Goal: Task Accomplishment & Management: Complete application form

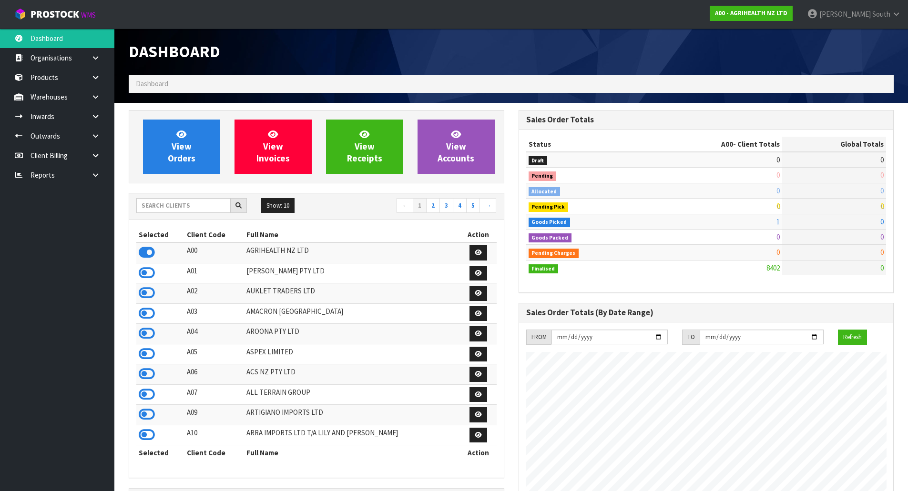
scroll to position [722, 389]
click at [178, 209] on input "text" at bounding box center [183, 205] width 94 height 15
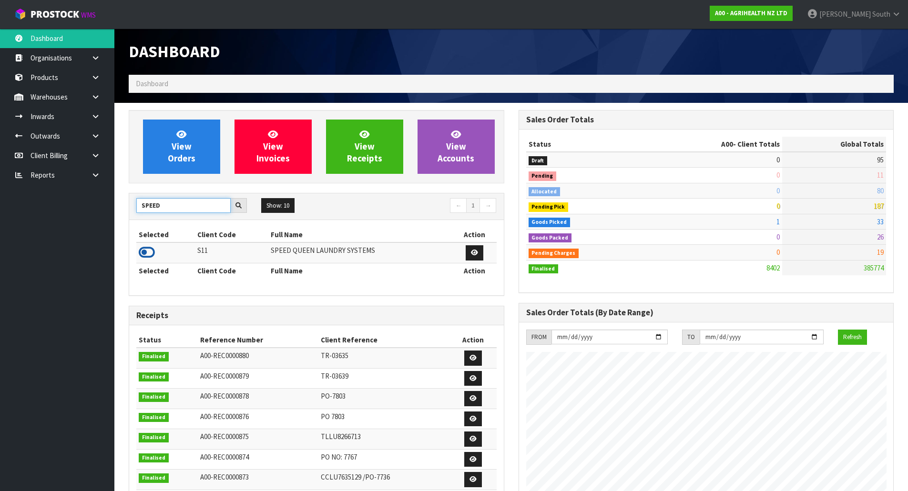
type input "SPEED"
click at [143, 257] on icon at bounding box center [147, 252] width 16 height 14
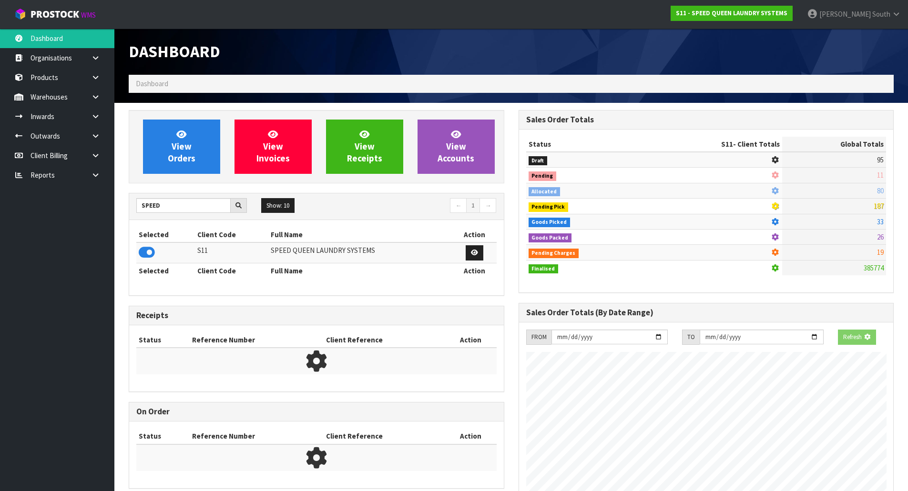
scroll to position [475865, 476058]
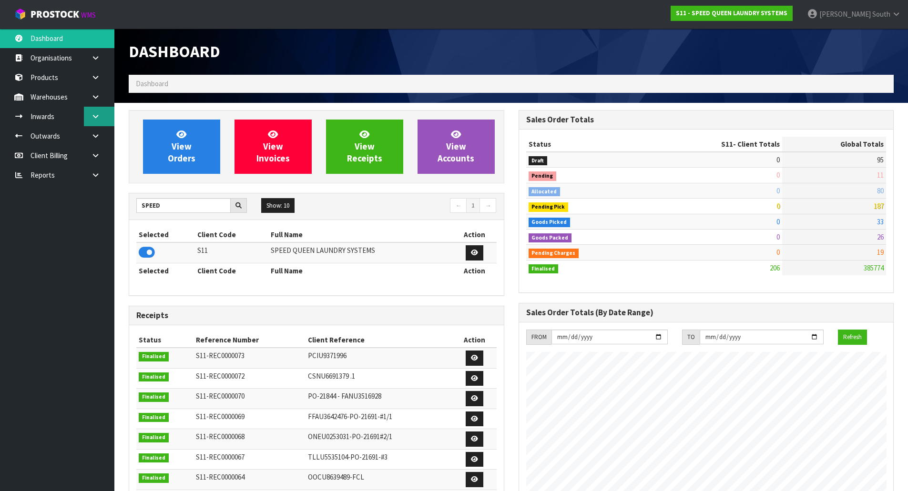
click at [90, 121] on link at bounding box center [99, 117] width 30 height 20
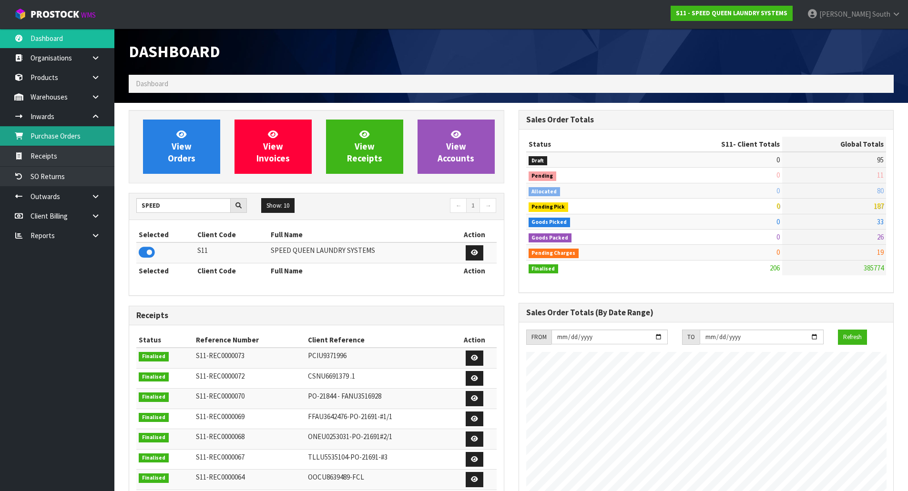
click at [67, 138] on link "Purchase Orders" at bounding box center [57, 136] width 114 height 20
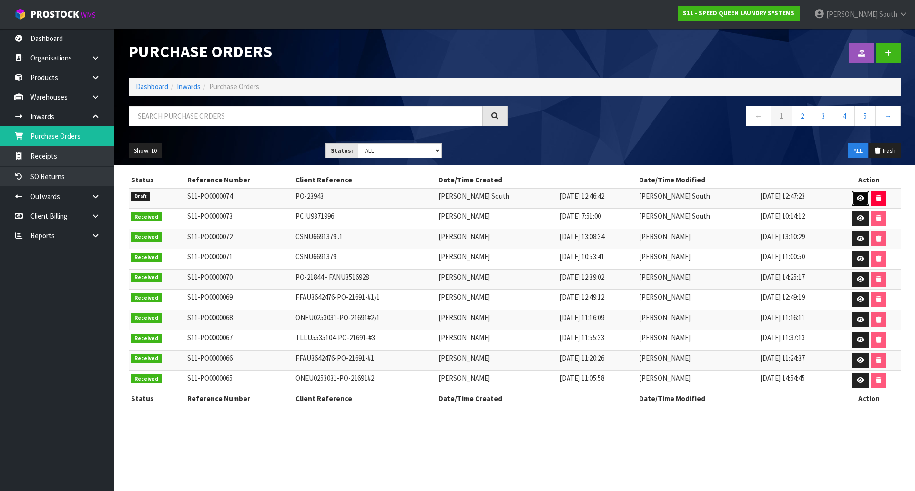
click at [851, 196] on link at bounding box center [860, 198] width 18 height 15
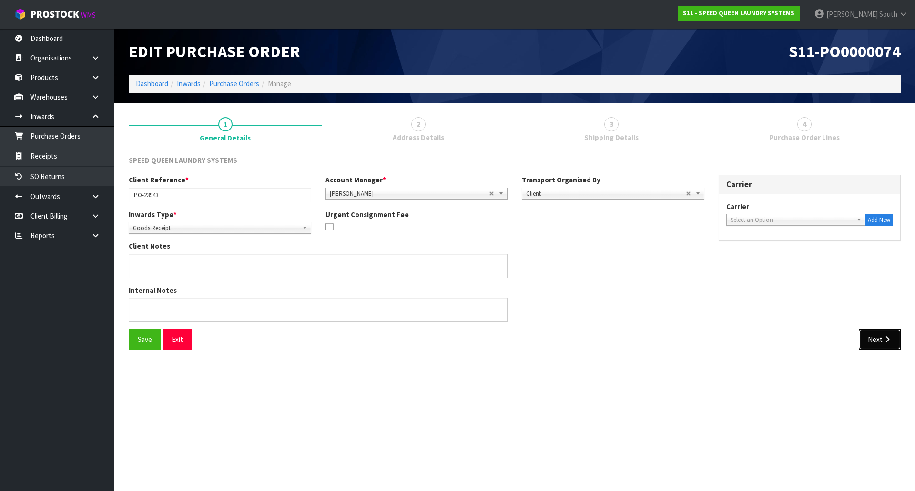
click at [870, 341] on button "Next" at bounding box center [880, 339] width 42 height 20
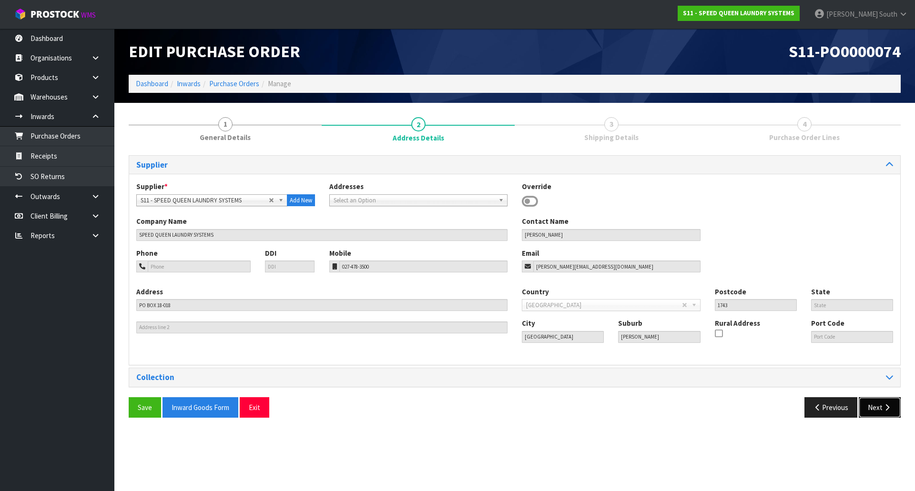
click at [880, 404] on button "Next" at bounding box center [880, 407] width 42 height 20
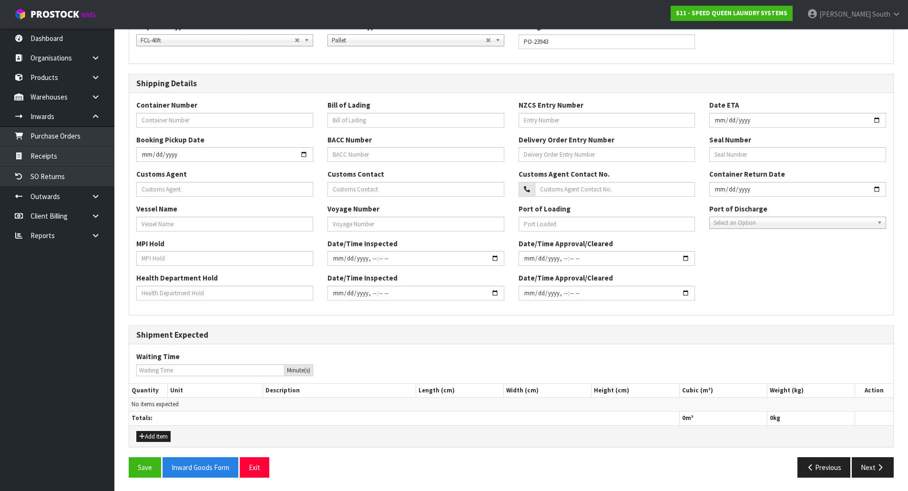
scroll to position [161, 0]
click at [874, 461] on button "Next" at bounding box center [872, 466] width 42 height 20
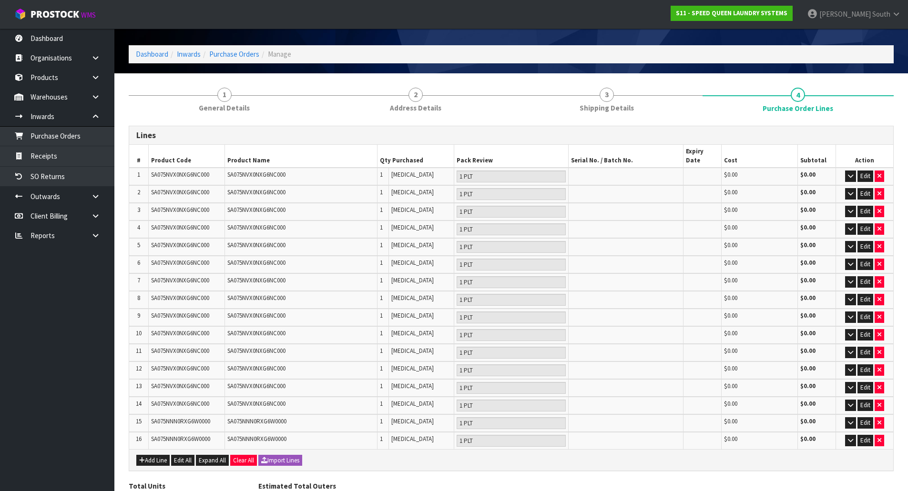
scroll to position [48, 0]
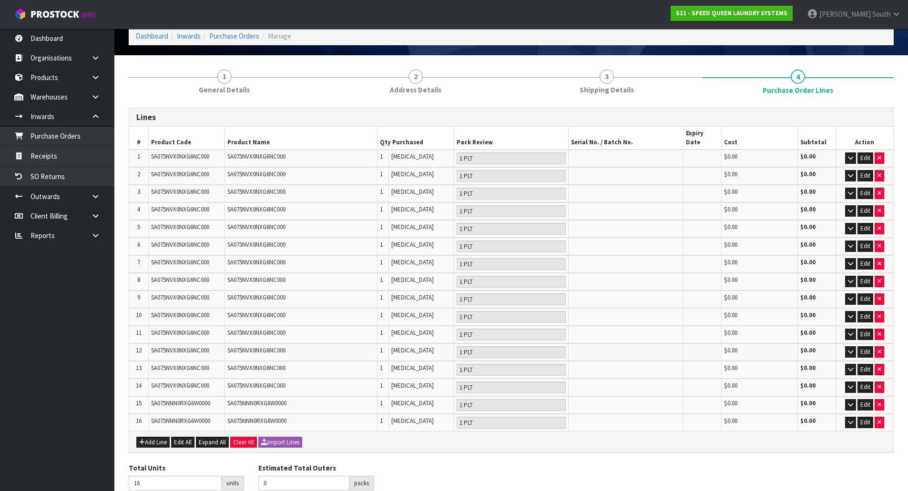
click at [213, 109] on div "Lines" at bounding box center [511, 117] width 764 height 19
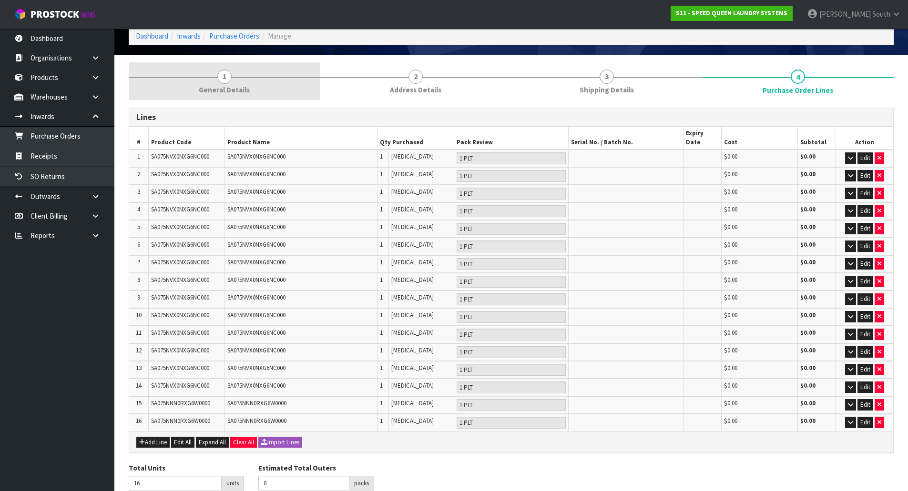
click at [219, 93] on span "General Details" at bounding box center [224, 90] width 51 height 10
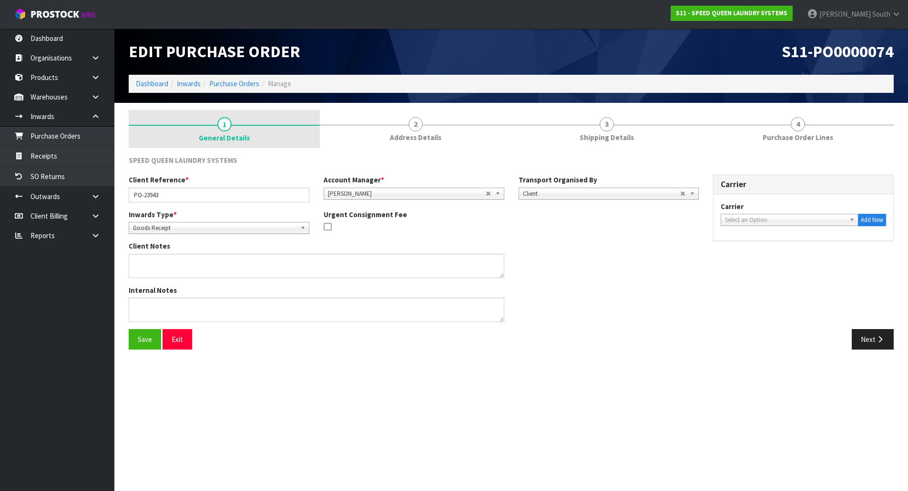
scroll to position [0, 0]
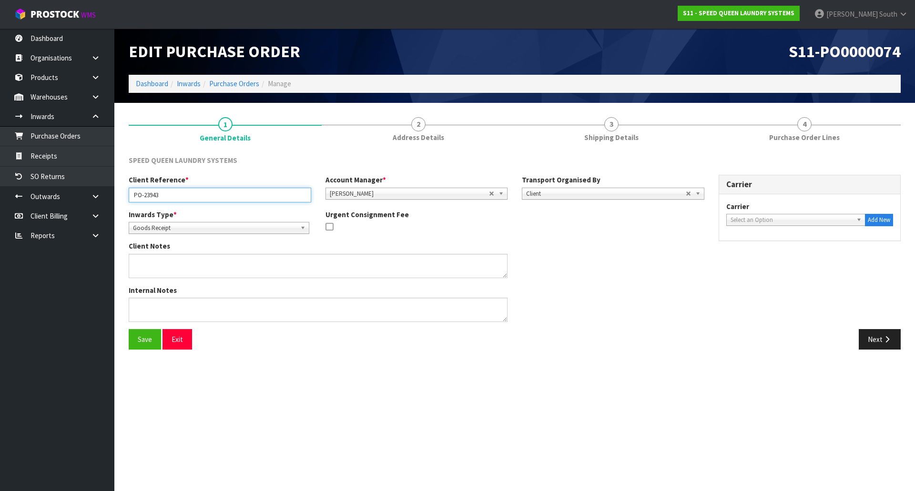
click at [218, 189] on input "PO-23943" at bounding box center [220, 195] width 182 height 15
type input "PO-23943 (6002119388)"
click at [151, 339] on button "Save" at bounding box center [145, 339] width 32 height 20
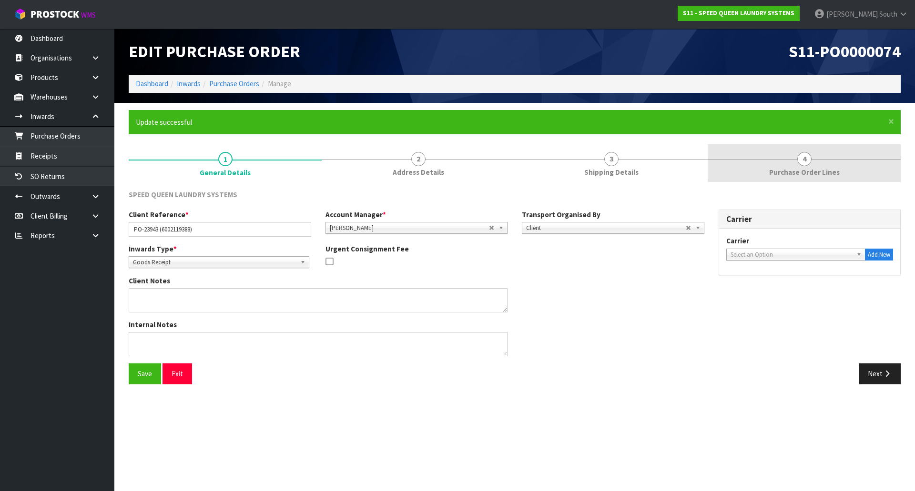
click at [795, 180] on link "4 Purchase Order Lines" at bounding box center [804, 163] width 193 height 38
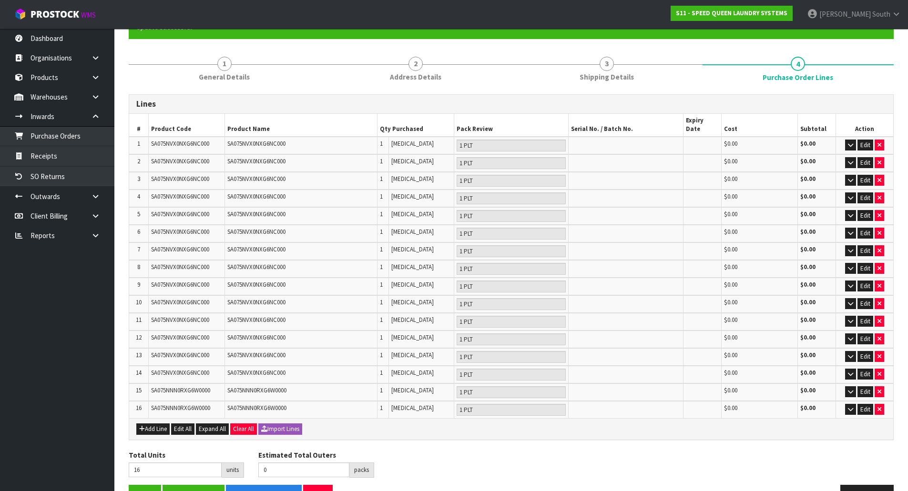
scroll to position [115, 0]
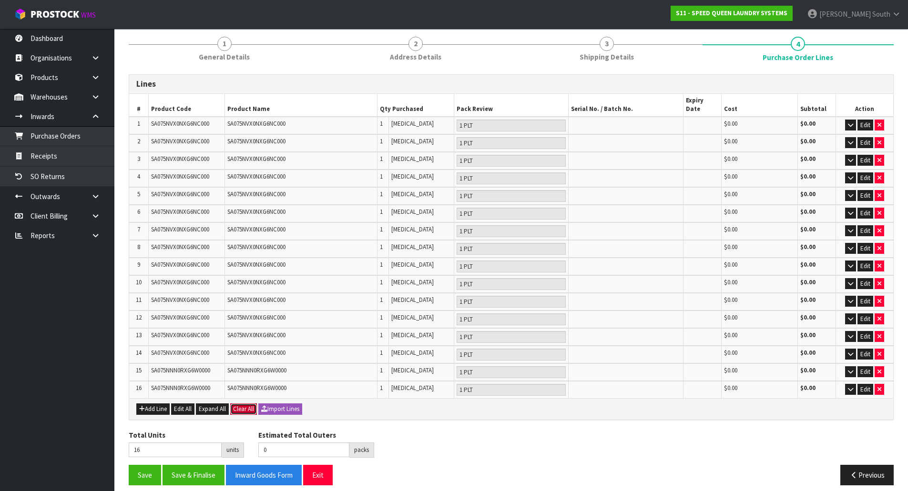
click at [246, 404] on button "Clear All" at bounding box center [243, 409] width 27 height 11
click at [259, 404] on button "Confirm Clear All" at bounding box center [254, 409] width 48 height 11
type input "0"
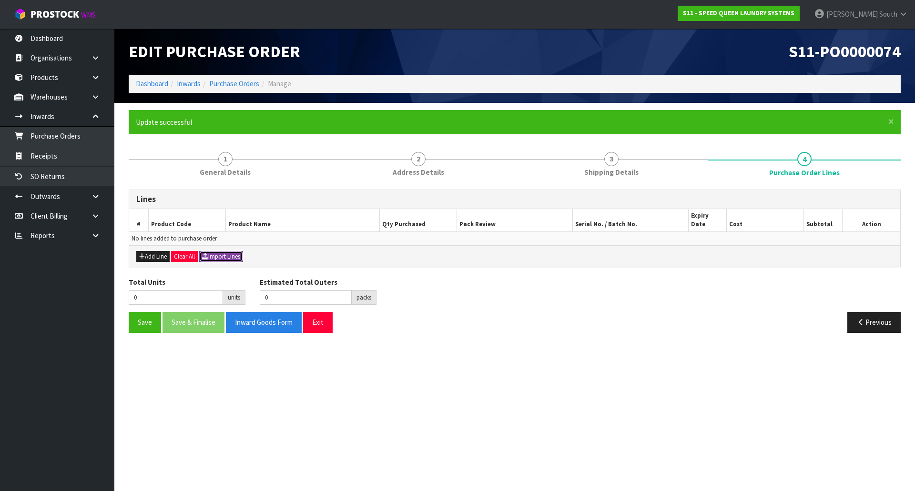
click at [230, 251] on button "Import Lines" at bounding box center [221, 256] width 44 height 11
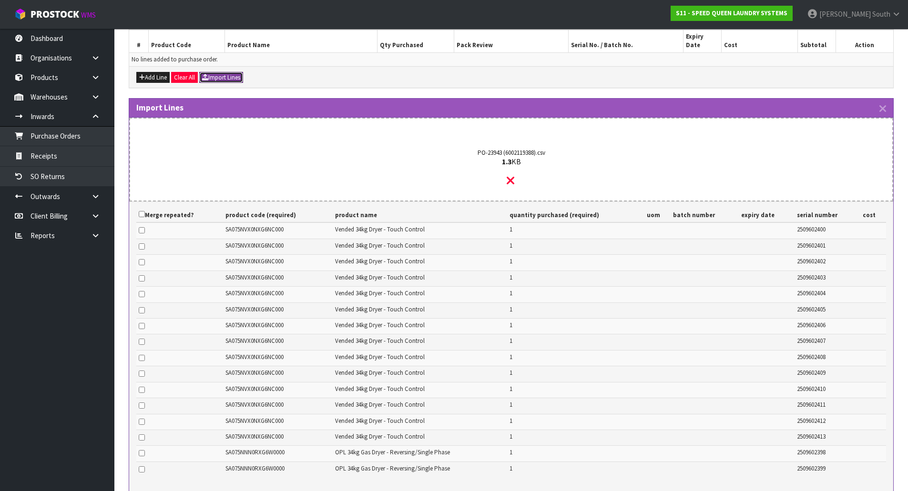
scroll to position [191, 0]
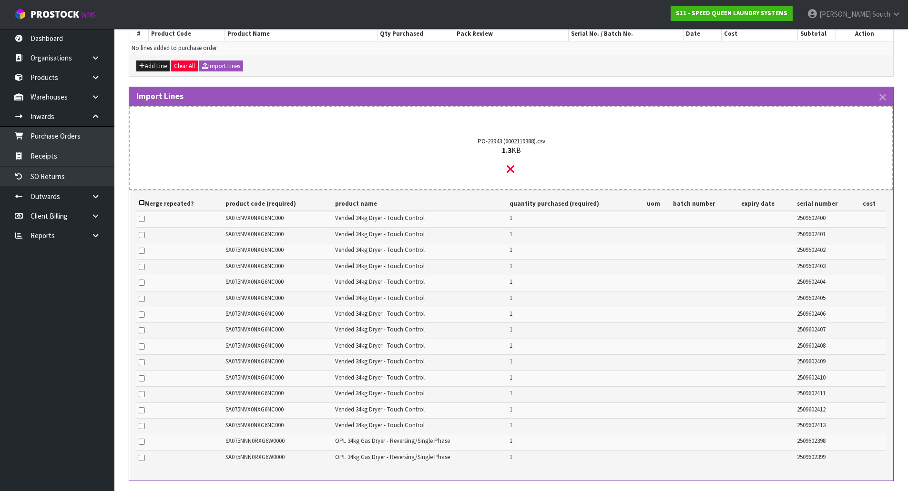
click at [141, 200] on input "checkbox" at bounding box center [142, 203] width 6 height 6
checkbox input "true"
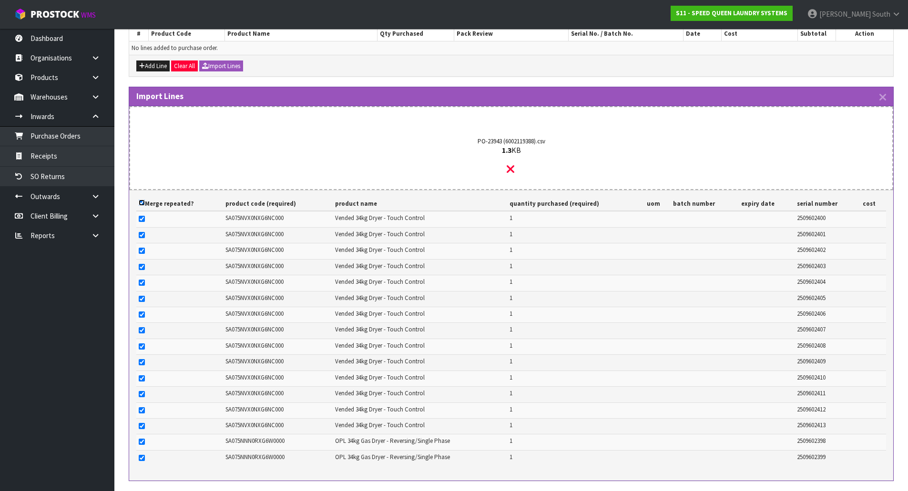
checkbox input "true"
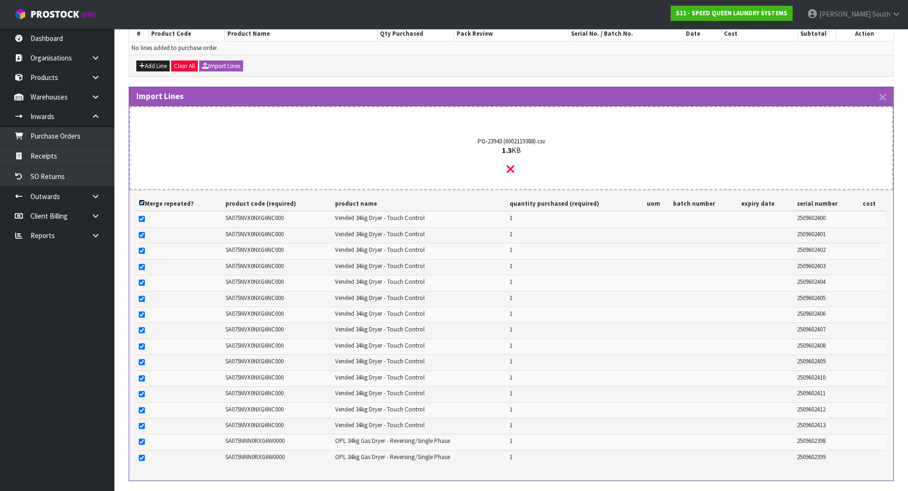
checkbox input "true"
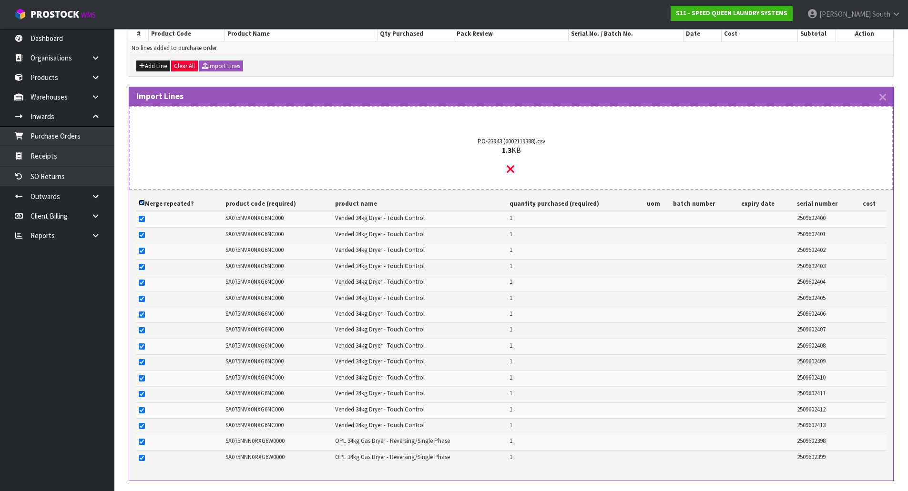
checkbox input "true"
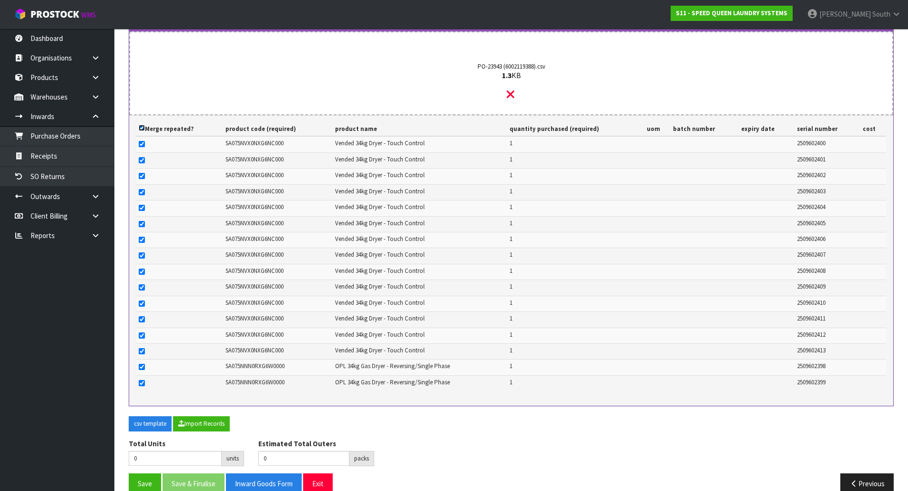
scroll to position [274, 0]
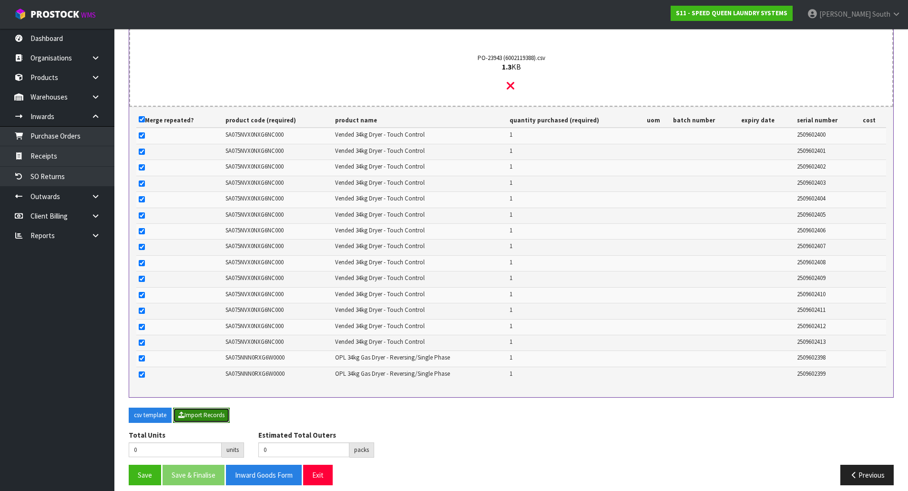
click at [206, 408] on button "Import Records" at bounding box center [201, 415] width 57 height 15
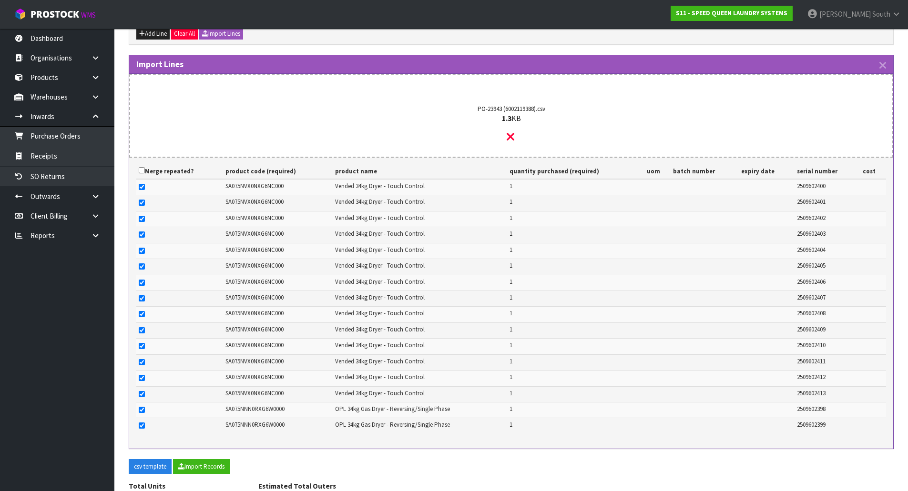
scroll to position [216, 0]
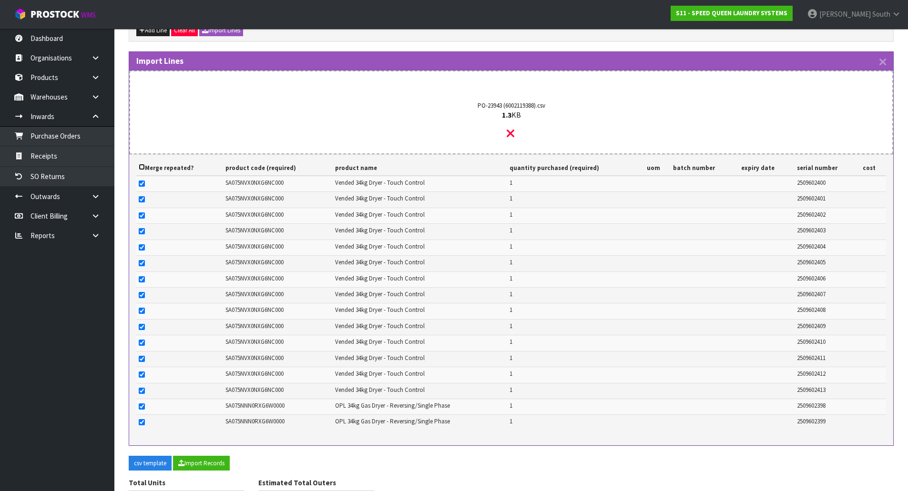
click at [141, 164] on input "checkbox" at bounding box center [142, 167] width 6 height 6
click at [195, 458] on button "Import Records" at bounding box center [201, 463] width 57 height 15
click at [142, 164] on input "checkbox" at bounding box center [142, 167] width 6 height 6
checkbox input "false"
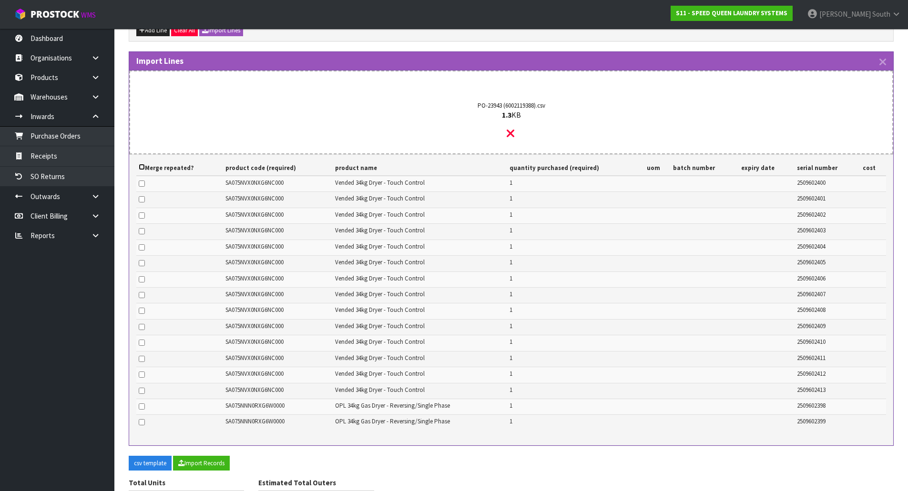
checkbox input "false"
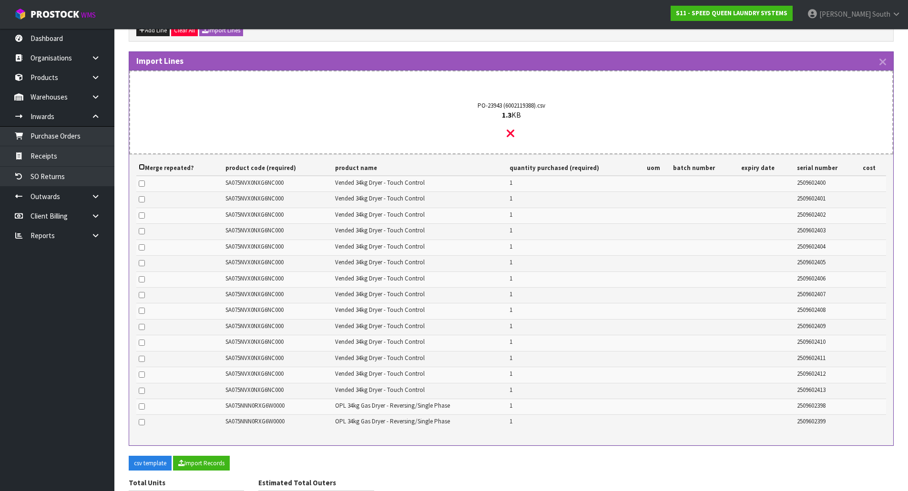
checkbox input "false"
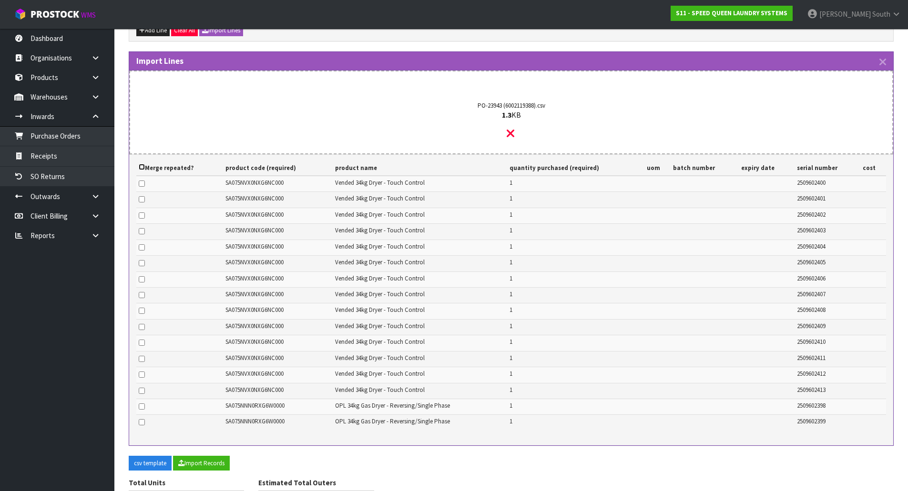
checkbox input "false"
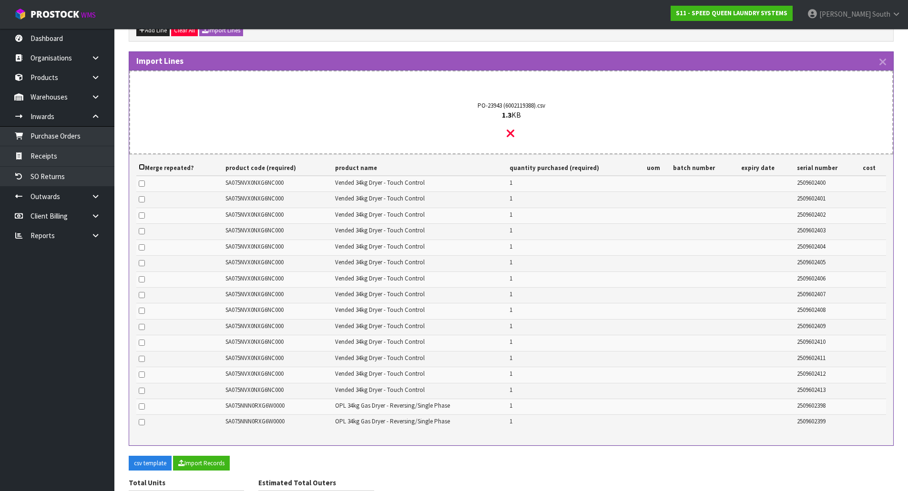
checkbox input "false"
click at [214, 457] on button "Import Records" at bounding box center [201, 463] width 57 height 15
type input "16"
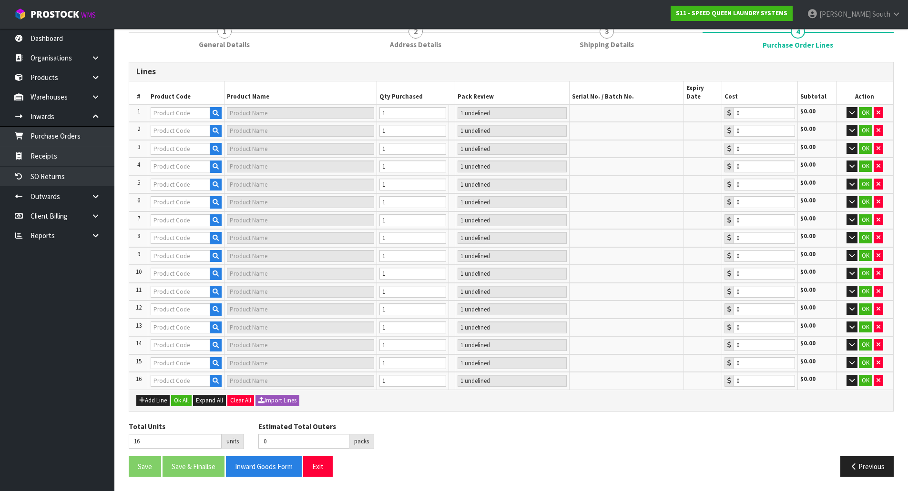
scroll to position [119, 0]
type input "SA075NVX0NXG6NC000"
type input "1 PLT"
type input "0.00"
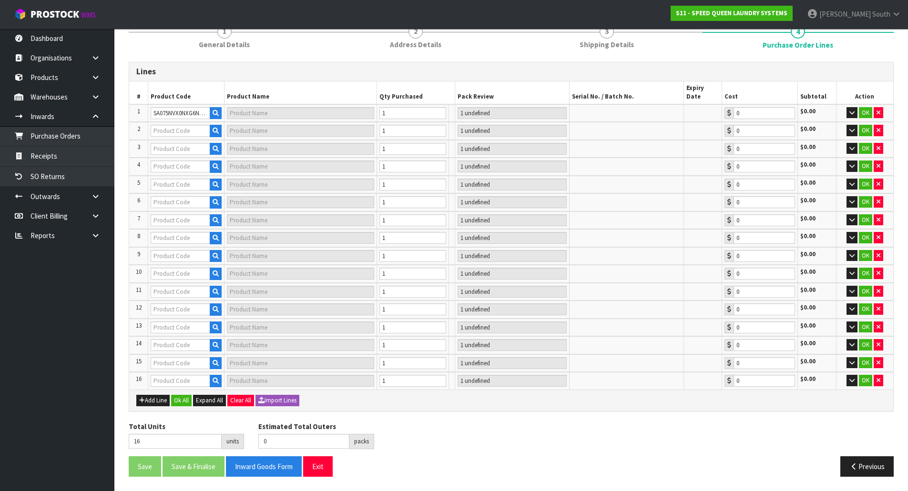
type input "SA075NVX0NXG6NC000"
type input "1 PLT"
type input "0.00"
type input "SA075NVX0NXG6NC000"
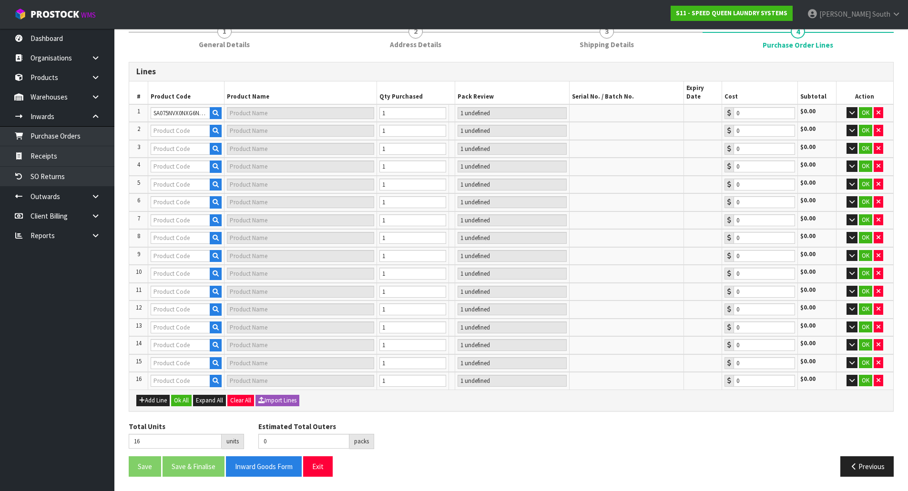
type input "SA075NVX0NXG6NC000"
type input "1 PLT"
type input "0.00"
type input "SA075NVX0NXG6NC000"
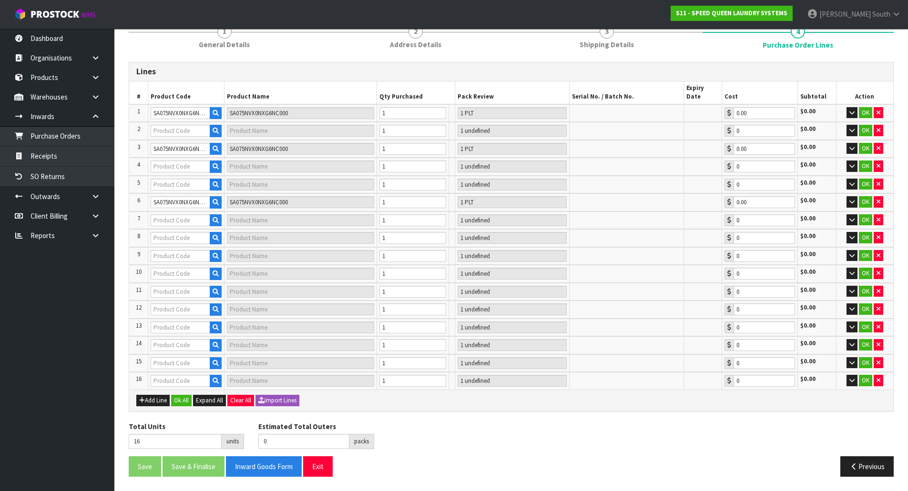
type input "1 PLT"
type input "0.00"
type input "SA075NVX0NXG6NC000"
type input "1 PLT"
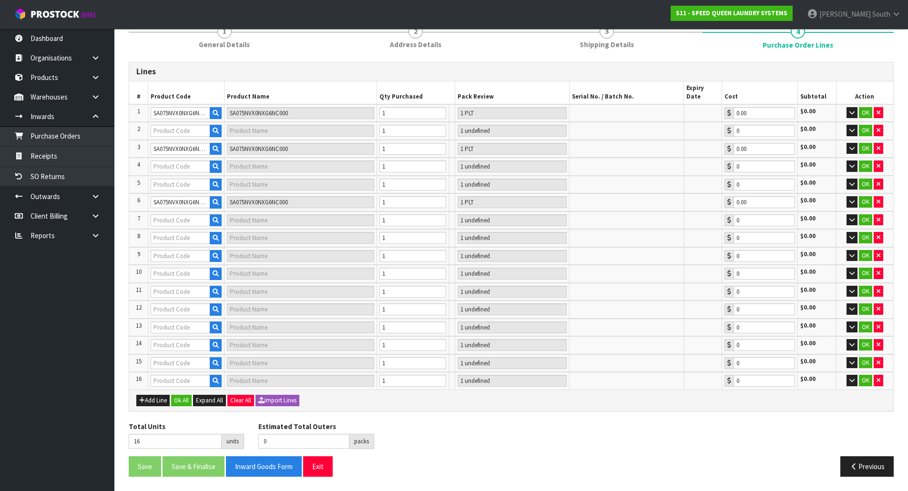
type input "0.00"
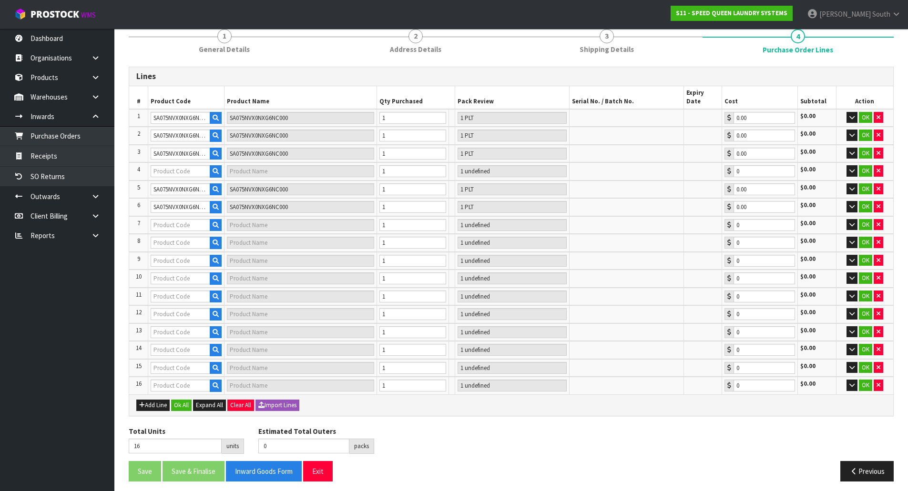
type input "SA075NVX0NXG6NC000"
type input "1 PLT"
type input "0.00"
type input "SA075NVX0NXG6NC000"
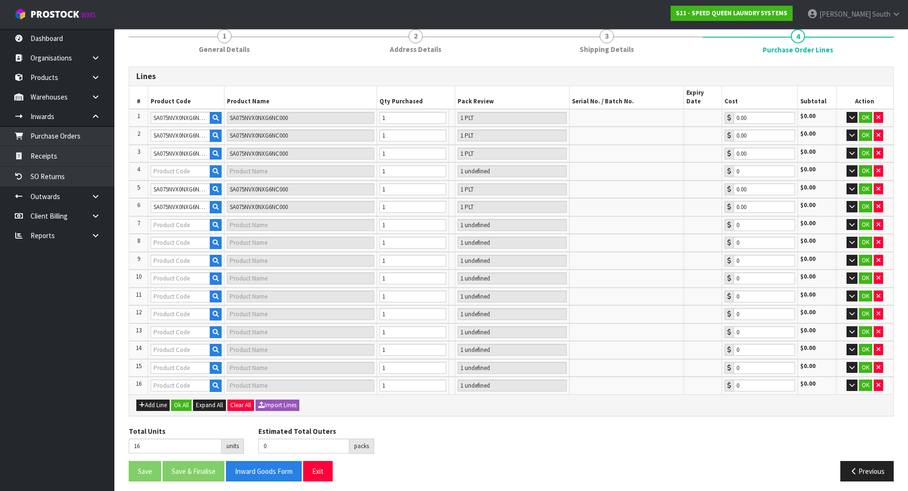
type input "SA075NVX0NXG6NC000"
type input "1 PLT"
type input "0.00"
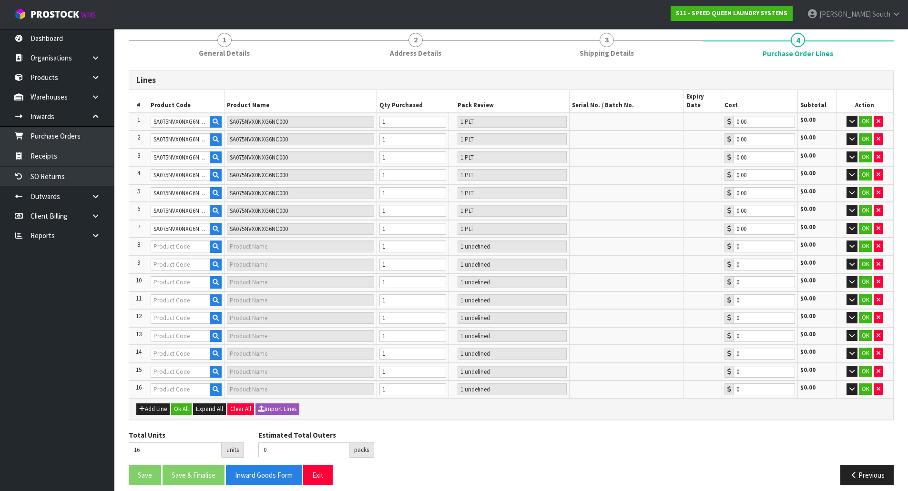
type input "SA075NVX0NXG6NC000"
type input "1 PLT"
type input "0.00"
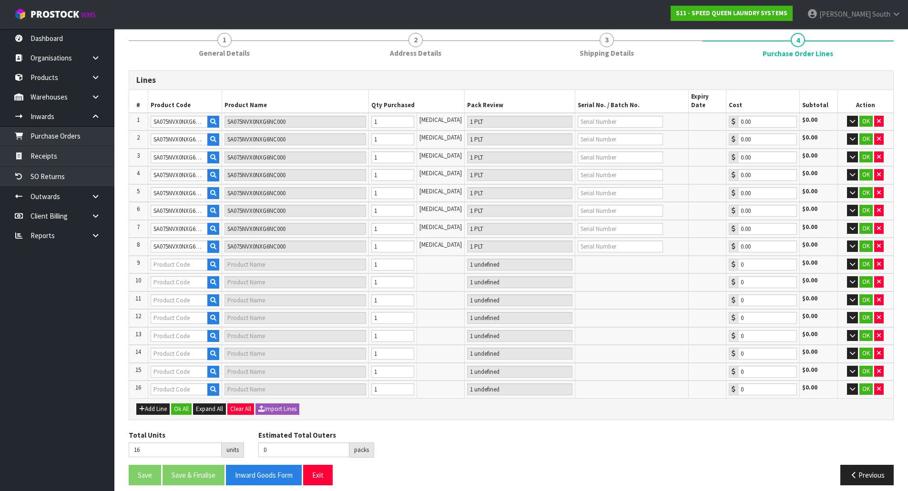
type input "SA075NVX0NXG6NC000"
type input "1 PLT"
type input "0.00"
type input "SA075NVX0NXG6NC000"
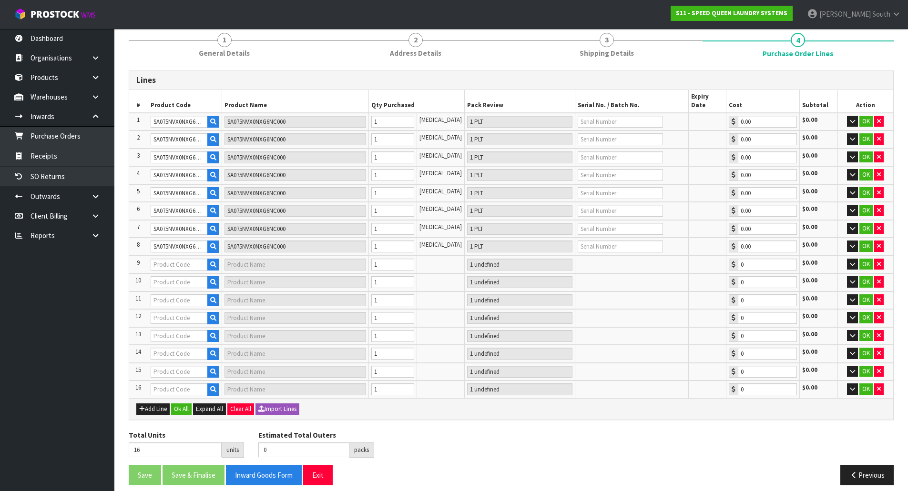
type input "SA075NVX0NXG6NC000"
type input "1 PLT"
type input "0.00"
type input "SA075NVX0NXG6NC000"
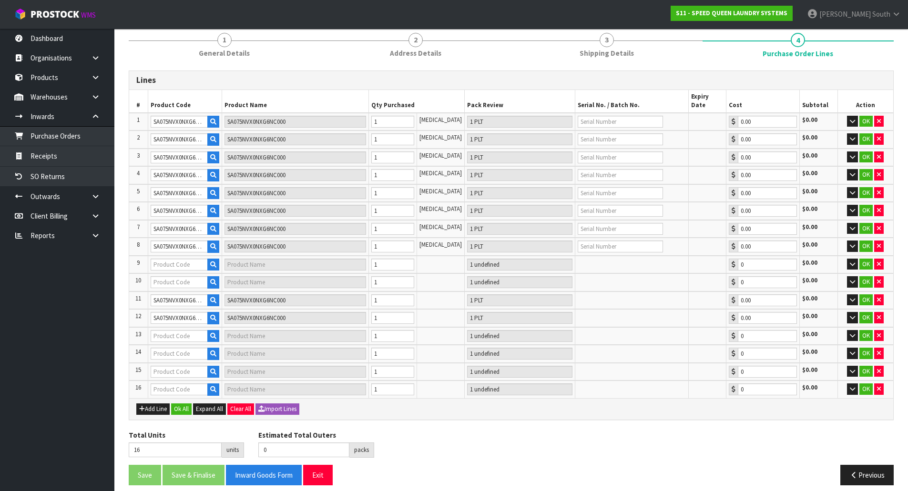
type input "1 PLT"
type input "0.00"
type input "SA075NVX0NXG6NC000"
type input "1 PLT"
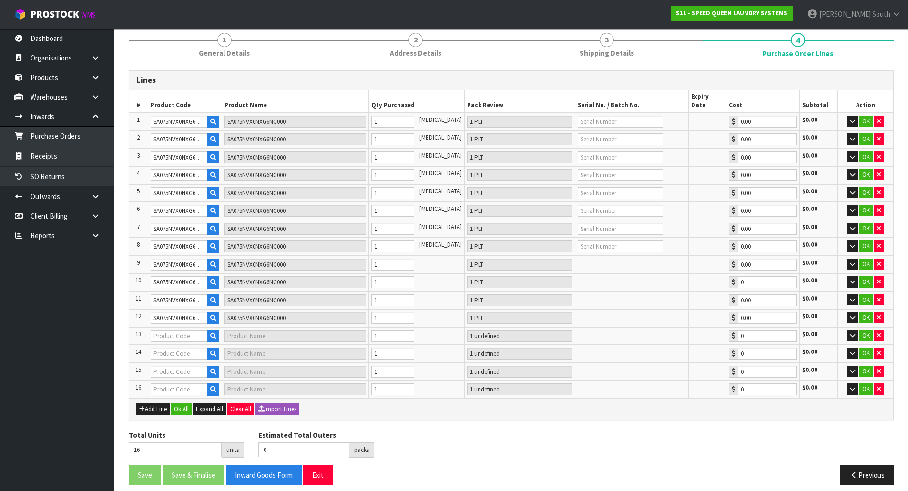
type input "0.00"
type input "SA075NVX0NXG6NC000"
type input "1 PLT"
type input "0.00"
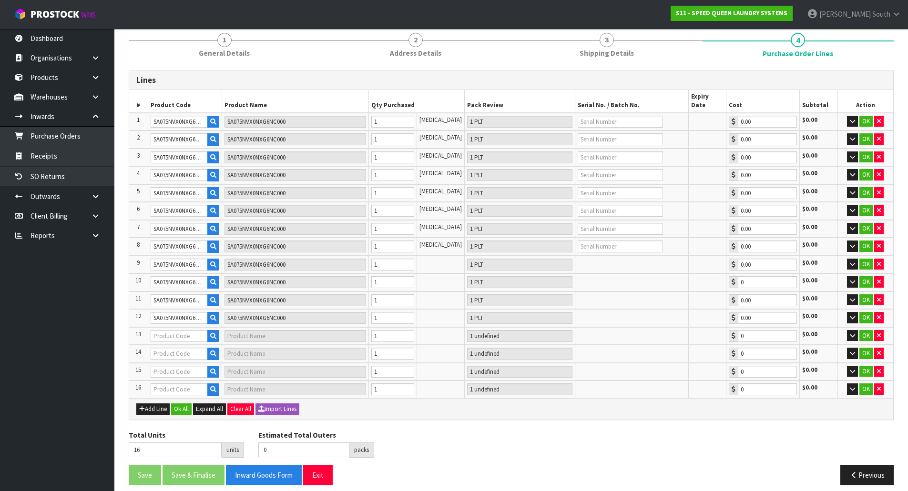
type input "SA075NVX0NXG6NC000"
type input "1 PLT"
type input "0.00"
type input "SA075NNN0RXG6W0000"
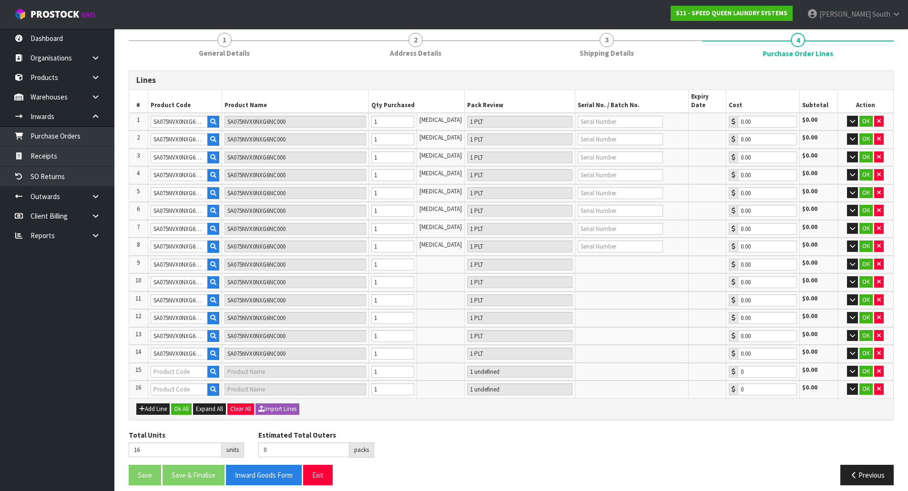
type input "SA075NNN0RXG6W0000"
type input "1 PLT"
type input "0.00"
type input "SA075NNN0RXG6W0000"
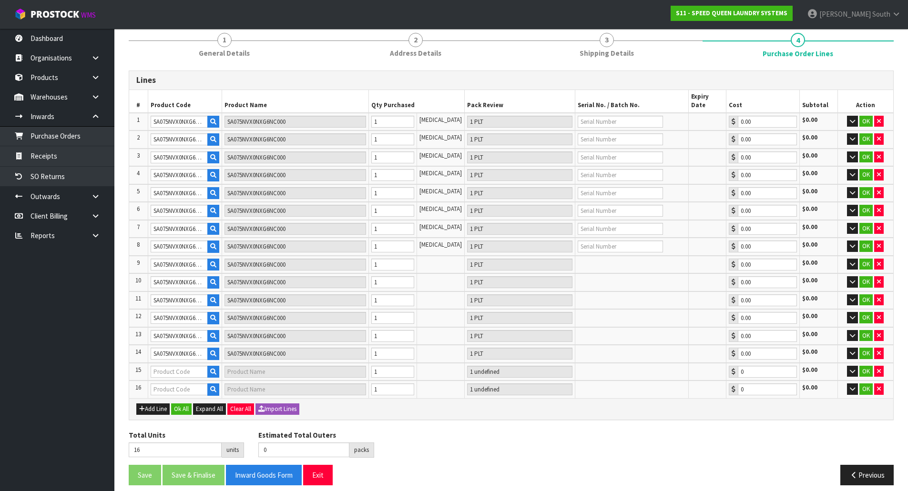
type input "1 PLT"
type input "0.00"
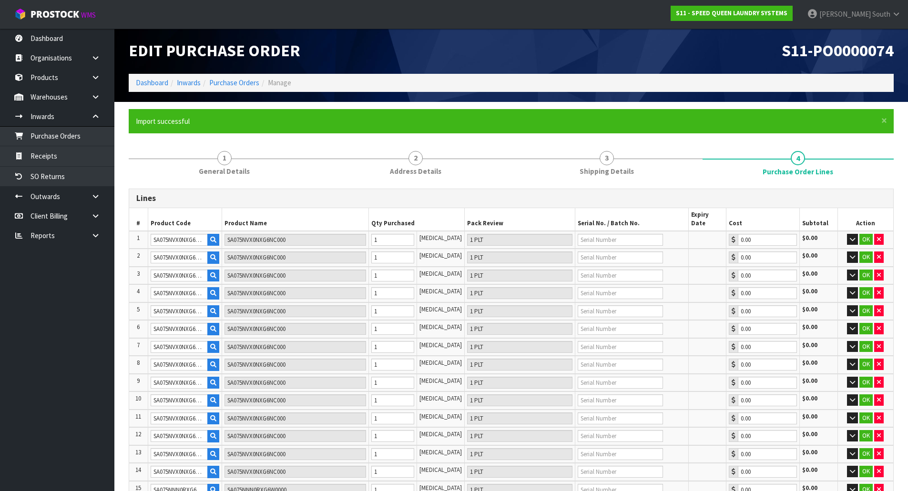
scroll to position [0, 0]
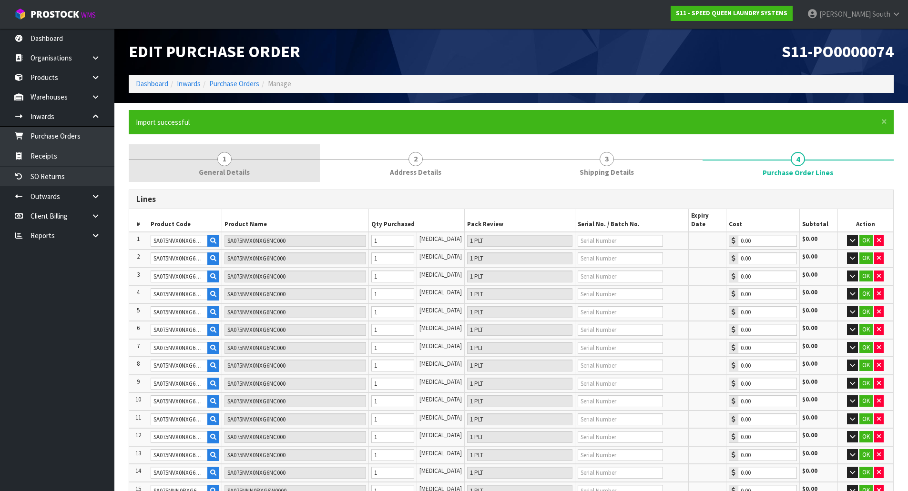
click at [227, 151] on link "1 General Details" at bounding box center [224, 163] width 191 height 38
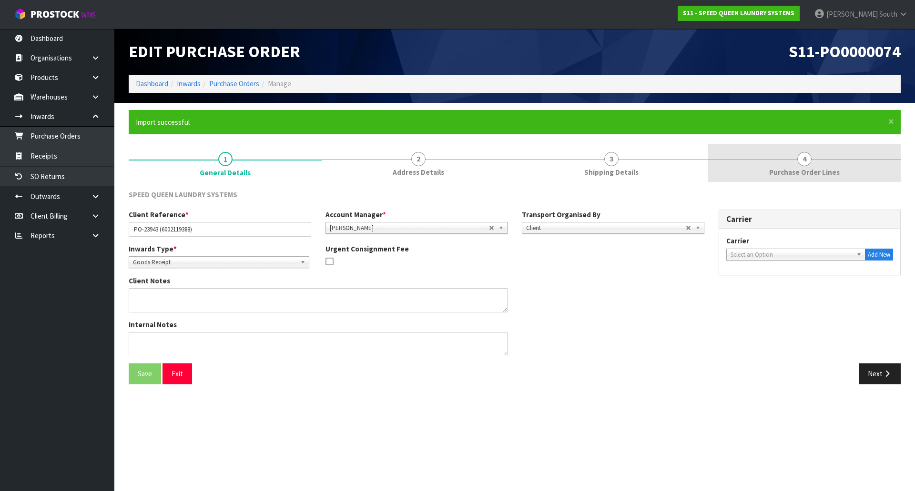
click at [778, 167] on span "Purchase Order Lines" at bounding box center [804, 172] width 71 height 10
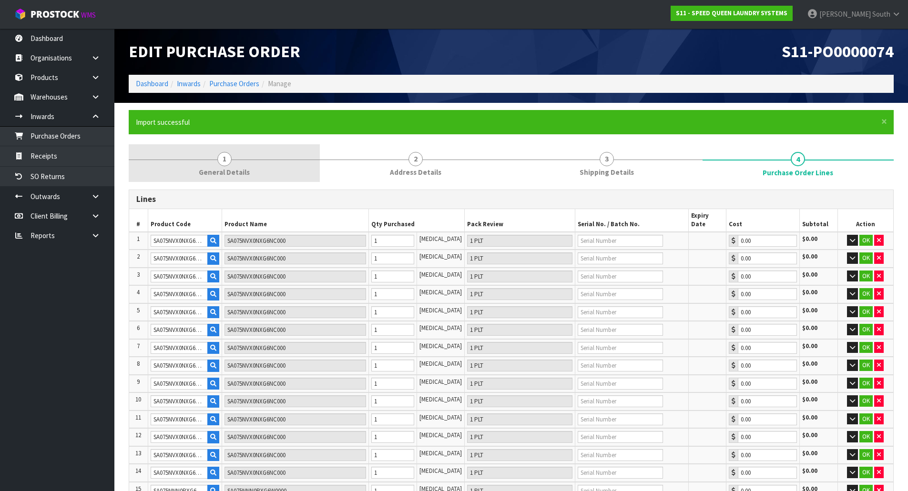
click at [236, 164] on link "1 General Details" at bounding box center [224, 163] width 191 height 38
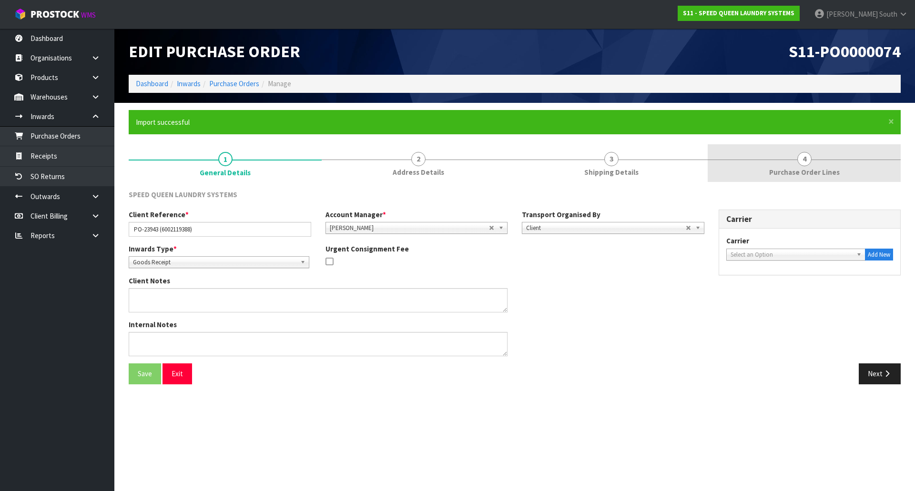
click at [815, 172] on span "Purchase Order Lines" at bounding box center [804, 172] width 71 height 10
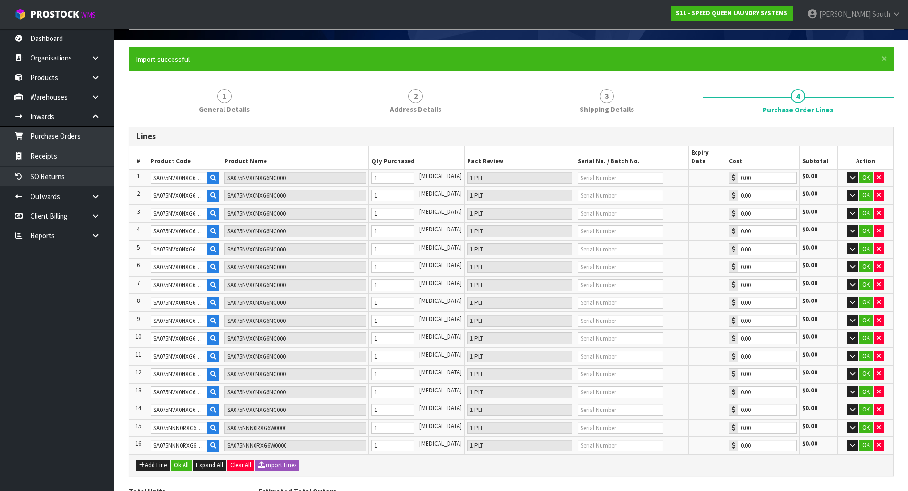
scroll to position [119, 0]
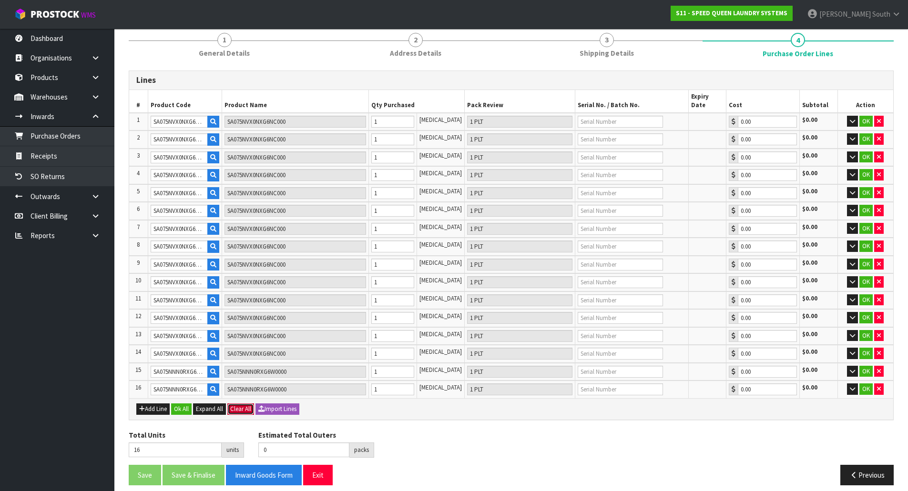
click at [230, 406] on button "Clear All" at bounding box center [240, 409] width 27 height 11
click at [234, 405] on button "Confirm Clear All" at bounding box center [251, 409] width 48 height 11
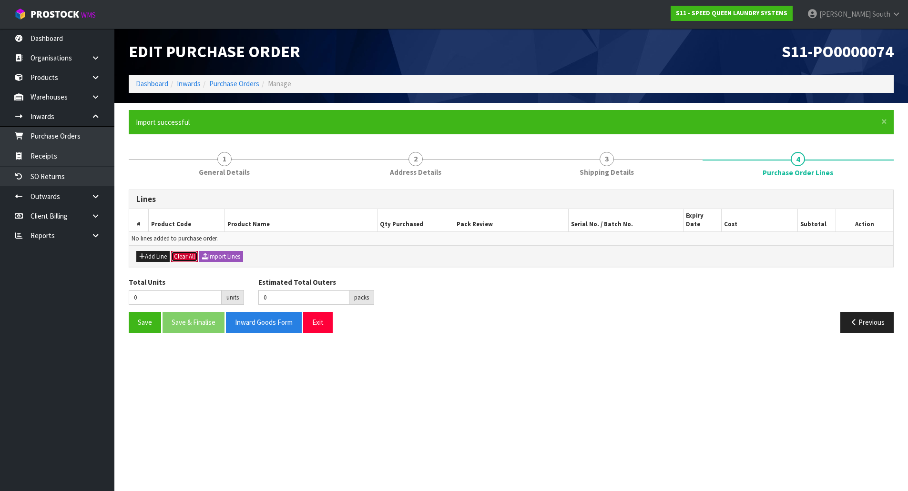
scroll to position [0, 0]
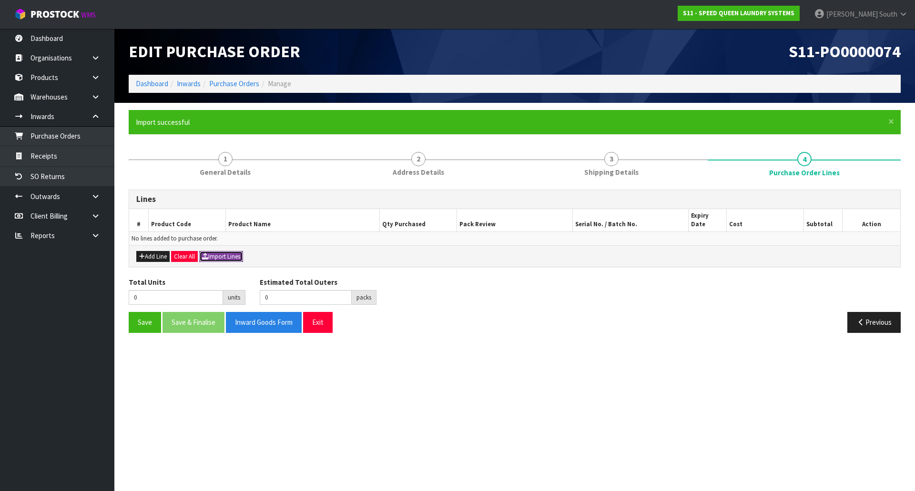
click at [231, 252] on button "Import Lines" at bounding box center [221, 256] width 44 height 11
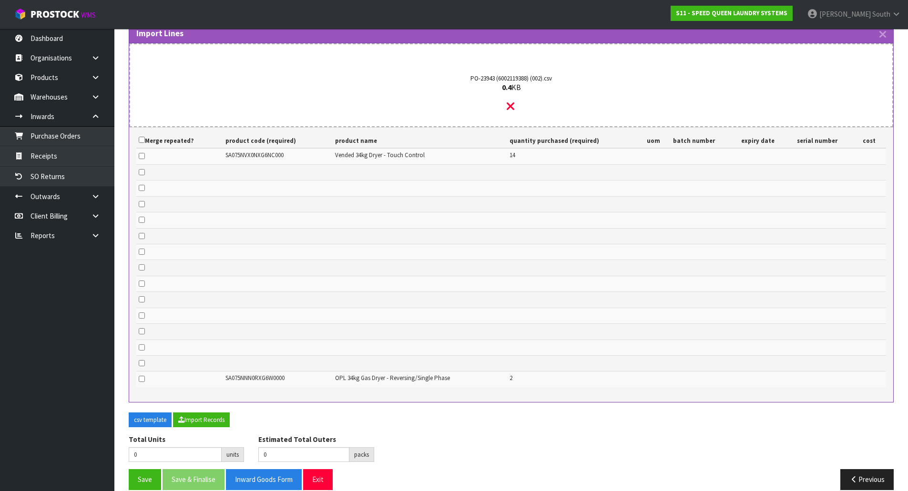
scroll to position [258, 0]
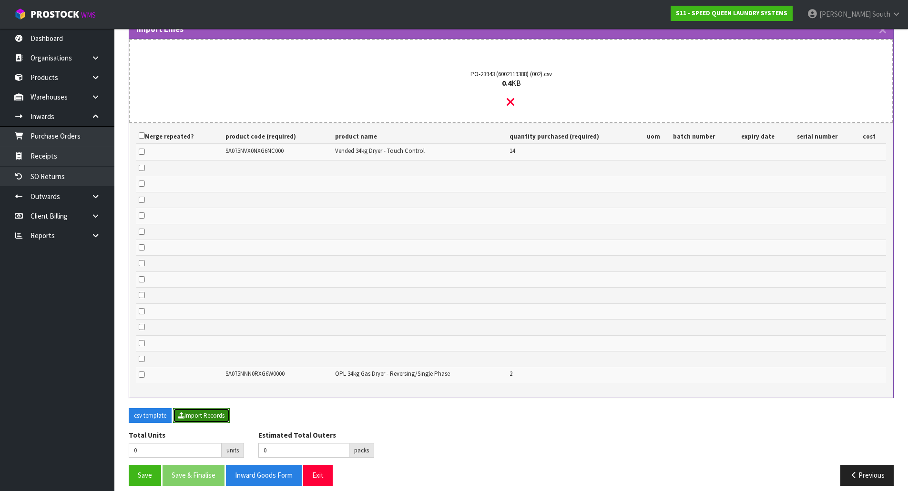
click at [220, 408] on button "Import Records" at bounding box center [201, 415] width 57 height 15
type input "16"
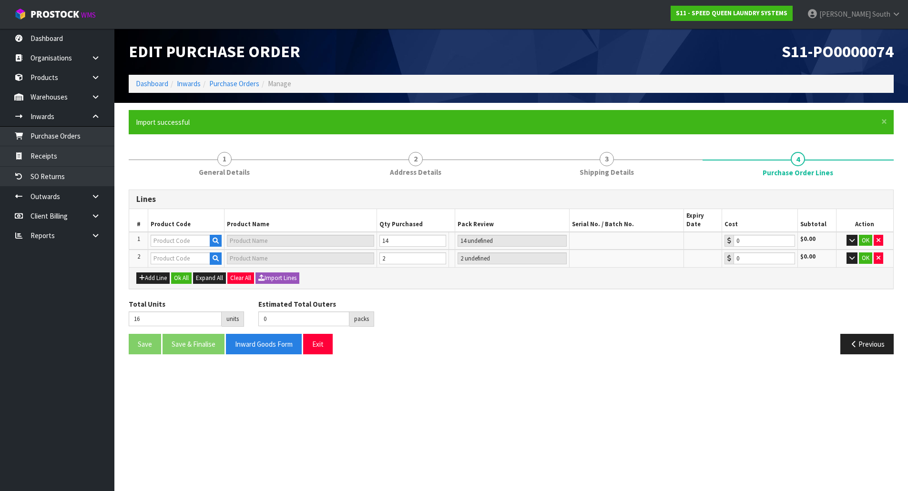
scroll to position [0, 0]
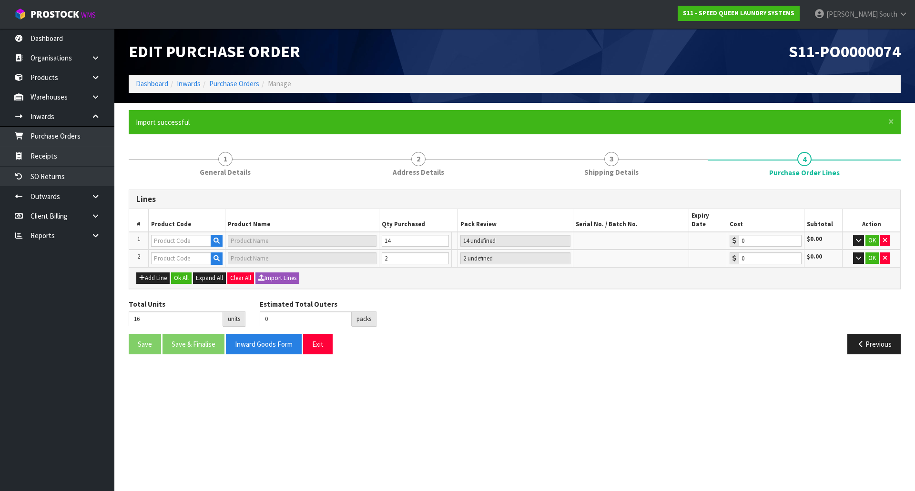
type input "SA075NNN0RXG6W0000"
type input "2 PLT"
type input "0.00"
type input "SA075NVX0NXG6NC000"
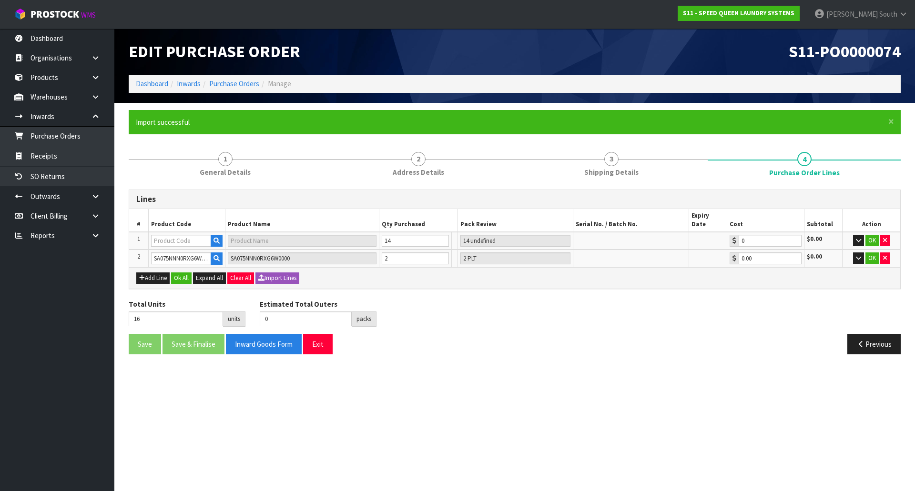
type input "SA075NVX0NXG6NC000"
type input "14 PLT"
type input "0.00"
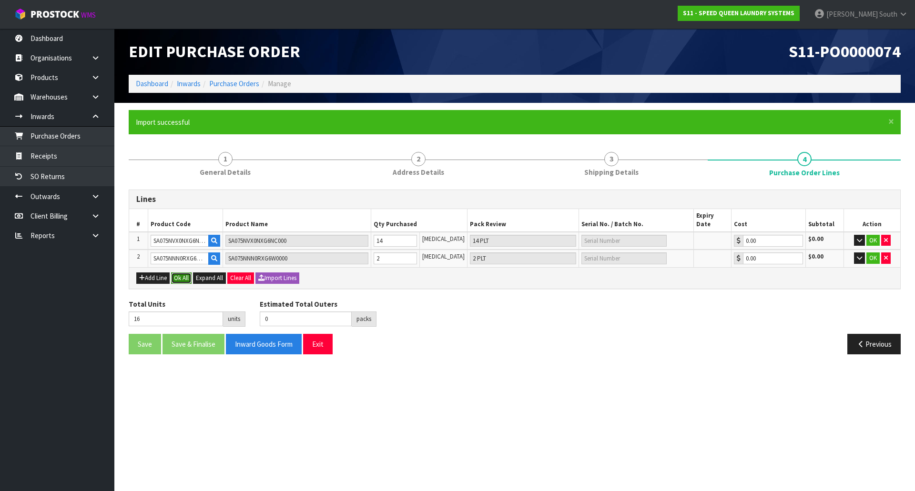
click at [177, 273] on button "Ok All" at bounding box center [181, 278] width 20 height 11
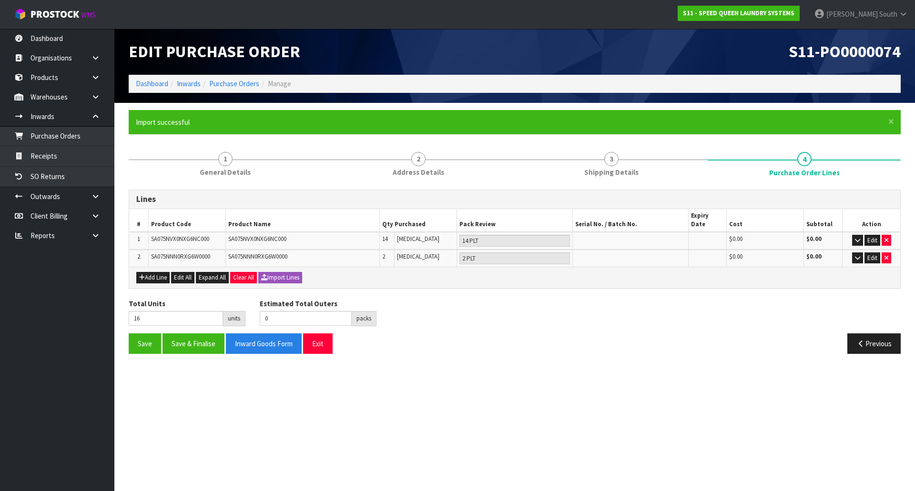
click at [515, 299] on div "Total Units 16 units Estimated Total Outers 0 packs Estimated Total Pallets 0 p…" at bounding box center [514, 316] width 786 height 35
click at [141, 334] on button "Save" at bounding box center [145, 344] width 32 height 20
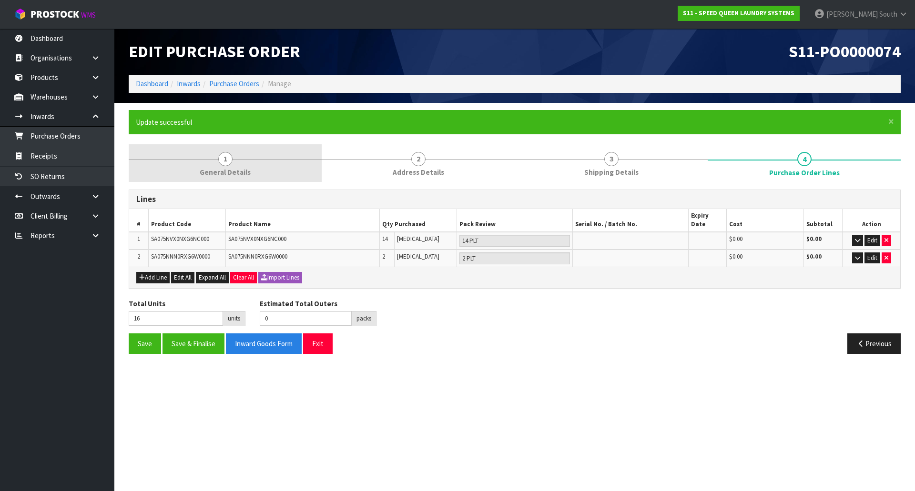
click at [273, 176] on link "1 General Details" at bounding box center [225, 163] width 193 height 38
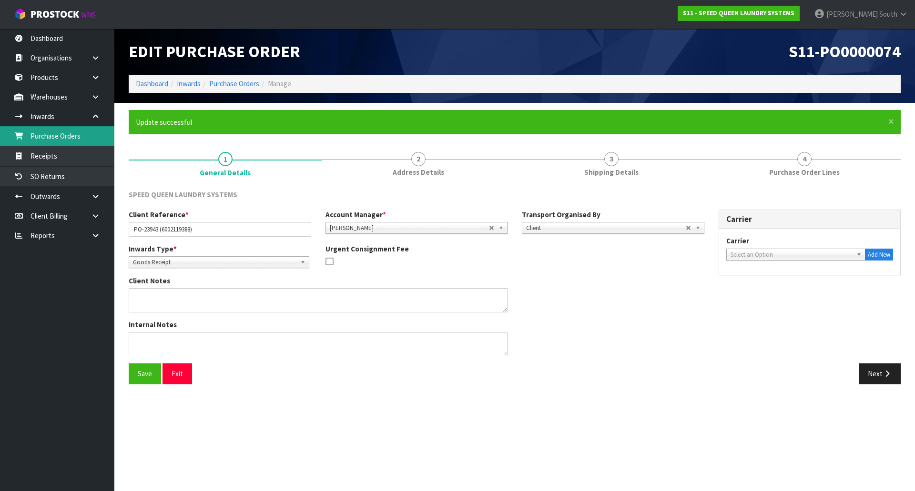
click at [70, 140] on link "Purchase Orders" at bounding box center [57, 136] width 114 height 20
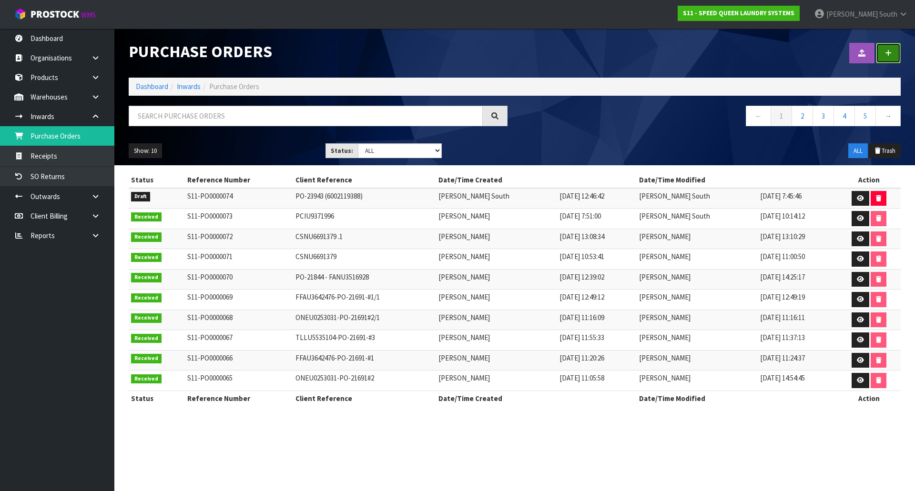
click at [882, 52] on link at bounding box center [888, 53] width 25 height 20
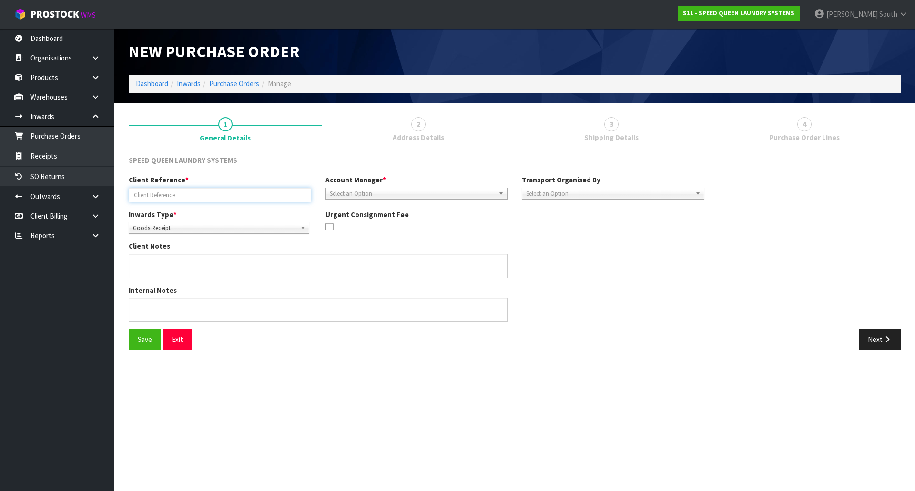
drag, startPoint x: 188, startPoint y: 192, endPoint x: 181, endPoint y: 193, distance: 7.2
click at [188, 192] on input "text" at bounding box center [220, 195] width 182 height 15
click at [213, 192] on input "PO-23" at bounding box center [220, 195] width 182 height 15
click at [207, 199] on input "PO-23943 (6002119388)" at bounding box center [220, 195] width 182 height 15
type input "PO-23943 (6002119389)"
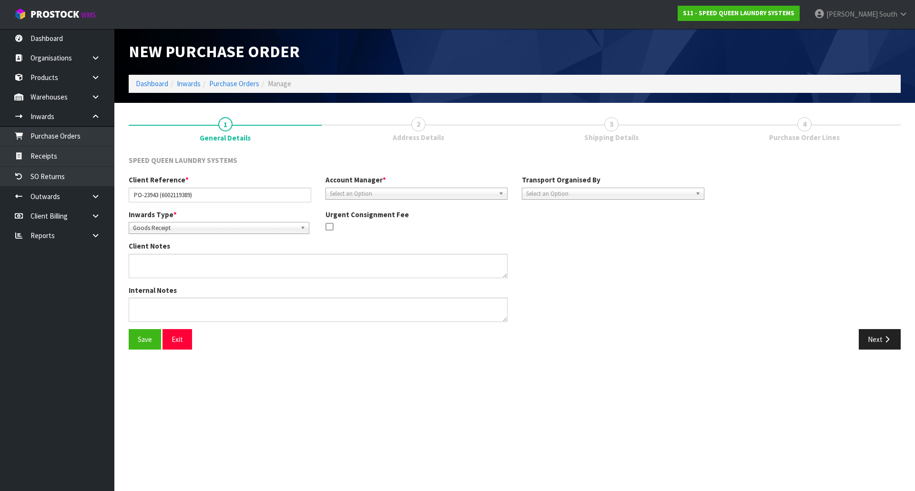
click at [252, 212] on div "Inwards Type * Goods Receipt Goods Returned Goods Receipt" at bounding box center [219, 222] width 197 height 24
click at [553, 284] on div "Client Notes" at bounding box center [416, 263] width 590 height 44
click at [152, 341] on button "Save" at bounding box center [145, 339] width 32 height 20
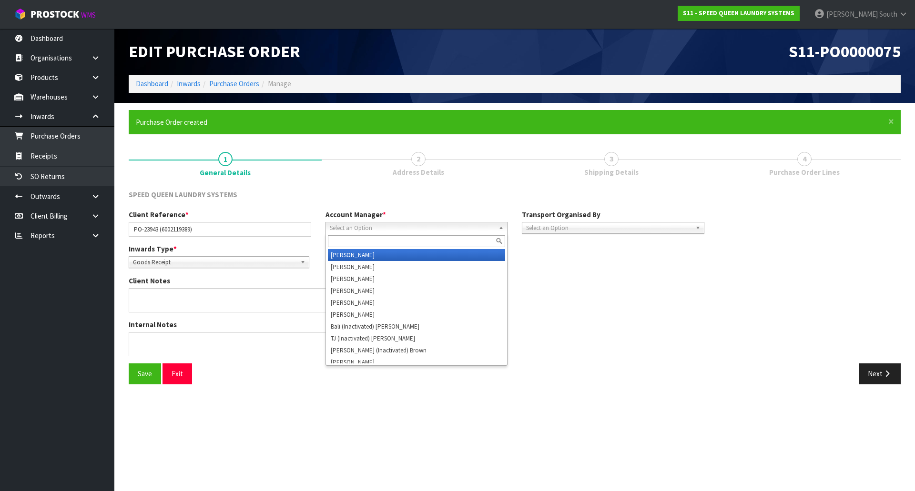
click at [402, 227] on span "Select an Option" at bounding box center [412, 228] width 165 height 11
click at [400, 244] on input "text" at bounding box center [417, 241] width 178 height 12
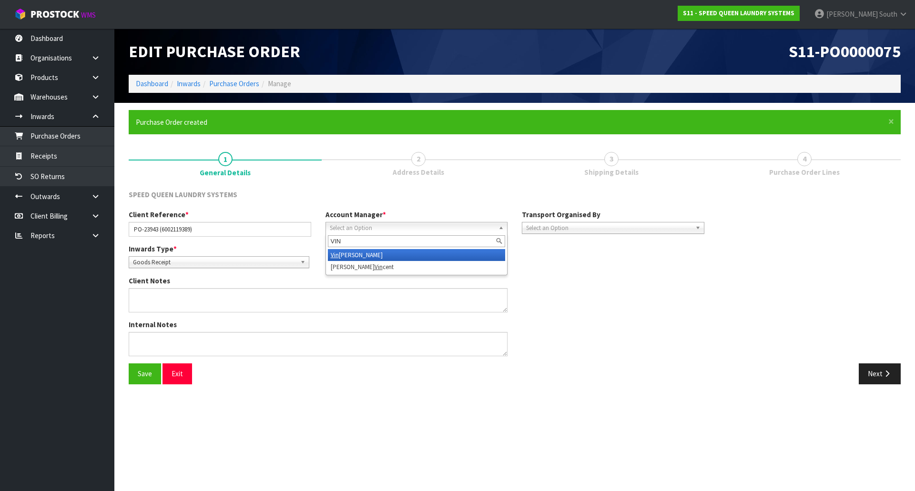
type input "VIN"
click at [406, 254] on li "Vin eeta Lingam" at bounding box center [417, 255] width 178 height 12
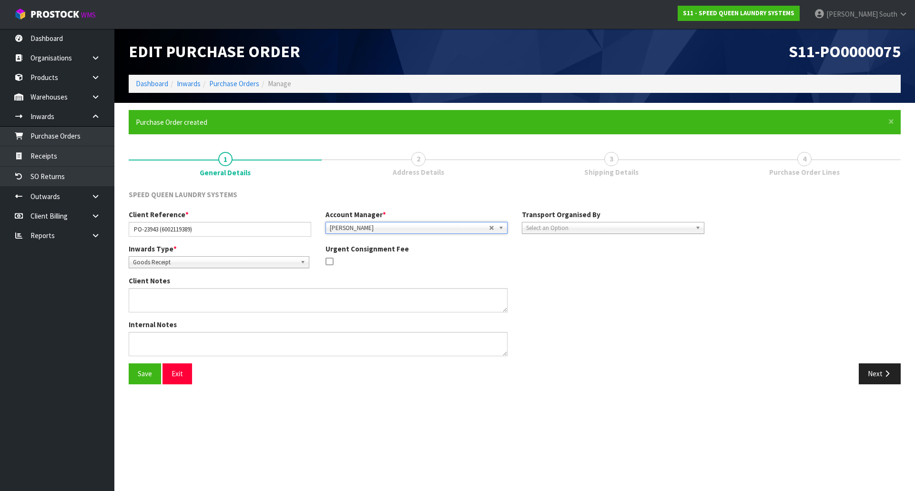
click at [531, 231] on span "Select an Option" at bounding box center [608, 228] width 165 height 11
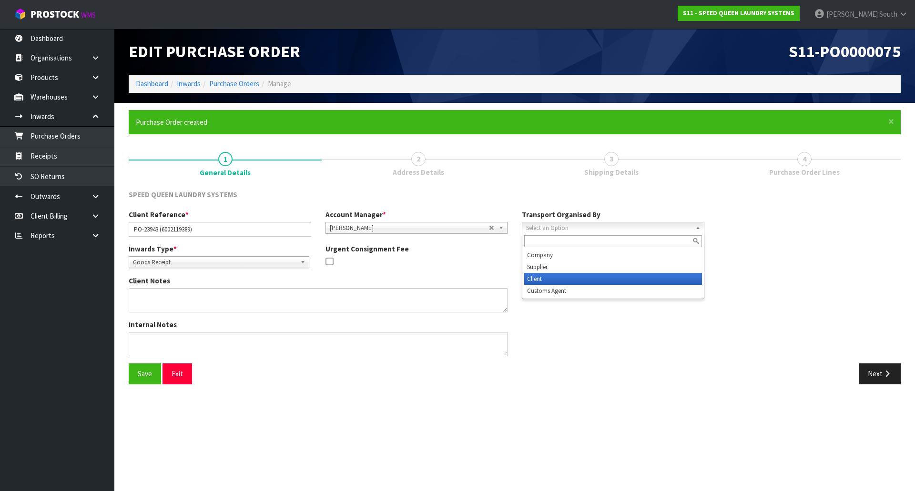
click at [551, 280] on li "Client" at bounding box center [613, 279] width 178 height 12
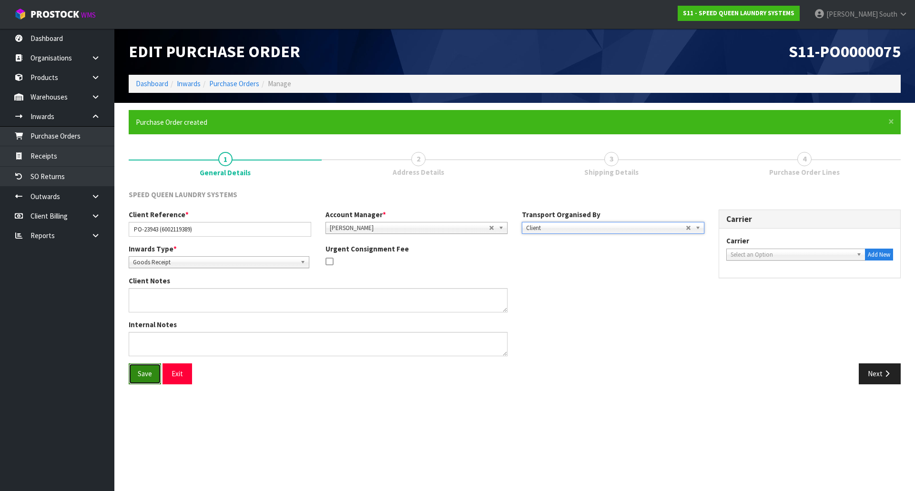
click at [155, 371] on button "Save" at bounding box center [145, 374] width 32 height 20
click at [878, 378] on button "Next" at bounding box center [880, 374] width 42 height 20
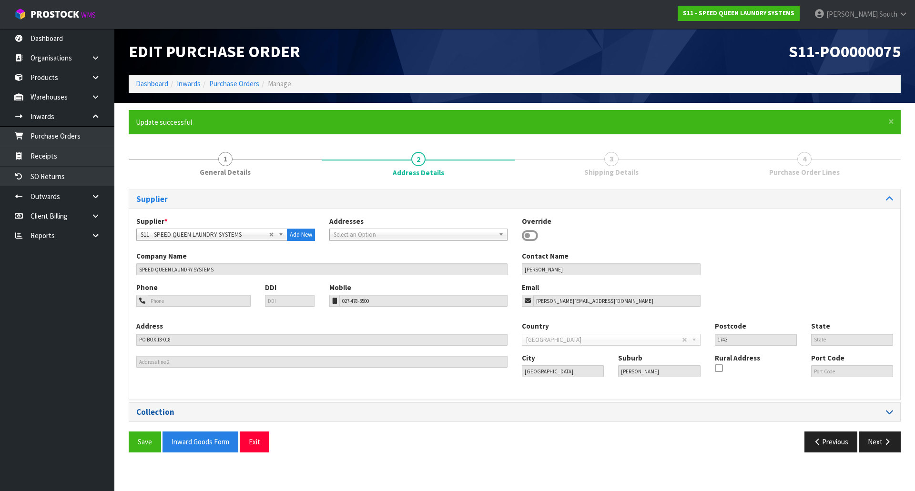
drag, startPoint x: 898, startPoint y: 405, endPoint x: 887, endPoint y: 415, distance: 14.8
click at [893, 408] on div "Collection" at bounding box center [514, 412] width 771 height 19
drag, startPoint x: 886, startPoint y: 435, endPoint x: 872, endPoint y: 461, distance: 29.6
click at [882, 445] on button "Next" at bounding box center [880, 442] width 42 height 20
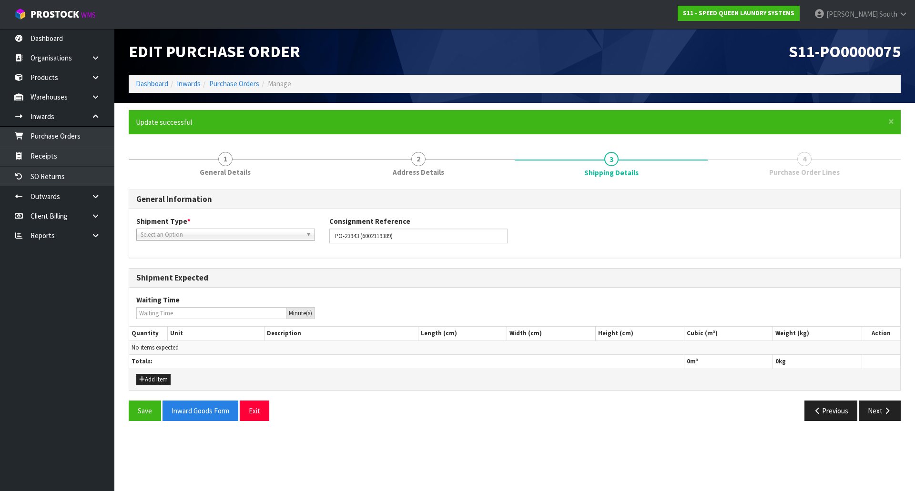
click at [257, 231] on div "Shipment Type * LCL National LCL International FCL-20ft FCL-40ft Select an Opti…" at bounding box center [225, 228] width 193 height 24
click at [256, 237] on span "Select an Option" at bounding box center [222, 234] width 162 height 11
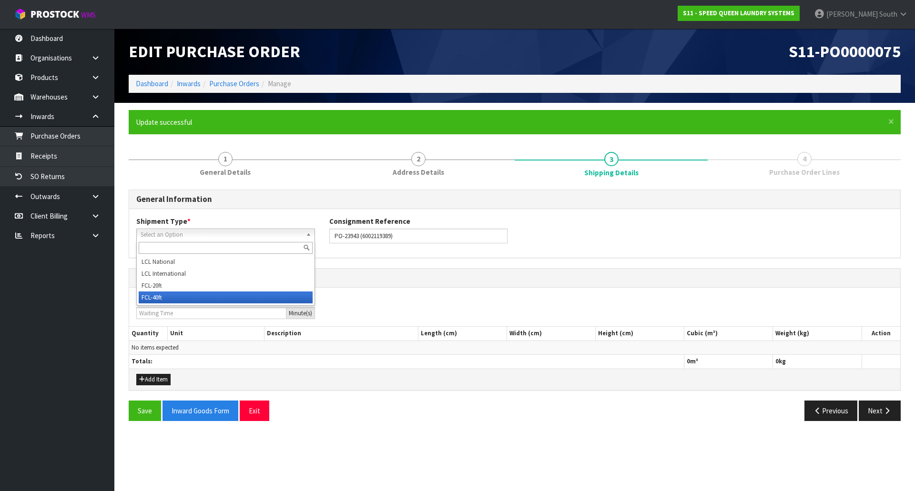
click at [196, 296] on li "FCL-40ft" at bounding box center [226, 298] width 174 height 12
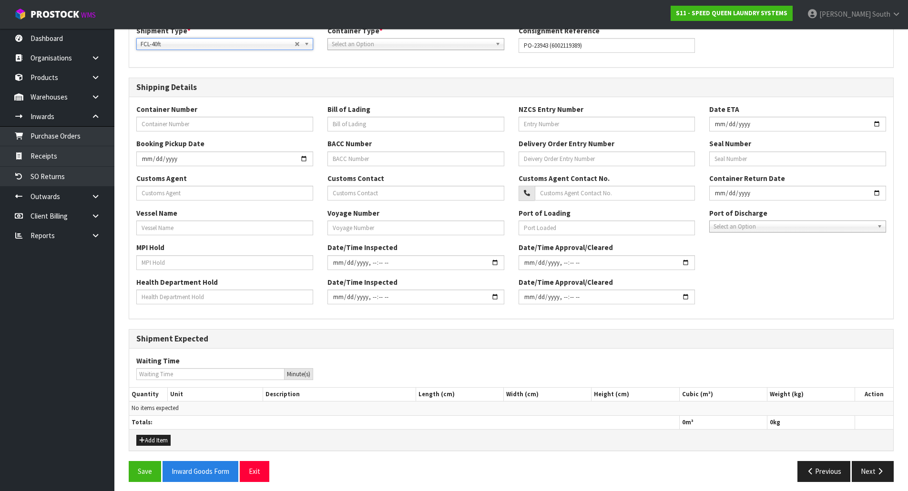
scroll to position [196, 0]
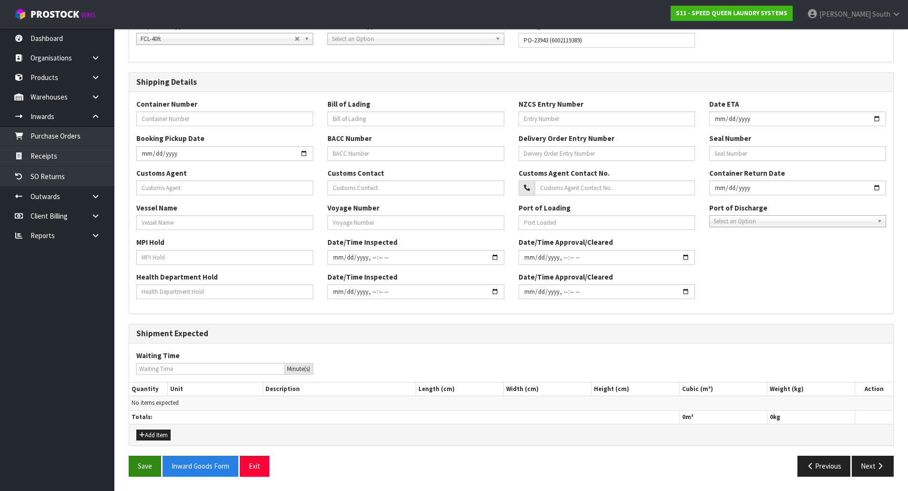
click at [145, 475] on div "Save Inward Goods Form Exit Previous Next" at bounding box center [510, 470] width 779 height 28
click at [145, 474] on button "Save" at bounding box center [145, 466] width 32 height 20
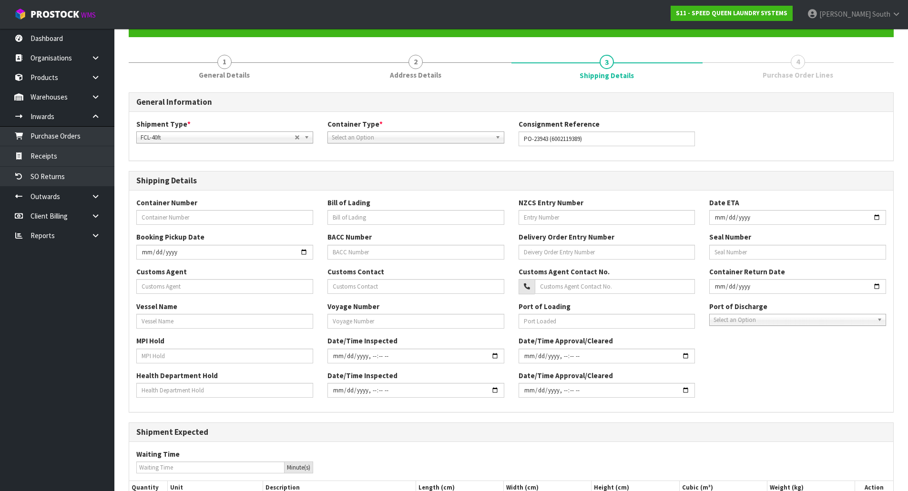
scroll to position [0, 0]
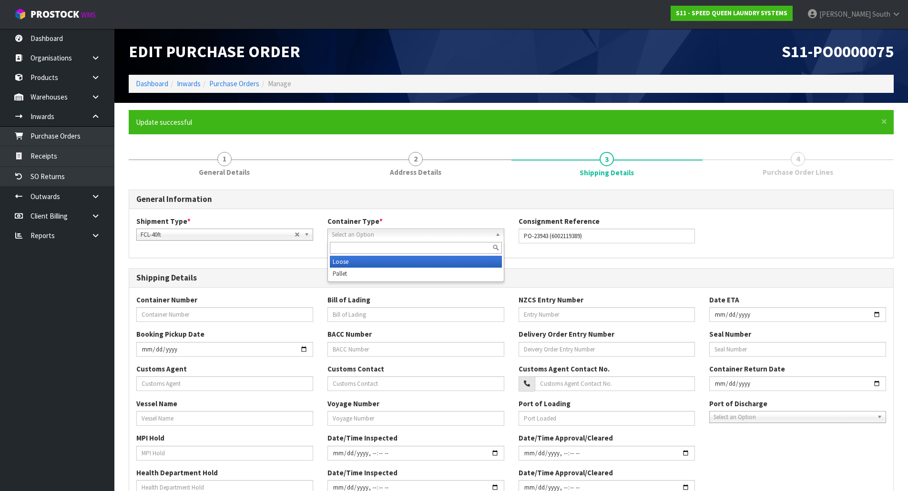
click at [352, 239] on span "Select an Option" at bounding box center [412, 234] width 160 height 11
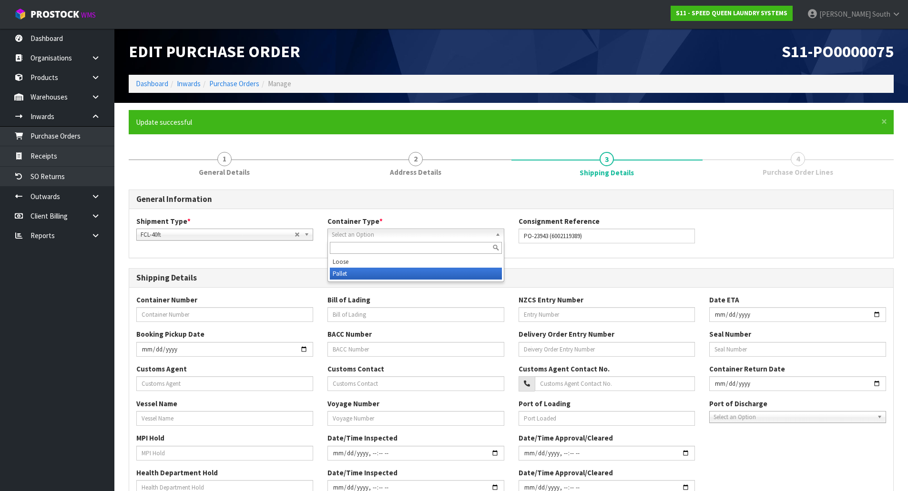
click at [355, 271] on li "Pallet" at bounding box center [416, 274] width 172 height 12
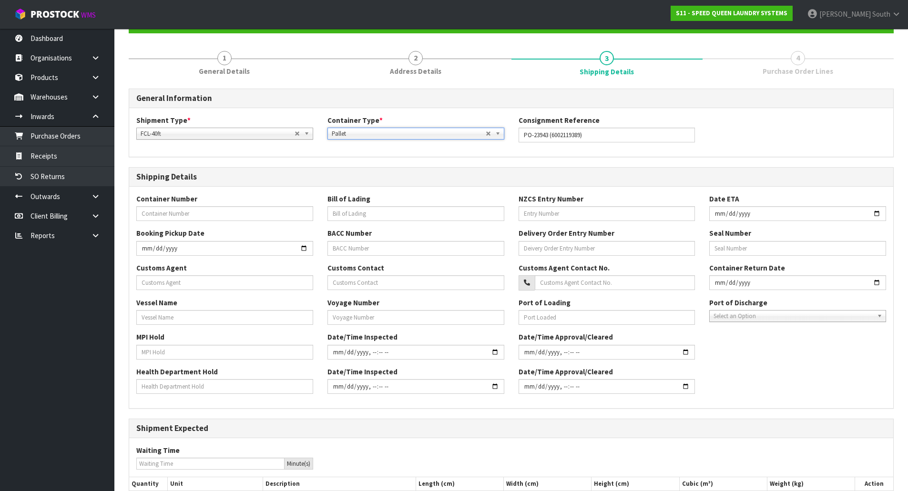
scroll to position [196, 0]
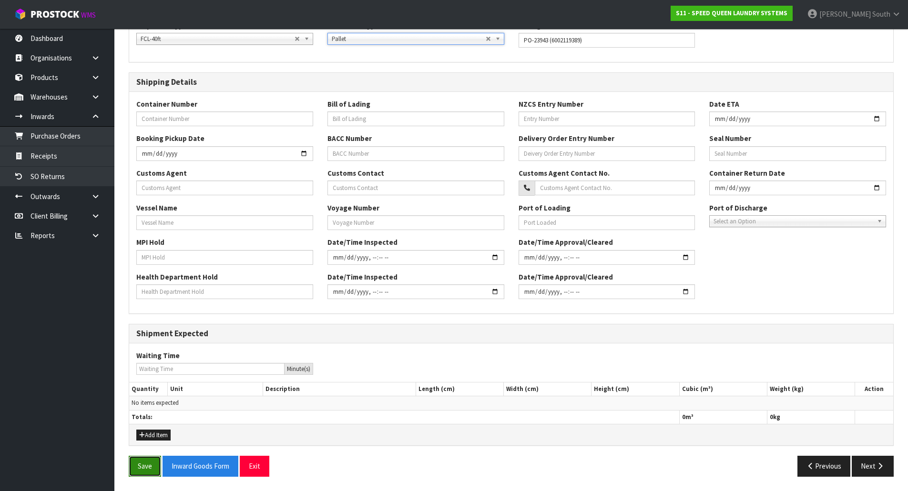
click at [149, 459] on button "Save" at bounding box center [145, 466] width 32 height 20
click at [858, 466] on button "Next" at bounding box center [872, 466] width 42 height 20
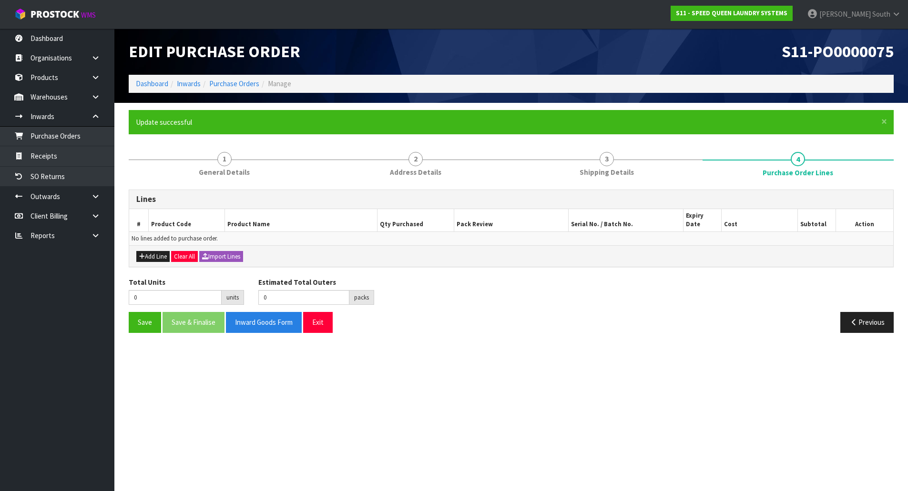
scroll to position [0, 0]
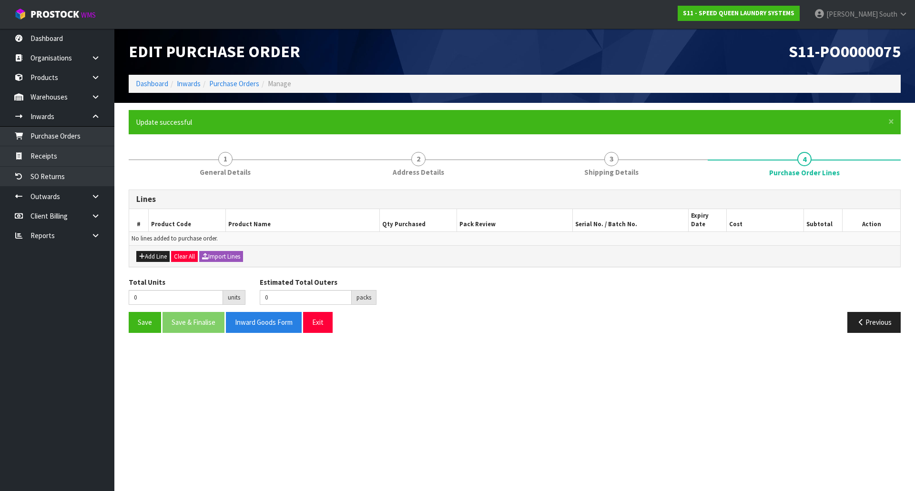
drag, startPoint x: 551, startPoint y: 332, endPoint x: 546, endPoint y: 331, distance: 5.3
click at [551, 332] on section "× Close Update successful 1 General Details 2 Address Details 3 Shipping Detail…" at bounding box center [514, 225] width 800 height 244
click at [233, 251] on button "Import Lines" at bounding box center [221, 256] width 44 height 11
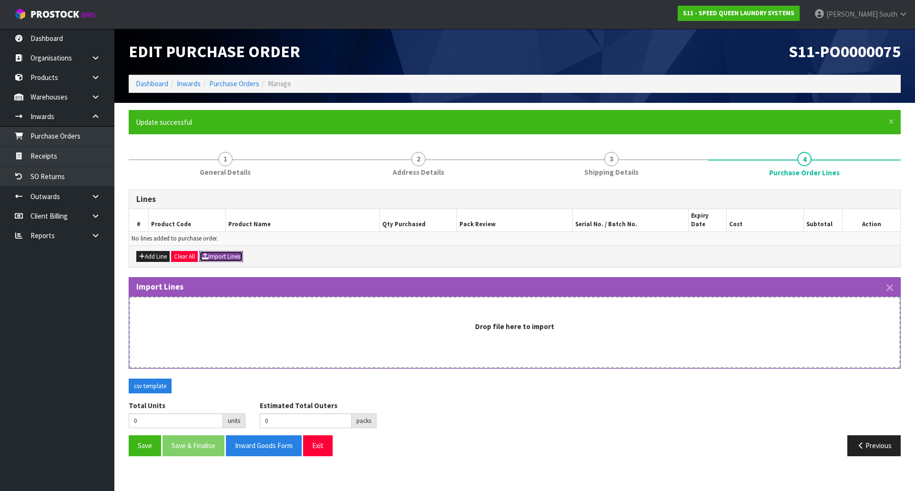
click at [233, 251] on button "Import Lines" at bounding box center [221, 256] width 44 height 11
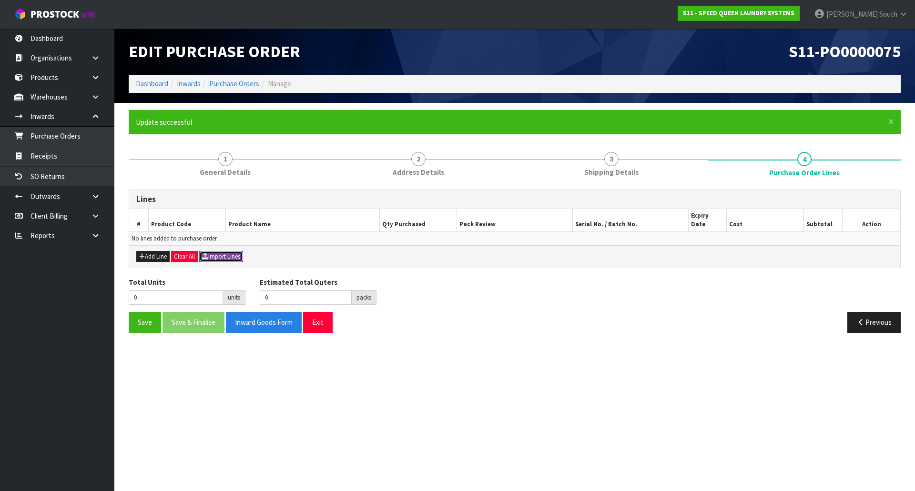
click at [233, 251] on button "Import Lines" at bounding box center [221, 256] width 44 height 11
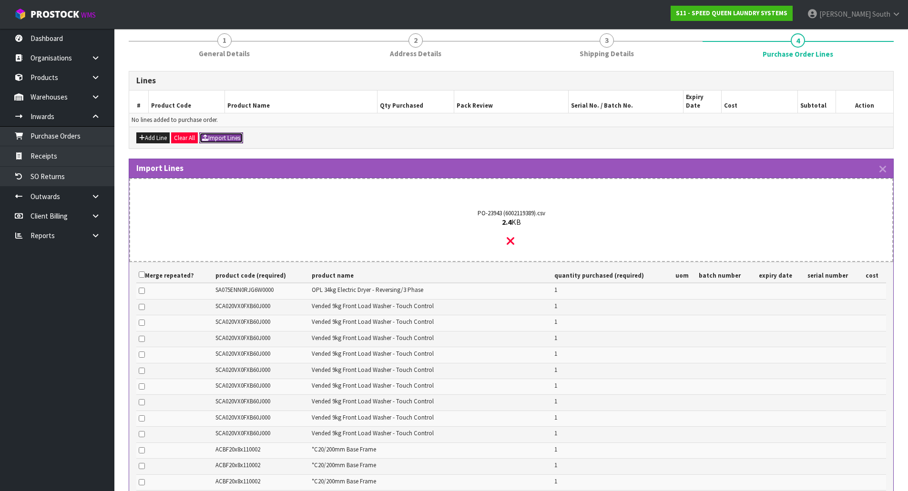
scroll to position [334, 0]
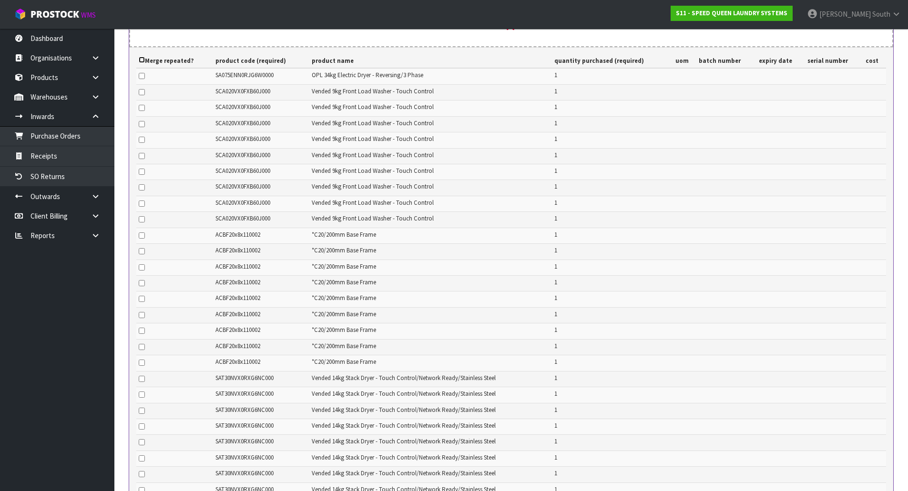
click at [143, 57] on input "checkbox" at bounding box center [142, 60] width 6 height 6
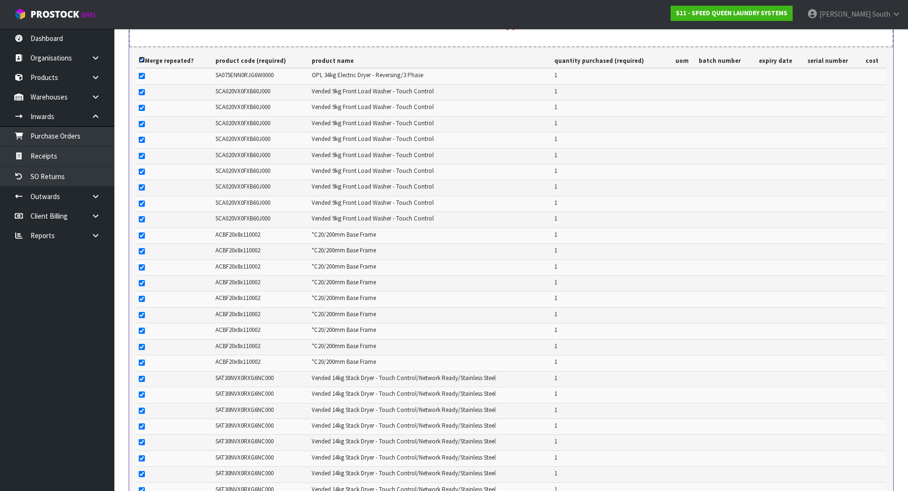
checkbox input "true"
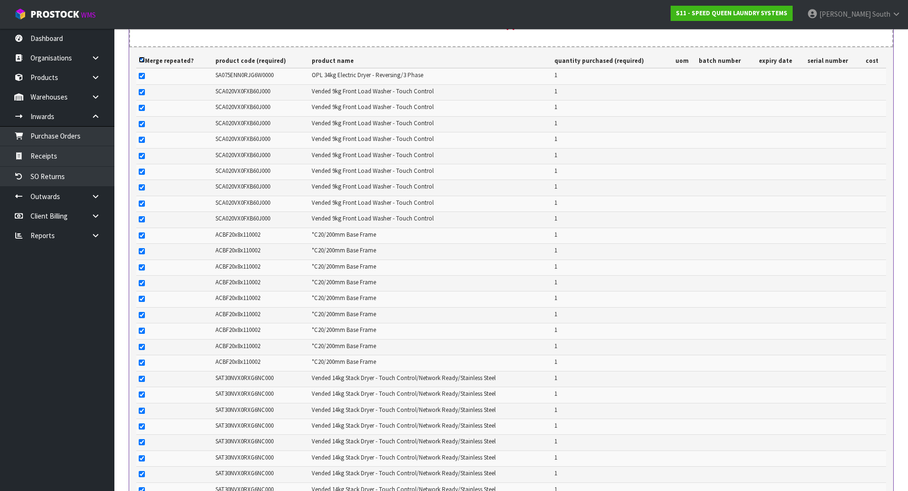
checkbox input "true"
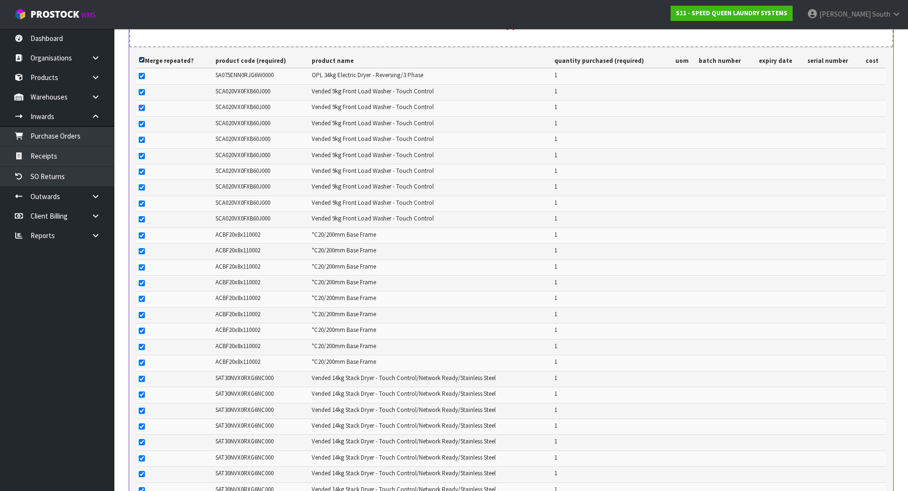
checkbox input "true"
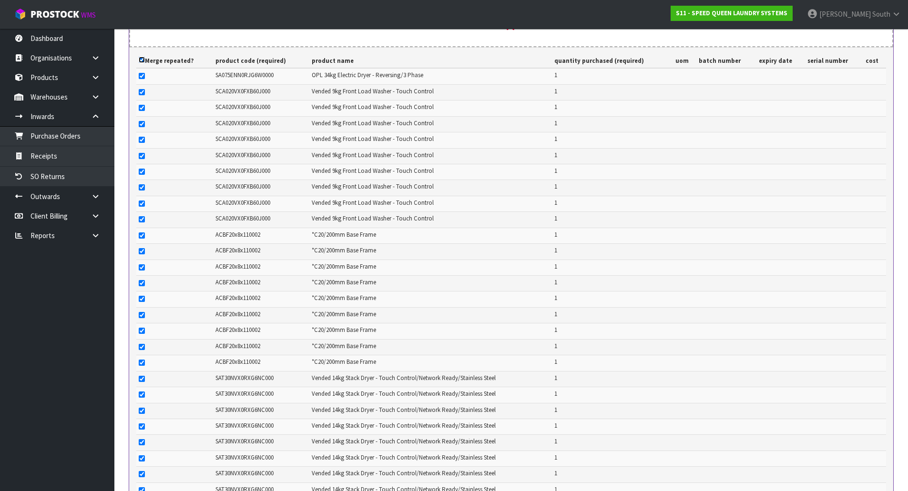
checkbox input "true"
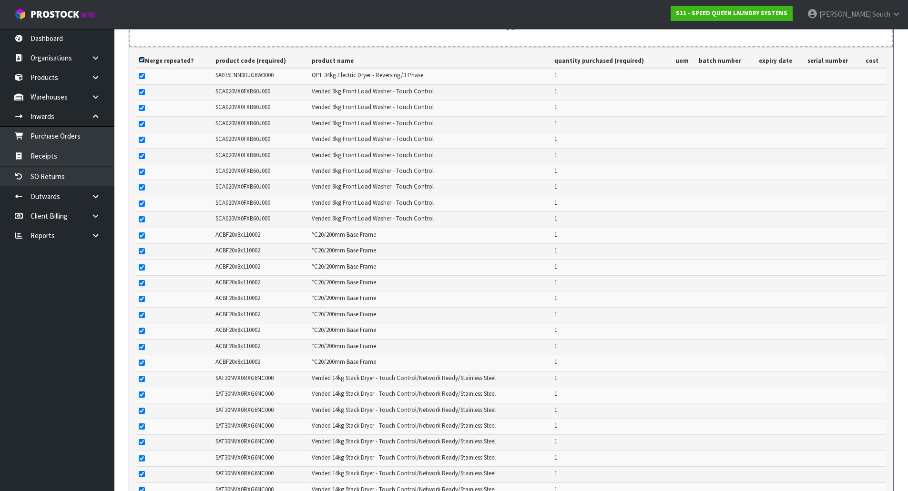
checkbox input "true"
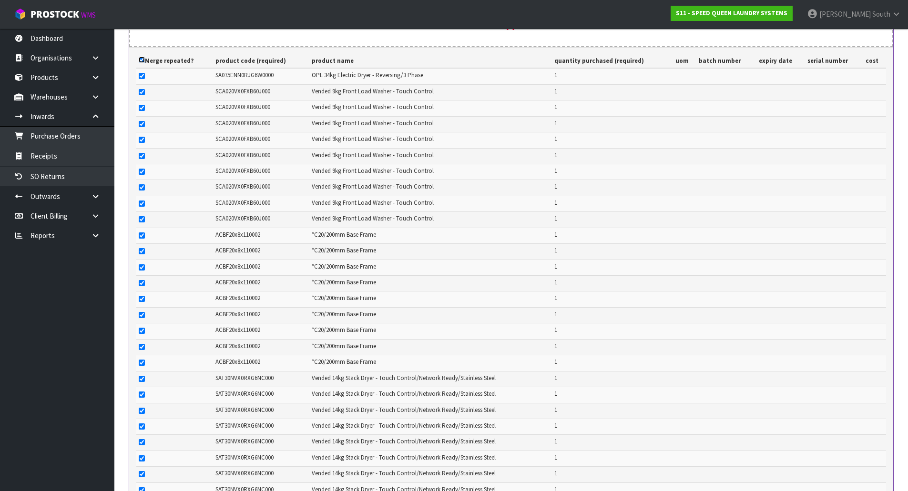
checkbox input "true"
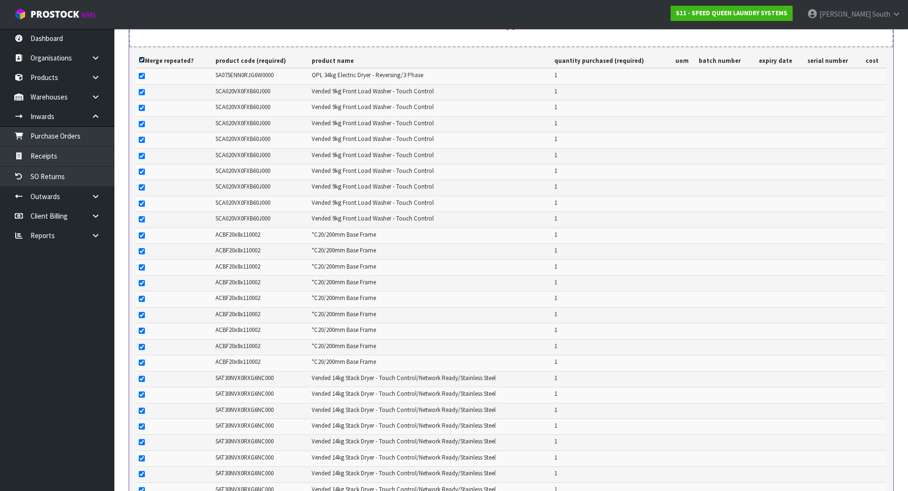
checkbox input "true"
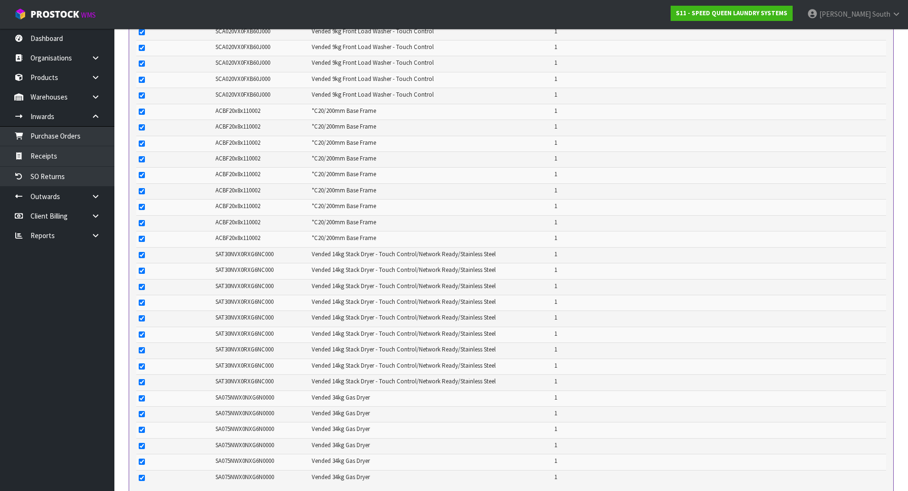
scroll to position [561, 0]
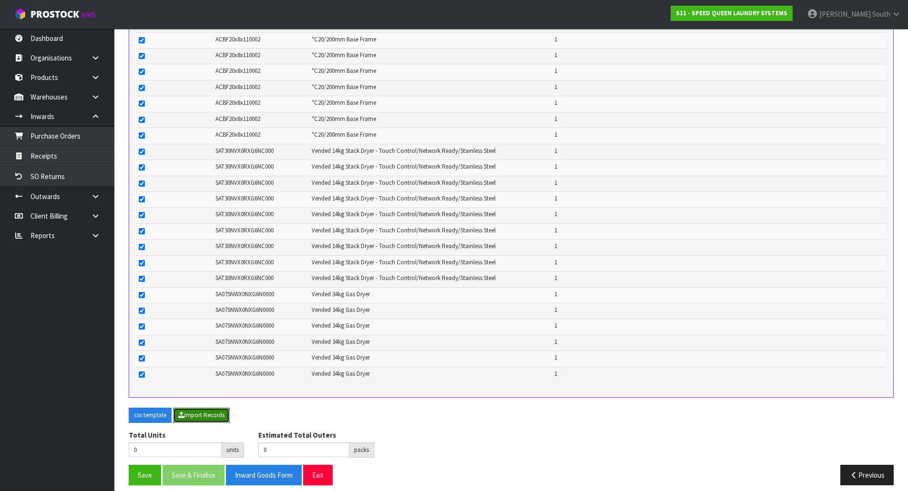
click at [197, 408] on button "Import Records" at bounding box center [201, 415] width 57 height 15
checkbox input "false"
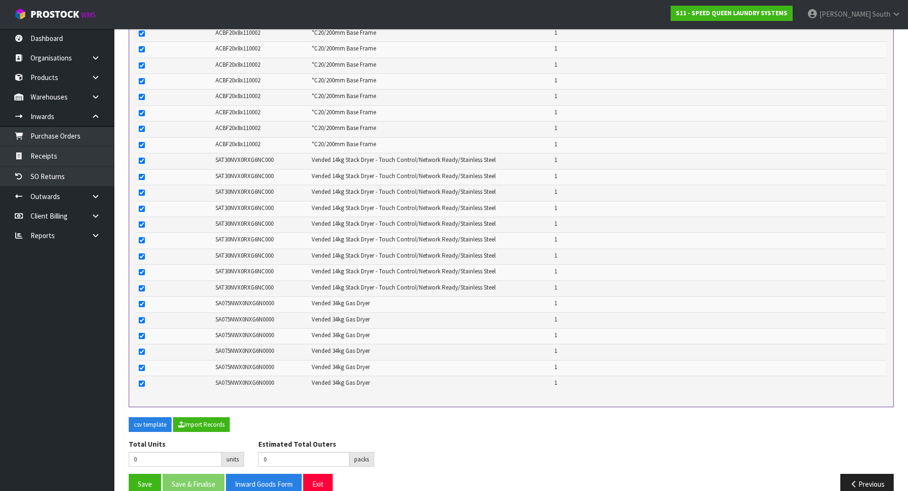
scroll to position [550, 0]
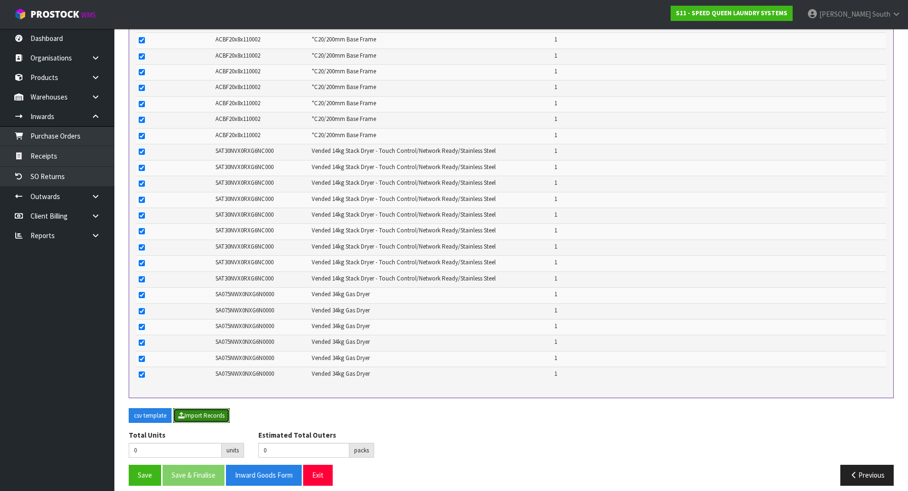
click at [216, 408] on button "Import Records" at bounding box center [201, 415] width 57 height 15
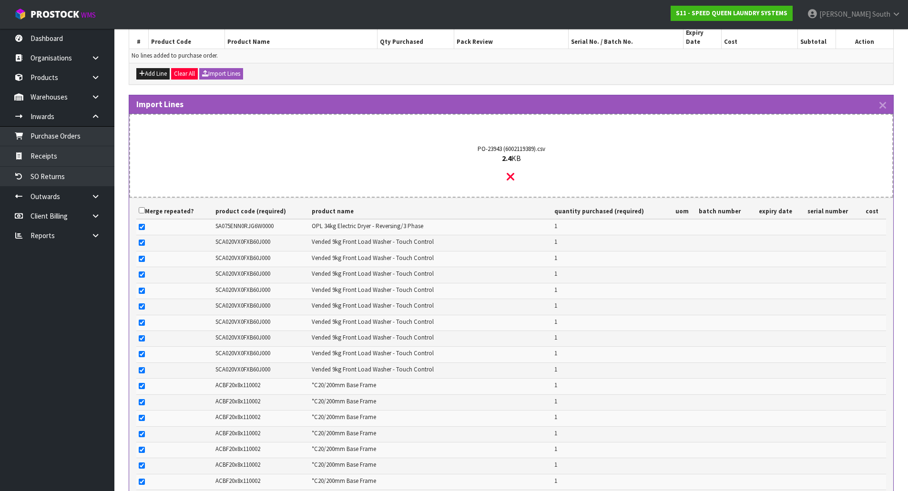
scroll to position [169, 0]
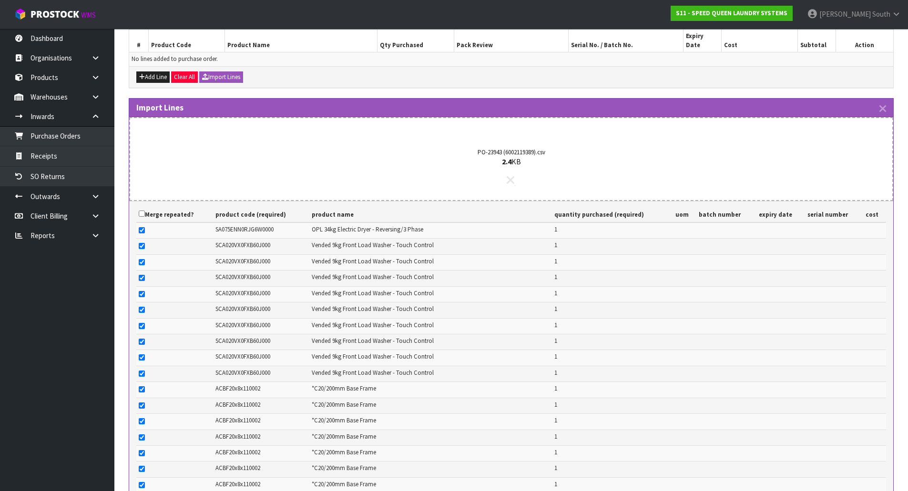
click at [507, 177] on icon at bounding box center [510, 180] width 8 height 12
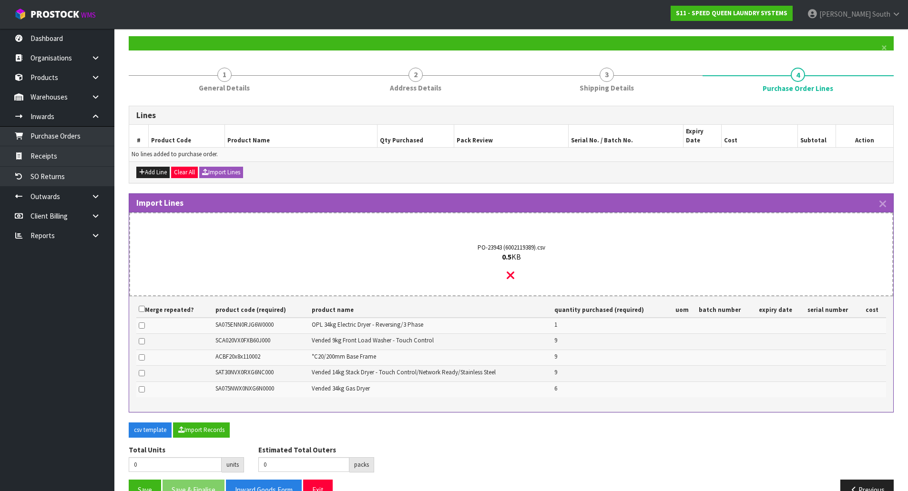
scroll to position [89, 0]
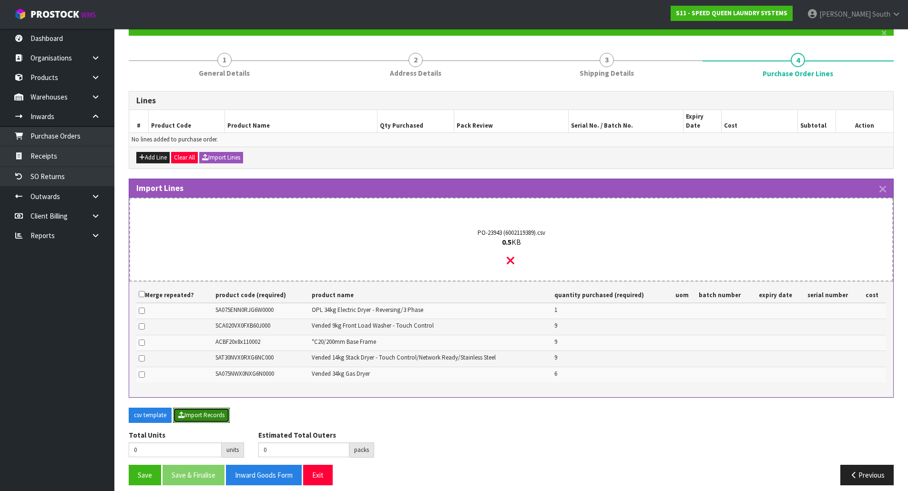
click at [188, 408] on button "Import Records" at bounding box center [201, 415] width 57 height 15
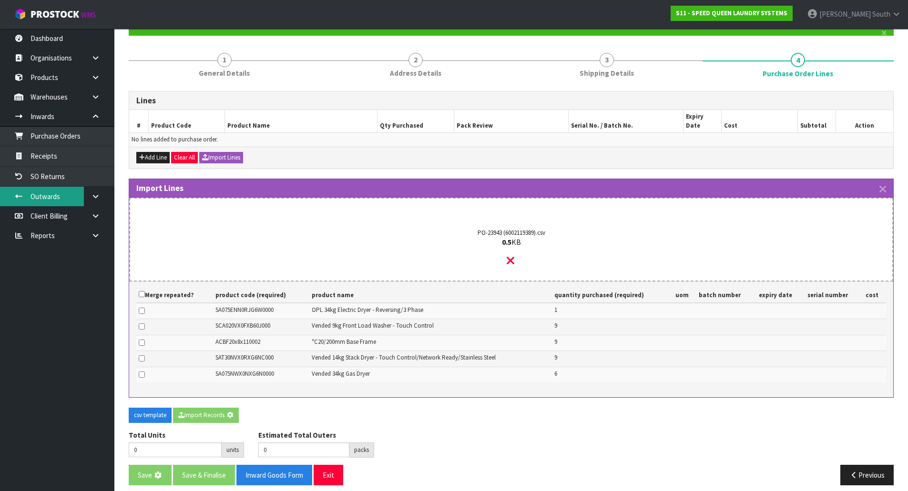
type input "34"
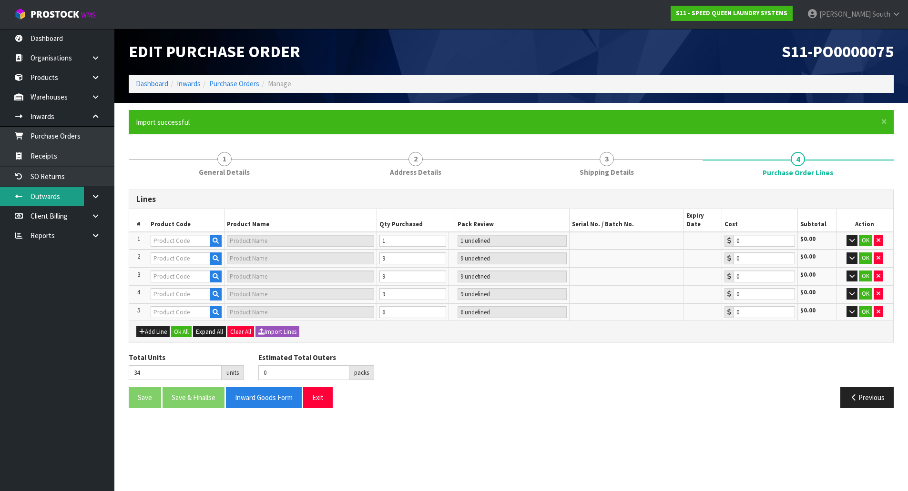
scroll to position [0, 0]
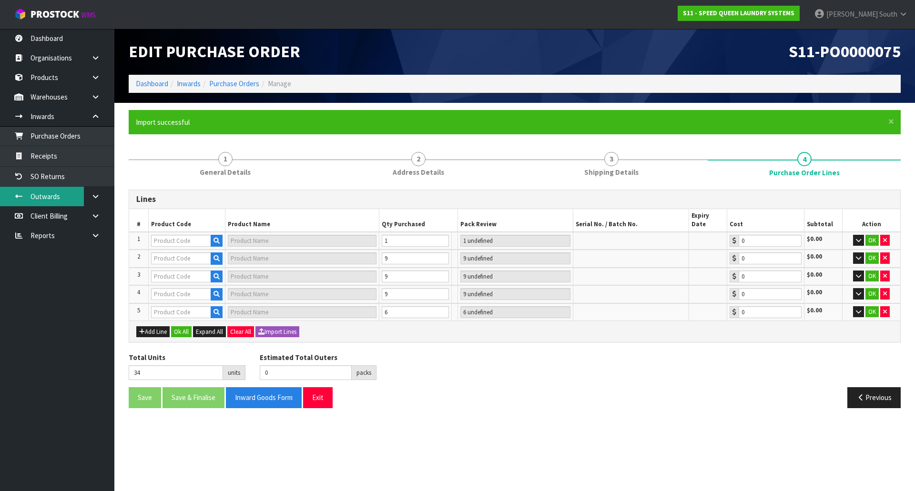
type input "SAT30NVX0RXG6NC000"
type input "9 PLT"
type input "0.00"
type input "SA075ENN0RJG6W0000"
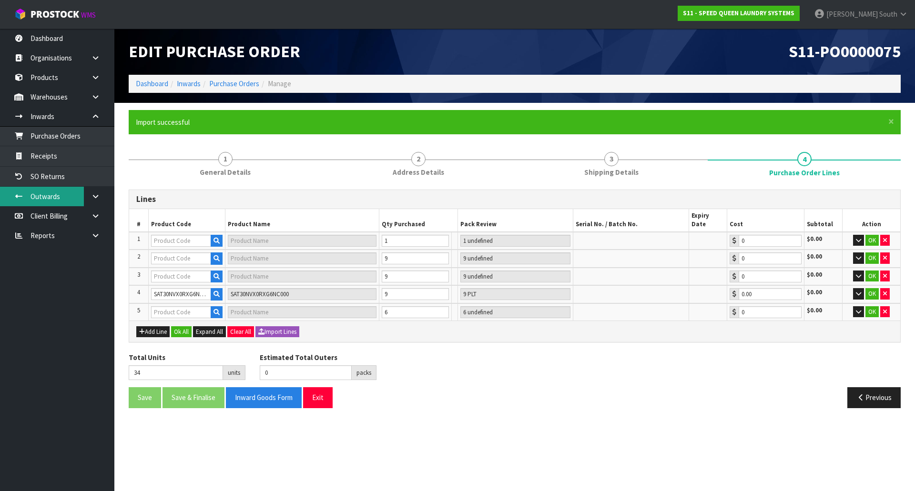
type input "SA075ENN0RJG6W0000"
type input "1 PLT"
type input "0.00"
type input "SCA020VX0FXB60J000"
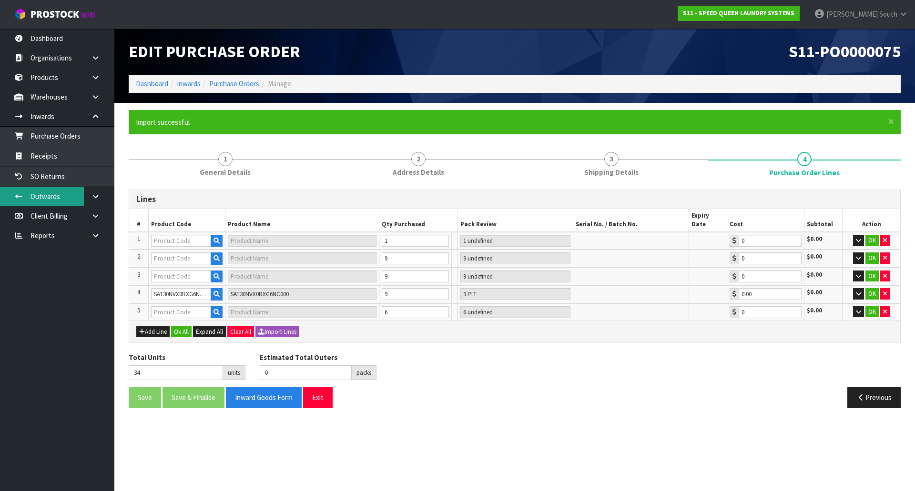
type input "9 PLT"
type input "0.00"
type input "ACBF20X8X110002"
type input "*C20/200MM BASE FRAME"
type input "9 [MEDICAL_DATA]"
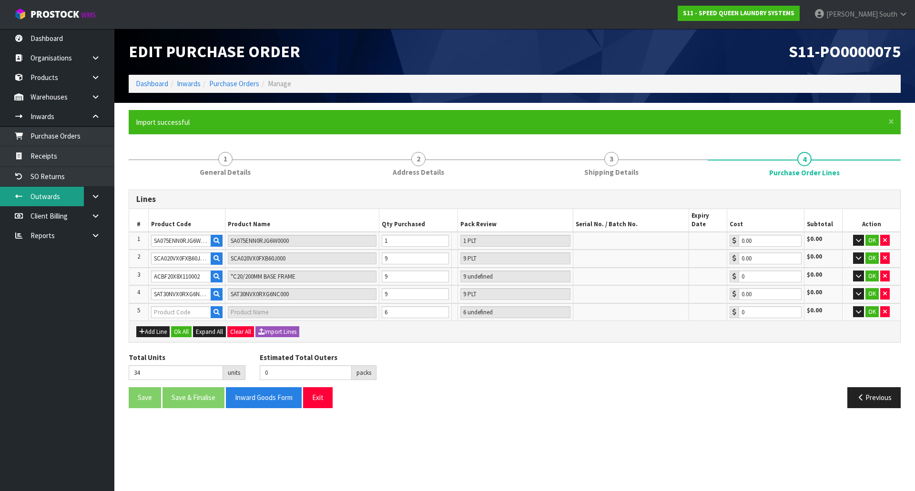
type input "0.00"
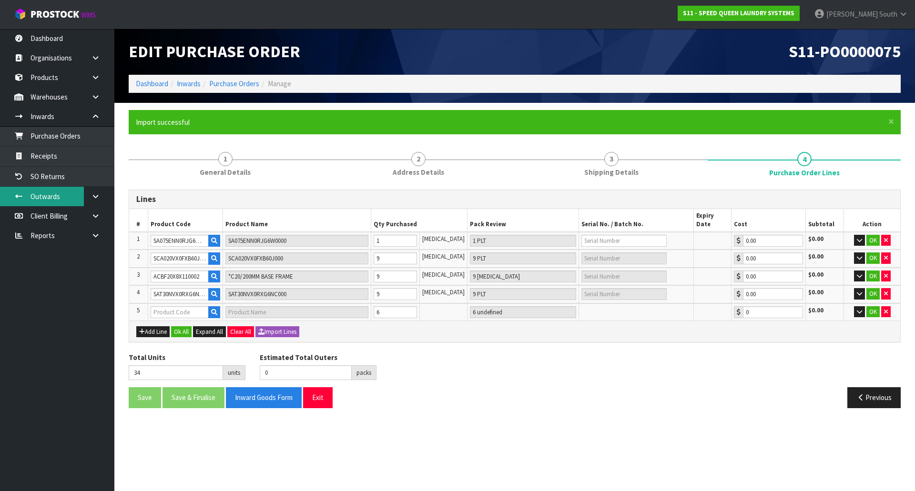
type input "SA075NWX0NXG6N0000"
type input "6 PLT"
type input "0.00"
click at [609, 415] on section "Edit Purchase Order S11-PO0000075 Dashboard Inwards Purchase Orders Manage × Cl…" at bounding box center [457, 245] width 915 height 491
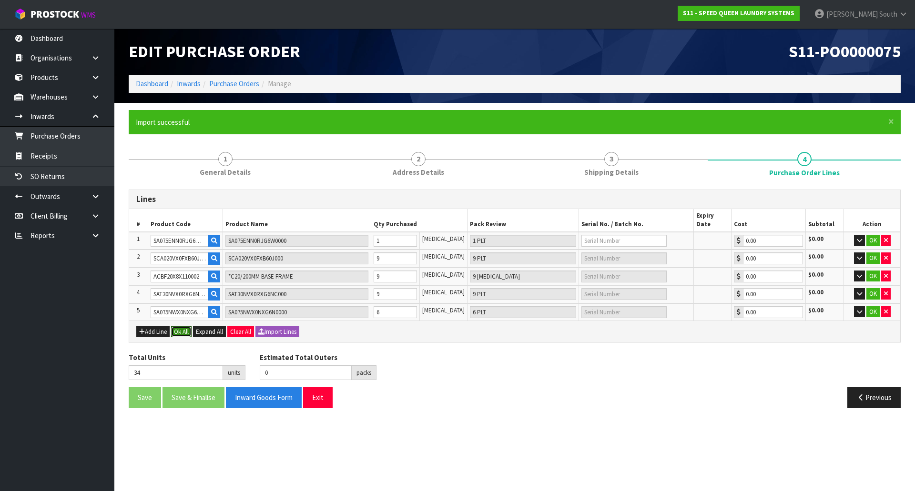
click at [180, 326] on button "Ok All" at bounding box center [181, 331] width 20 height 11
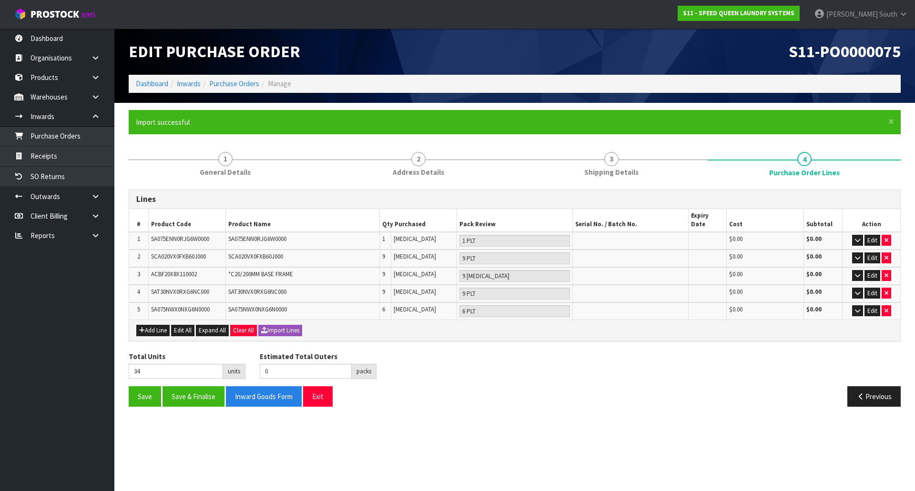
click at [546, 386] on div "Previous" at bounding box center [711, 396] width 393 height 20
click at [147, 387] on button "Save" at bounding box center [145, 396] width 32 height 20
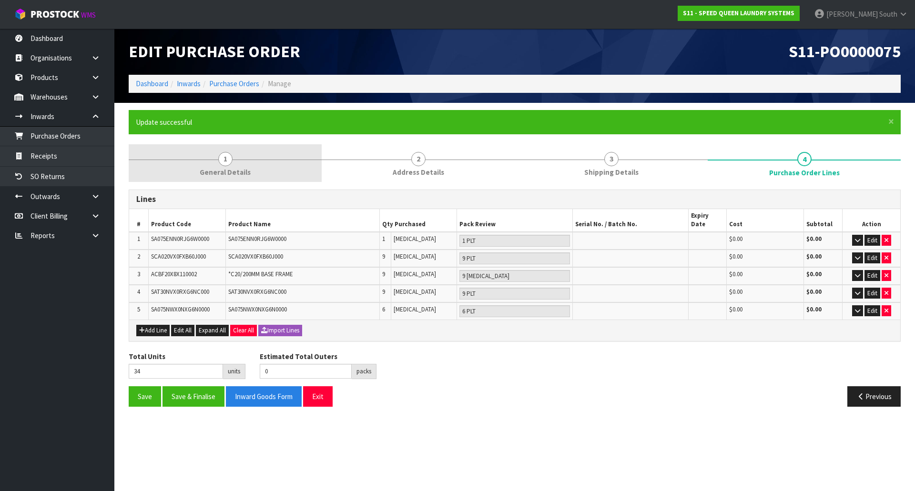
click at [188, 156] on link "1 General Details" at bounding box center [225, 163] width 193 height 38
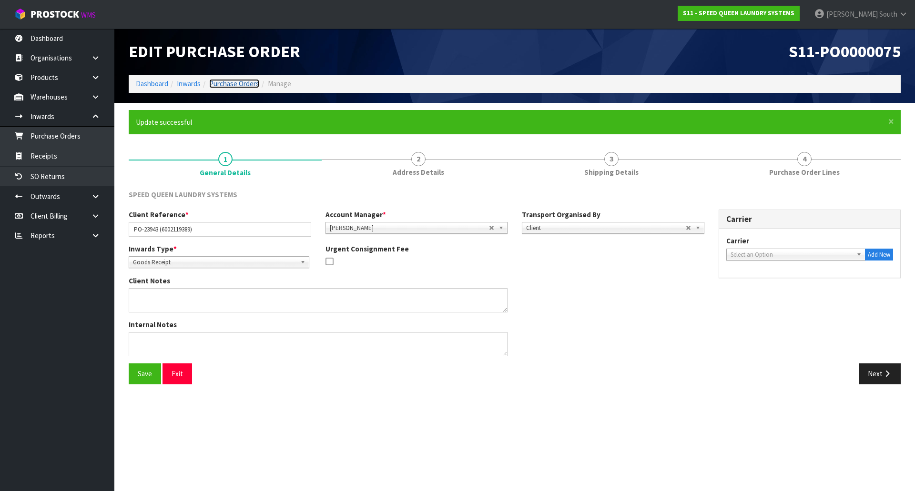
click at [230, 80] on link "Purchase Orders" at bounding box center [234, 83] width 50 height 9
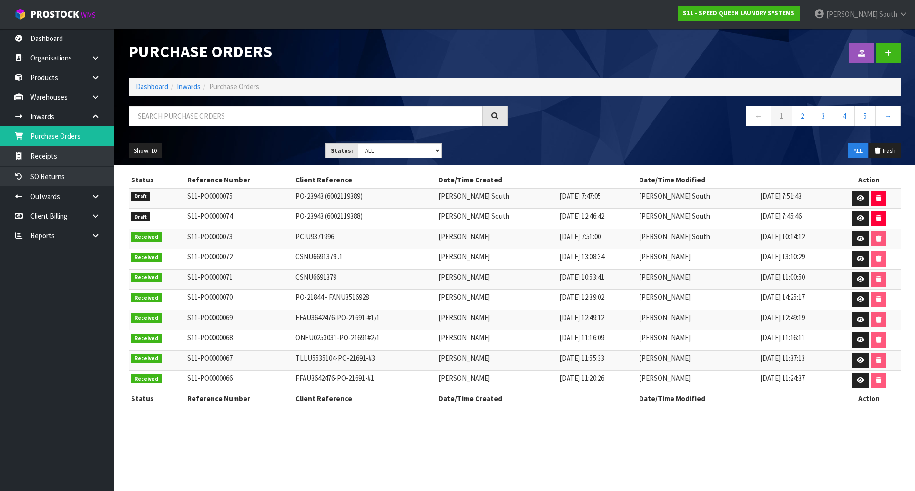
click at [249, 158] on ul "Show: 10 5 10 25 50" at bounding box center [220, 150] width 182 height 15
click at [886, 46] on link at bounding box center [888, 53] width 25 height 20
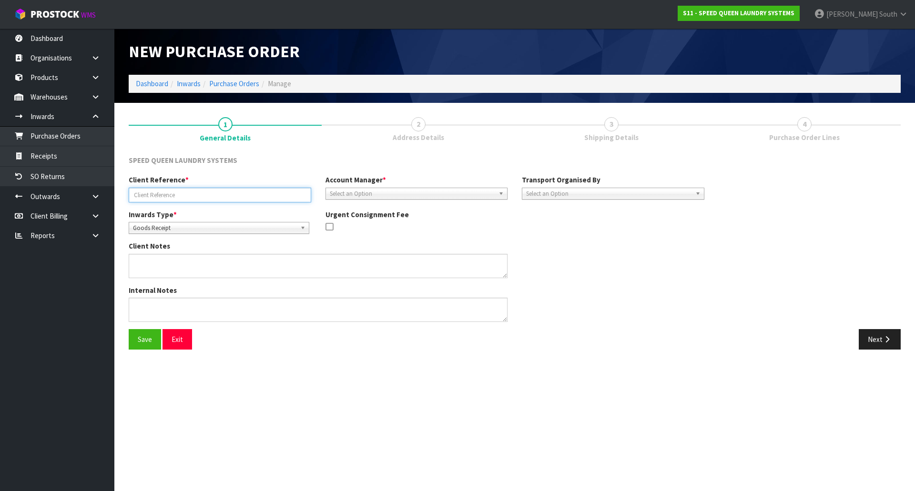
click at [252, 198] on input "text" at bounding box center [220, 195] width 182 height 15
click at [216, 201] on input "PO-23943 (6002119389)" at bounding box center [220, 195] width 182 height 15
type input "PO-23943 (6002119390)"
click at [457, 219] on div "Urgent Consignment Fee" at bounding box center [416, 222] width 197 height 25
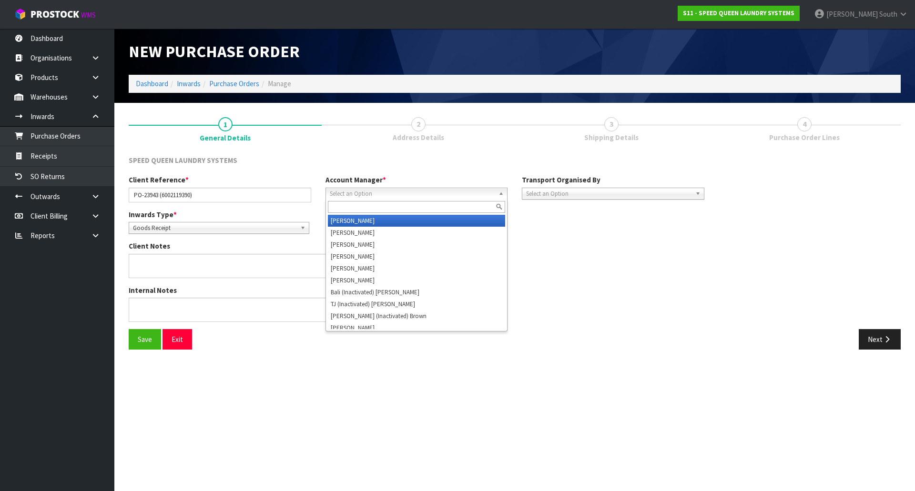
click at [444, 199] on div "Select an Option [PERSON_NAME] [PERSON_NAME] [PERSON_NAME] [PERSON_NAME] [PERSO…" at bounding box center [416, 194] width 182 height 12
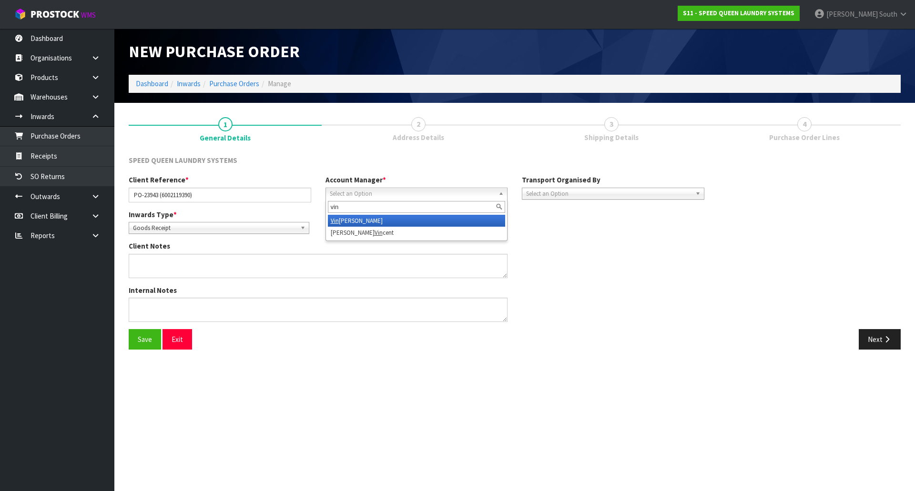
type input "vin"
click at [435, 220] on li "Vin eeta Lingam" at bounding box center [417, 221] width 178 height 12
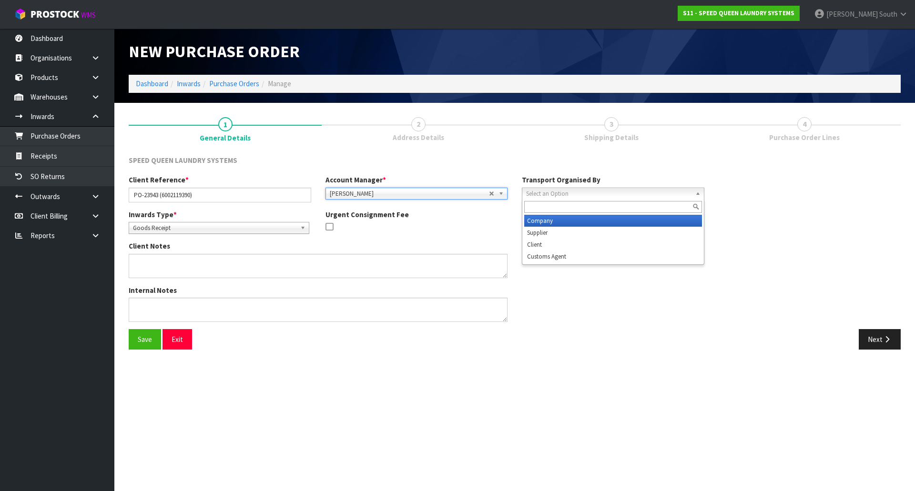
click at [590, 198] on span "Select an Option" at bounding box center [608, 193] width 165 height 11
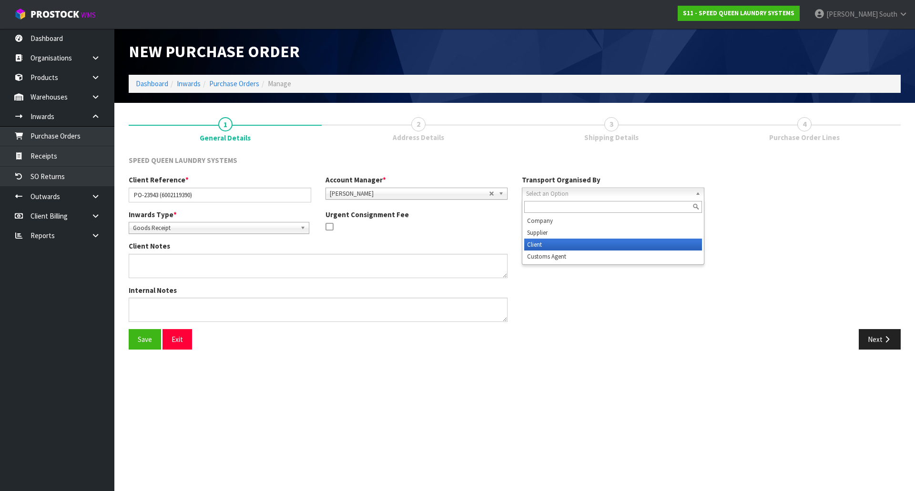
click at [555, 244] on li "Client" at bounding box center [613, 245] width 178 height 12
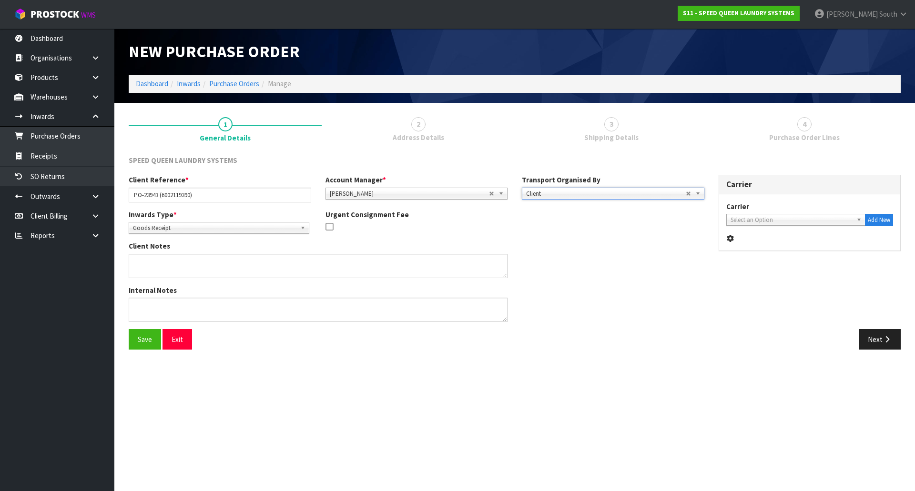
click at [650, 264] on div "Client Notes" at bounding box center [416, 263] width 590 height 44
click at [138, 335] on button "Save" at bounding box center [145, 339] width 32 height 20
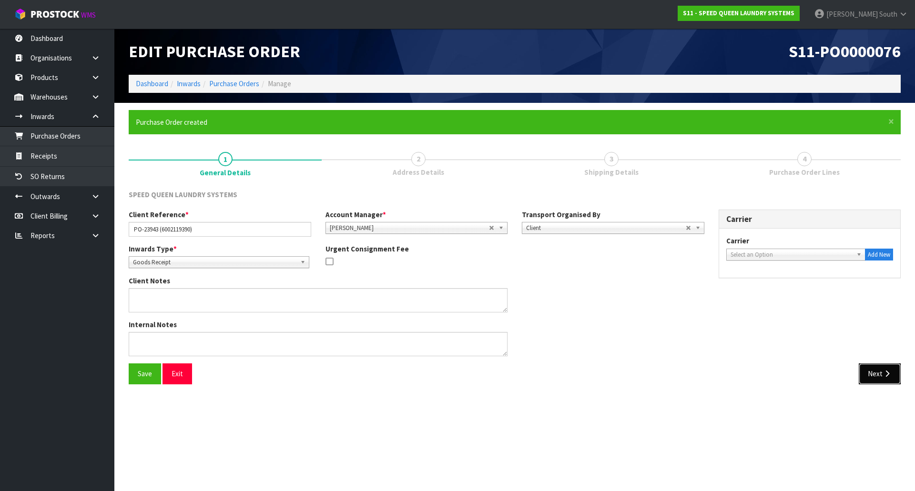
click at [877, 369] on button "Next" at bounding box center [880, 374] width 42 height 20
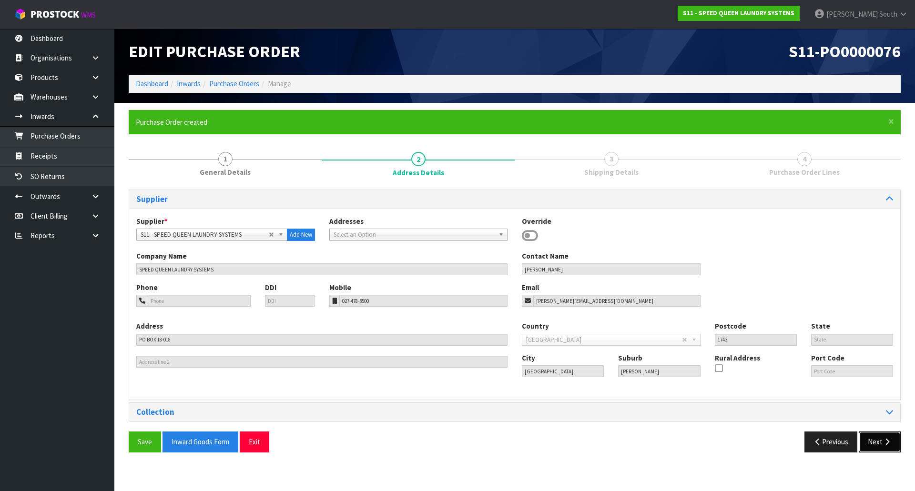
click at [881, 439] on button "Next" at bounding box center [880, 442] width 42 height 20
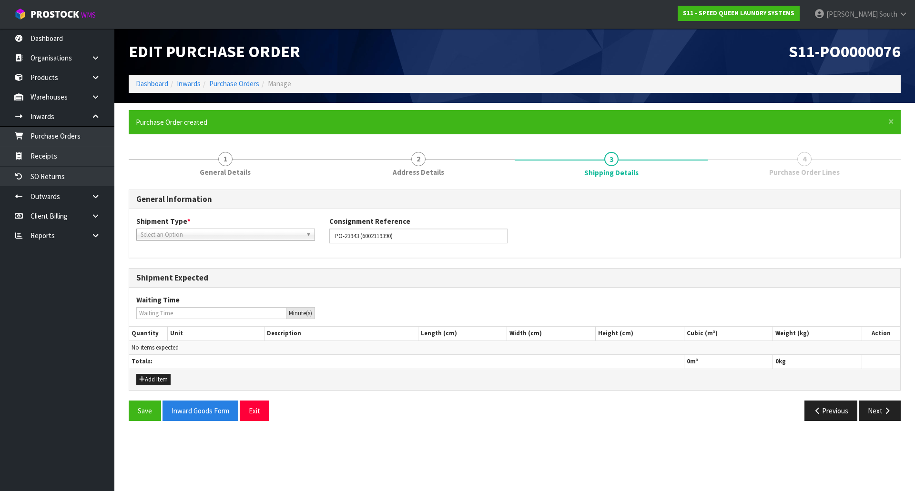
click at [196, 229] on div "Shipment Type * LCL National LCL International FCL-20ft FCL-40ft Select an Opti…" at bounding box center [225, 228] width 193 height 24
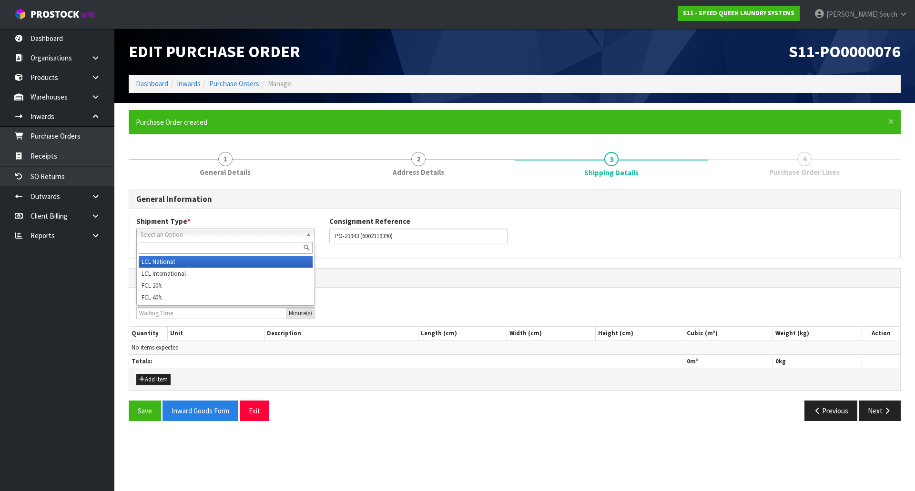
click at [198, 233] on span "Select an Option" at bounding box center [222, 234] width 162 height 11
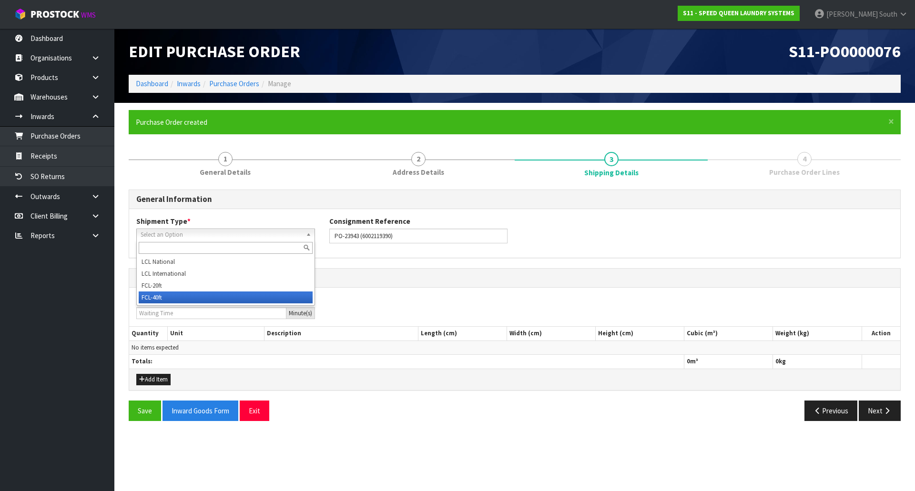
click at [177, 292] on li "FCL-40ft" at bounding box center [226, 298] width 174 height 12
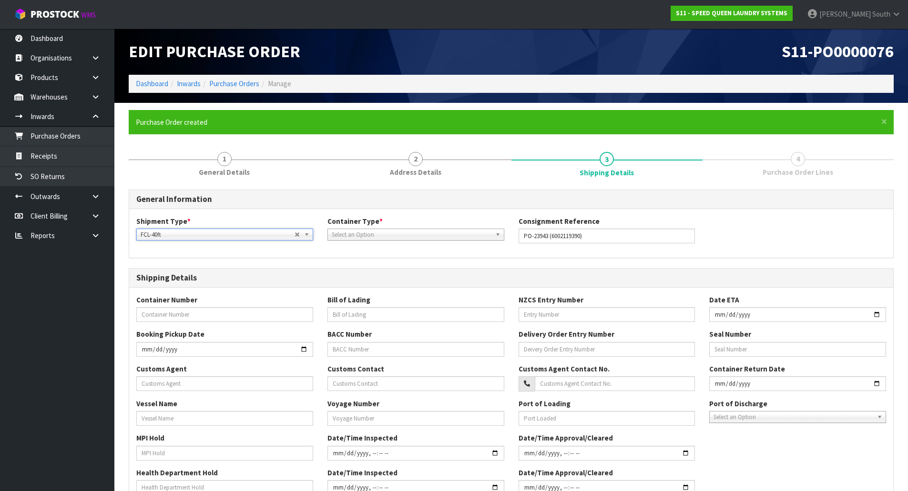
click at [418, 234] on span "Select an Option" at bounding box center [412, 234] width 160 height 11
click at [387, 271] on li "Pallet" at bounding box center [416, 274] width 172 height 12
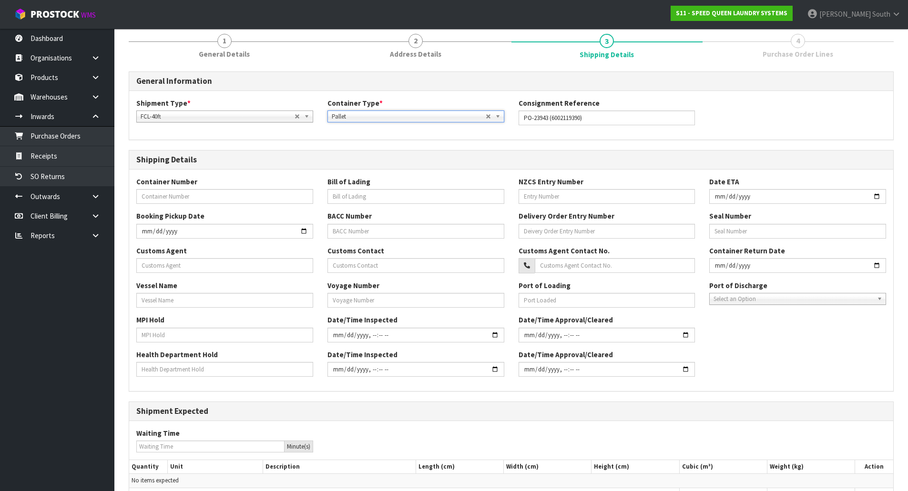
scroll to position [196, 0]
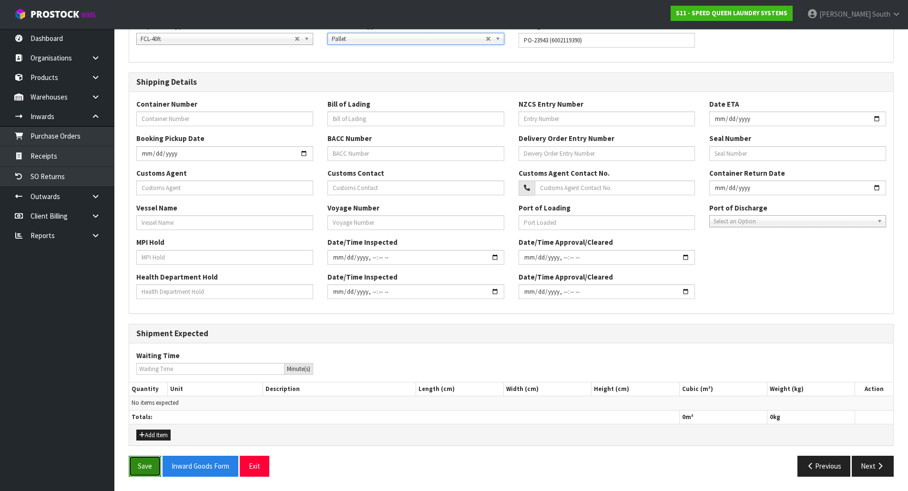
click at [139, 467] on button "Save" at bounding box center [145, 466] width 32 height 20
click at [890, 472] on button "Next" at bounding box center [872, 466] width 42 height 20
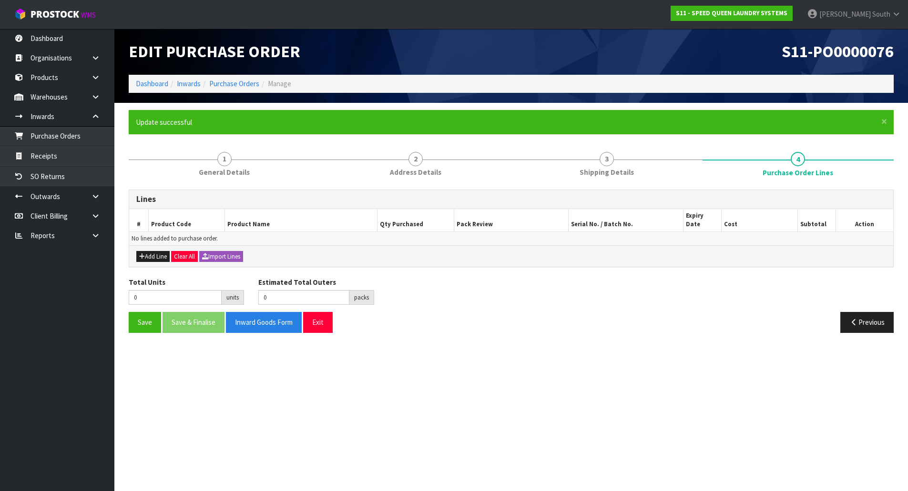
scroll to position [0, 0]
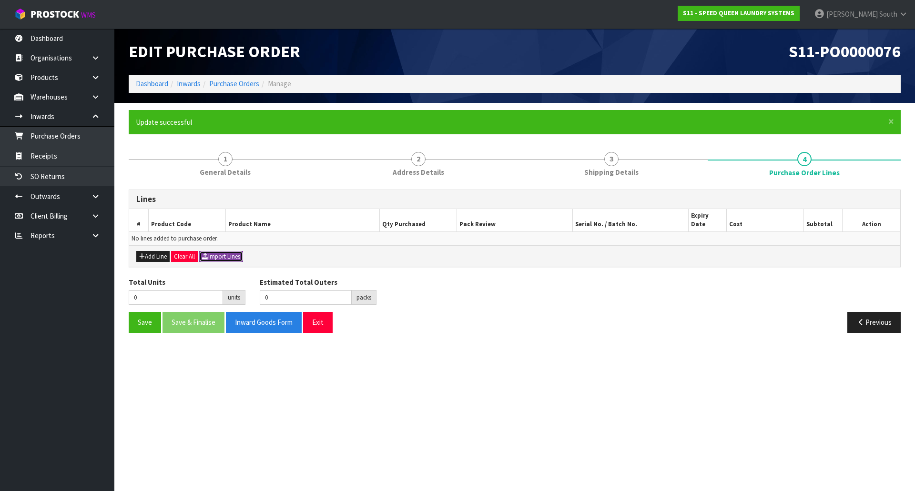
click at [230, 251] on button "Import Lines" at bounding box center [221, 256] width 44 height 11
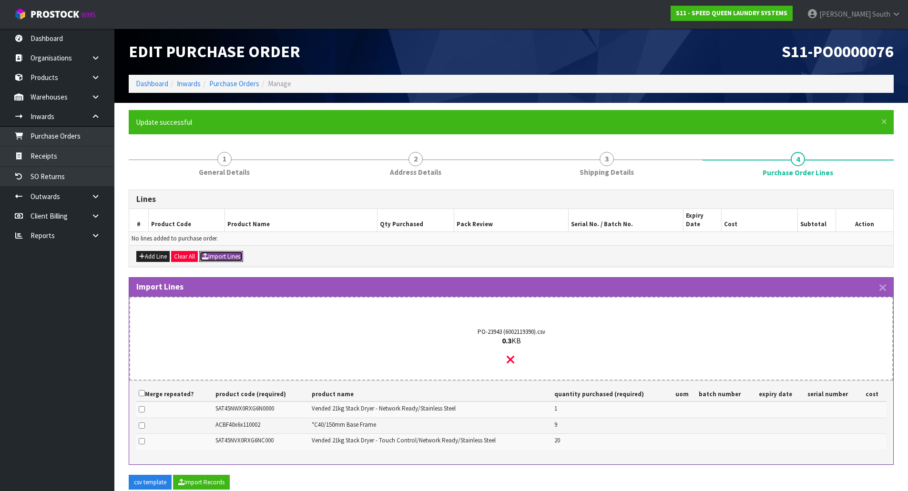
scroll to position [67, 0]
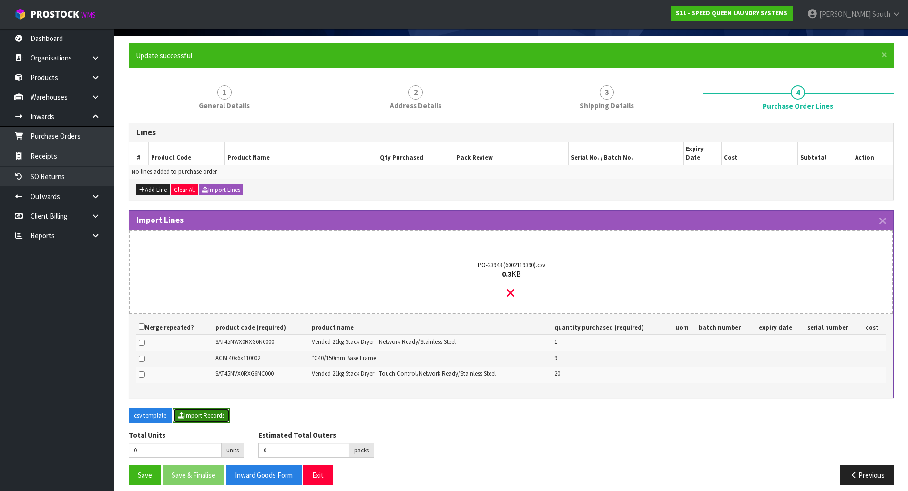
click at [210, 408] on button "Import Records" at bounding box center [201, 415] width 57 height 15
type input "30"
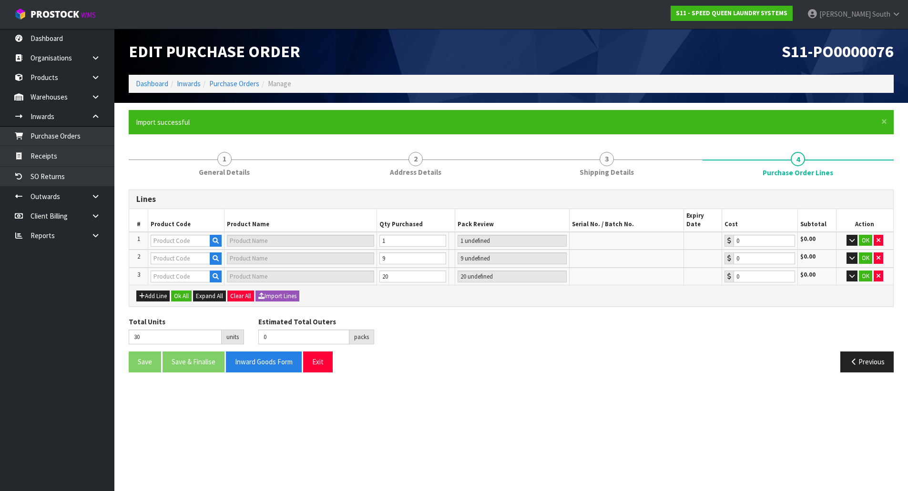
scroll to position [0, 0]
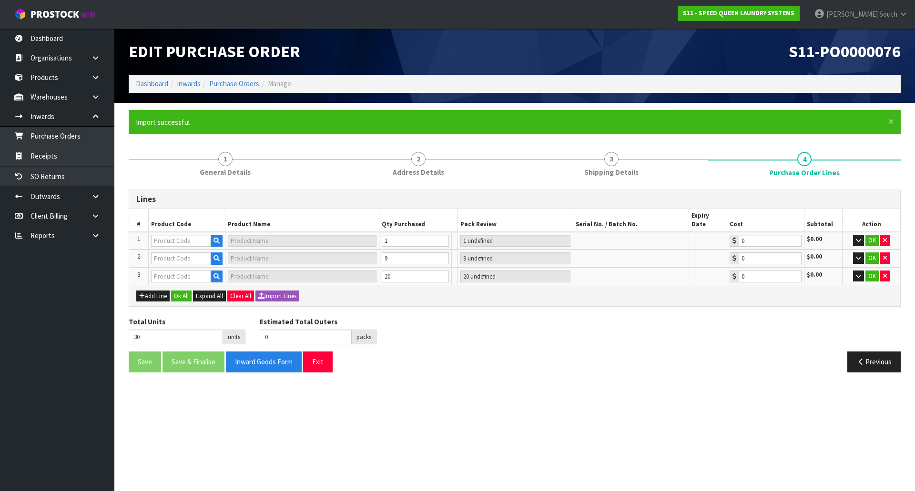
type input "SAT45NVX0RXG6NC000"
type input "20 PLT"
type input "0.00"
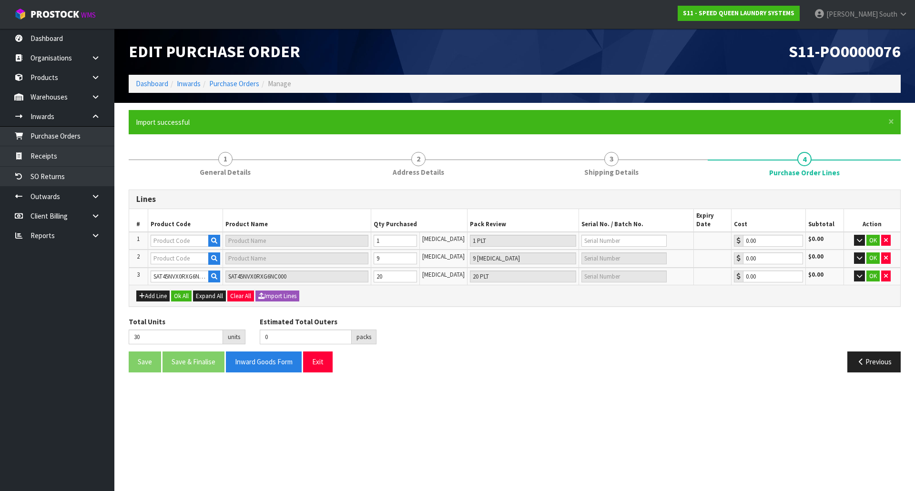
type input "SAT45NWX0RXG6N0000"
type input "1 PLT"
type input "0.00"
type input "ACBF40X6X110002"
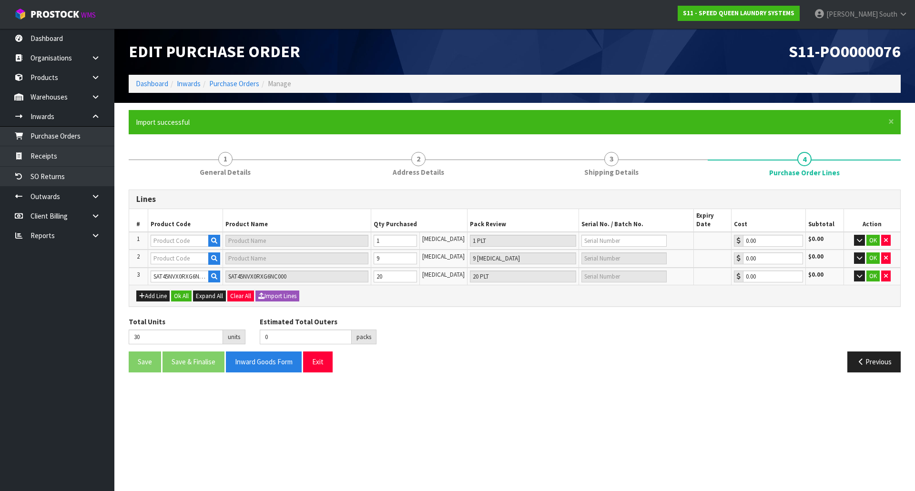
type input "*C40/150MM BASE FRAME"
type input "9 [MEDICAL_DATA]"
type input "0.00"
click at [177, 291] on button "Ok All" at bounding box center [181, 296] width 20 height 11
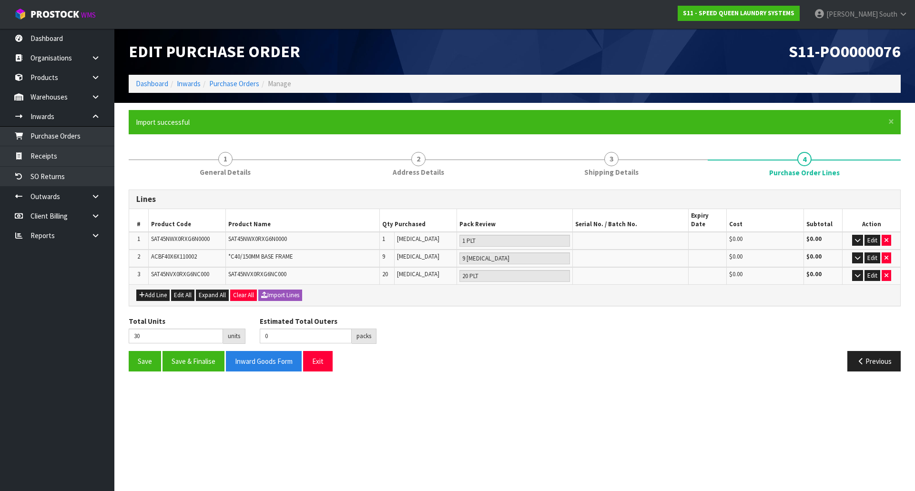
click at [690, 327] on div "Total Units 30 units Estimated Total Outers 0 packs Estimated Total Pallets 0 p…" at bounding box center [514, 333] width 786 height 35
click at [135, 353] on button "Save" at bounding box center [145, 361] width 32 height 20
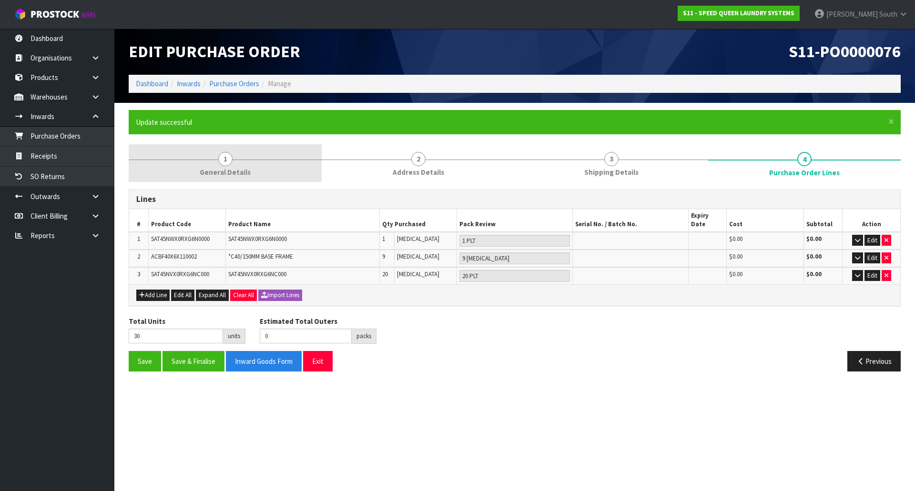
click at [206, 157] on link "1 General Details" at bounding box center [225, 163] width 193 height 38
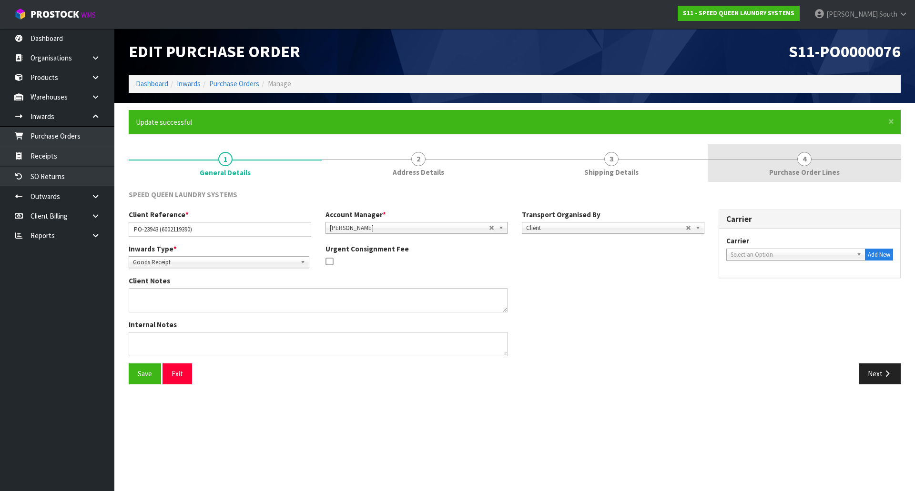
drag, startPoint x: 753, startPoint y: 161, endPoint x: 758, endPoint y: 170, distance: 9.8
click at [753, 161] on link "4 Purchase Order Lines" at bounding box center [804, 163] width 193 height 38
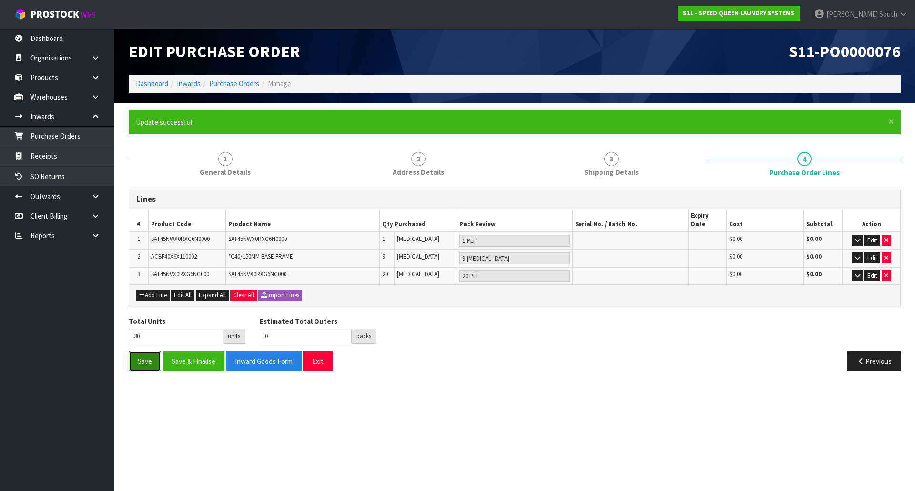
click at [145, 362] on button "Save" at bounding box center [145, 361] width 32 height 20
click at [228, 82] on link "Purchase Orders" at bounding box center [234, 83] width 50 height 9
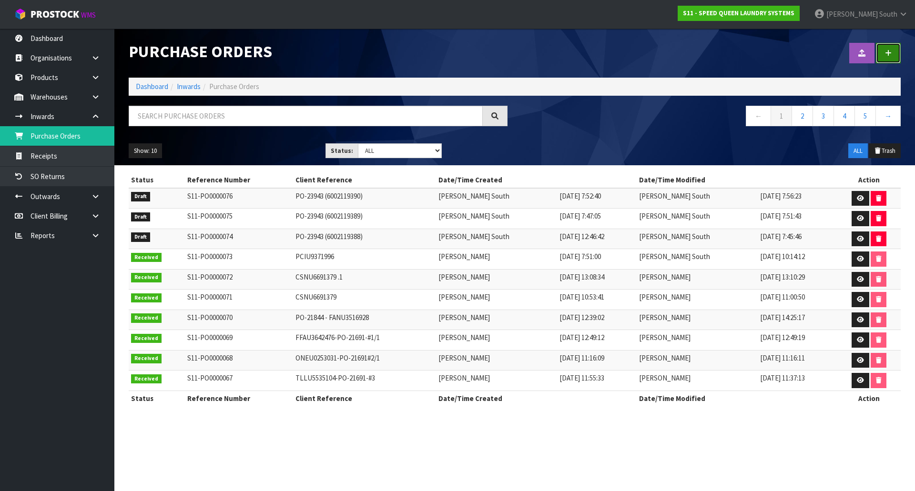
click at [898, 57] on link at bounding box center [888, 53] width 25 height 20
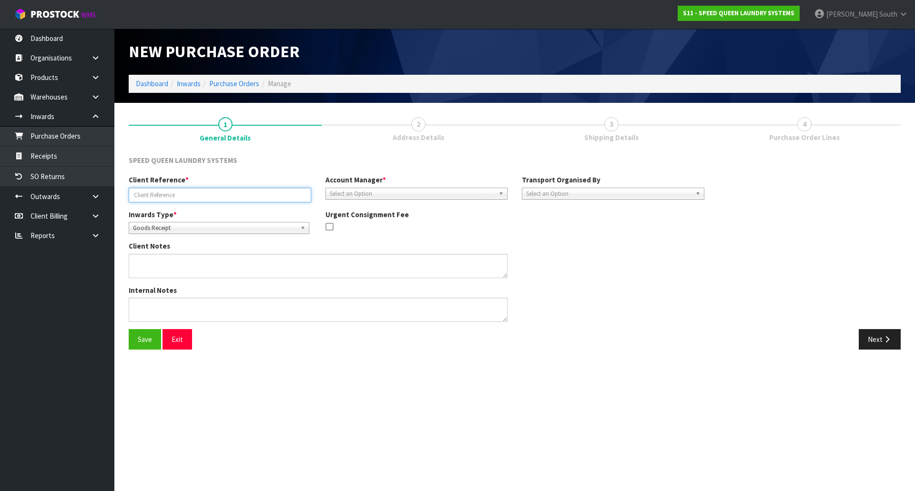
click at [213, 198] on input "text" at bounding box center [220, 195] width 182 height 15
type input "PO-23943 (6002119391)"
click at [398, 199] on div "Select an Option" at bounding box center [416, 194] width 182 height 12
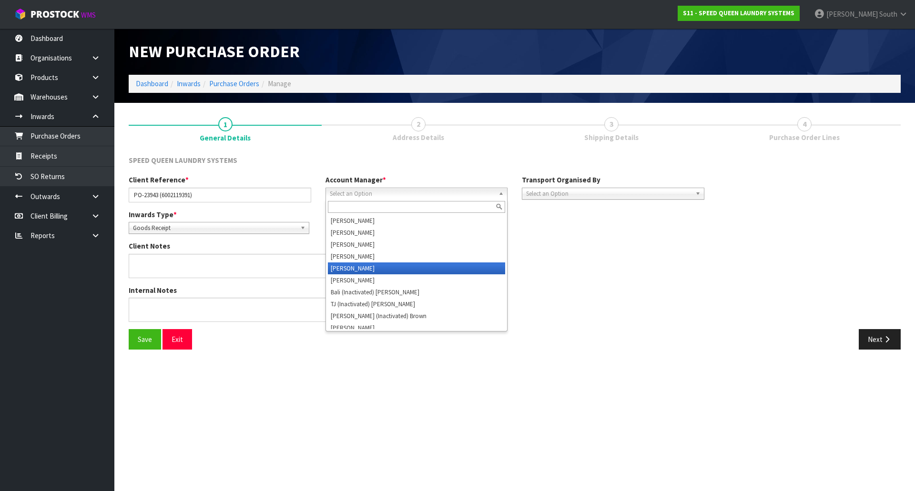
click at [371, 264] on li "[PERSON_NAME]" at bounding box center [417, 269] width 178 height 12
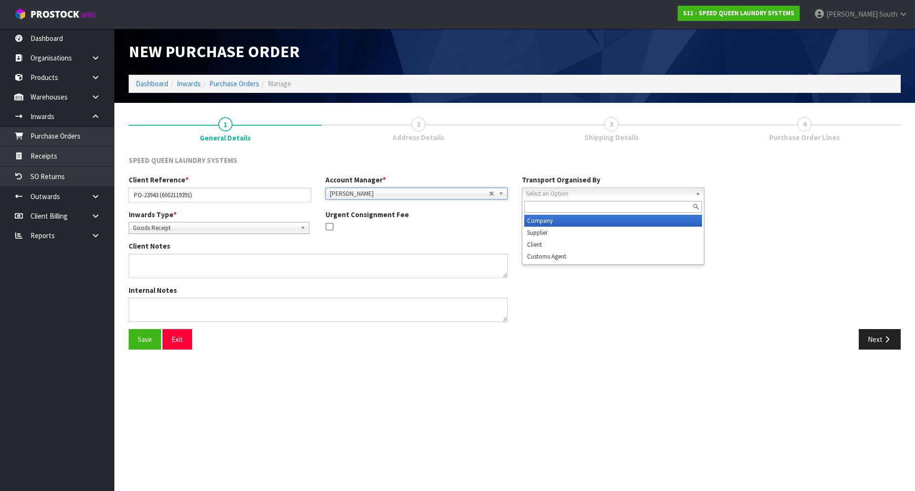
click at [546, 193] on span "Select an Option" at bounding box center [608, 193] width 165 height 11
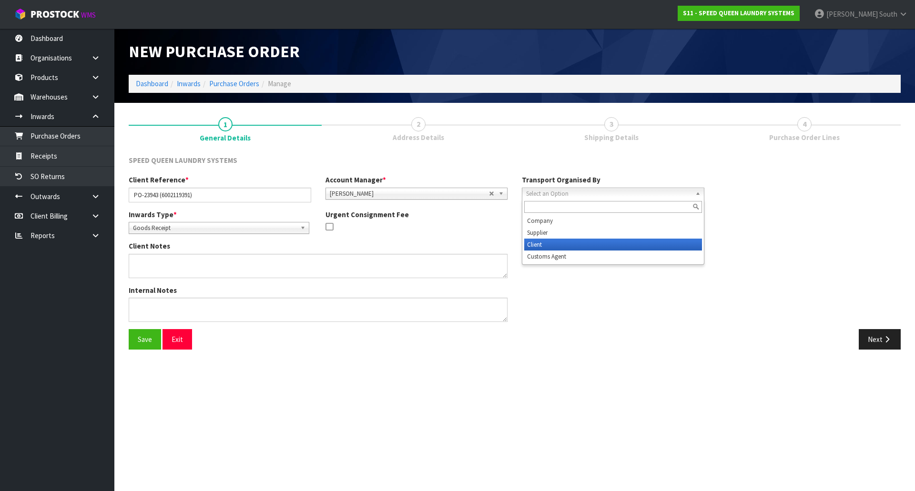
click at [551, 245] on li "Client" at bounding box center [613, 245] width 178 height 12
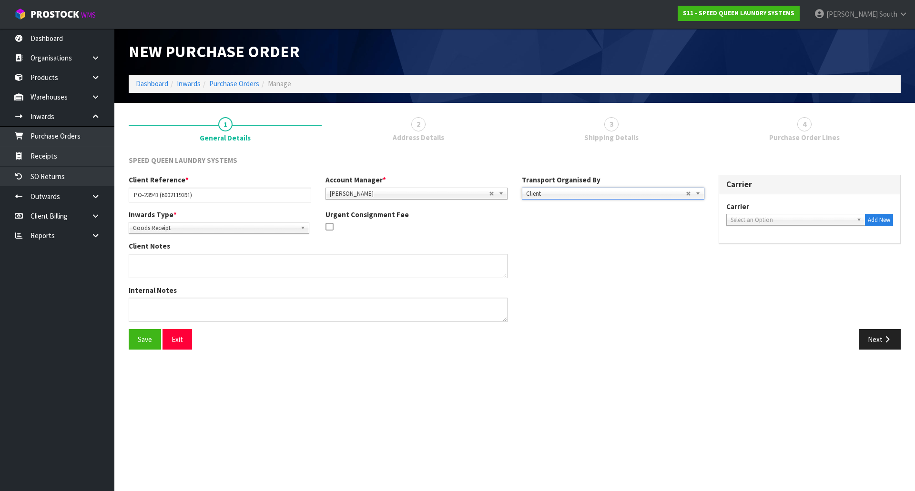
drag, startPoint x: 551, startPoint y: 245, endPoint x: 657, endPoint y: 246, distance: 106.7
click at [551, 246] on div "Client Notes" at bounding box center [416, 263] width 590 height 44
click at [137, 340] on button "Save" at bounding box center [145, 339] width 32 height 20
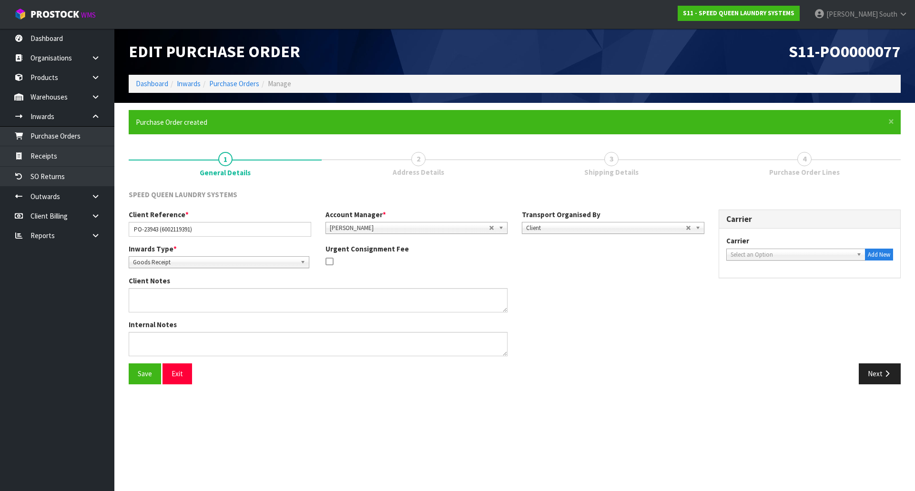
click at [901, 379] on div "Next" at bounding box center [711, 374] width 393 height 20
click at [899, 378] on button "Next" at bounding box center [880, 374] width 42 height 20
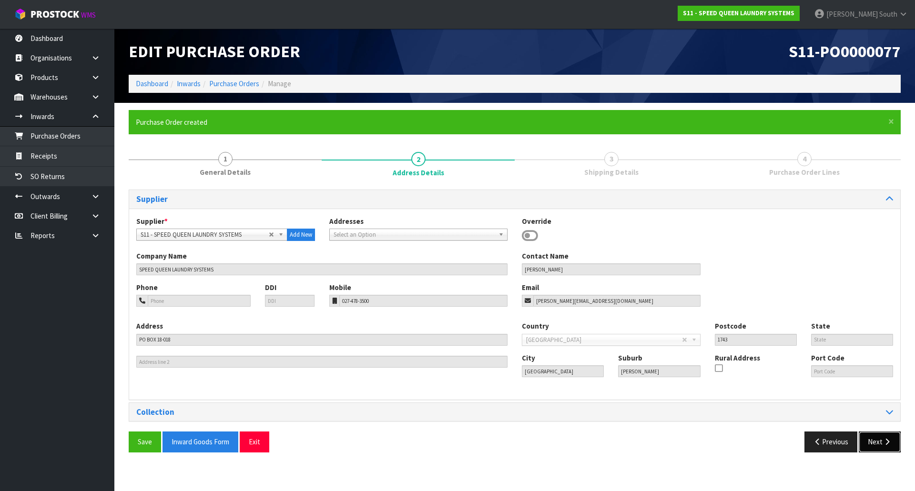
click at [880, 445] on button "Next" at bounding box center [880, 442] width 42 height 20
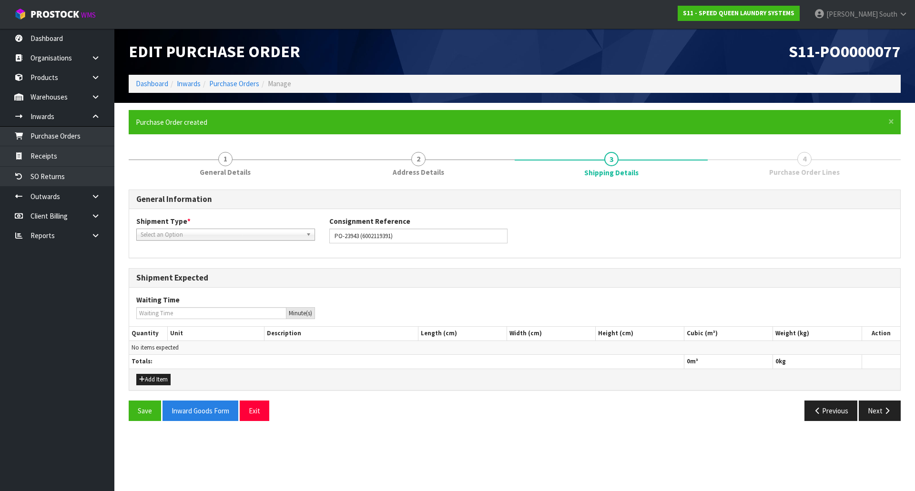
click at [228, 236] on span "Select an Option" at bounding box center [222, 234] width 162 height 11
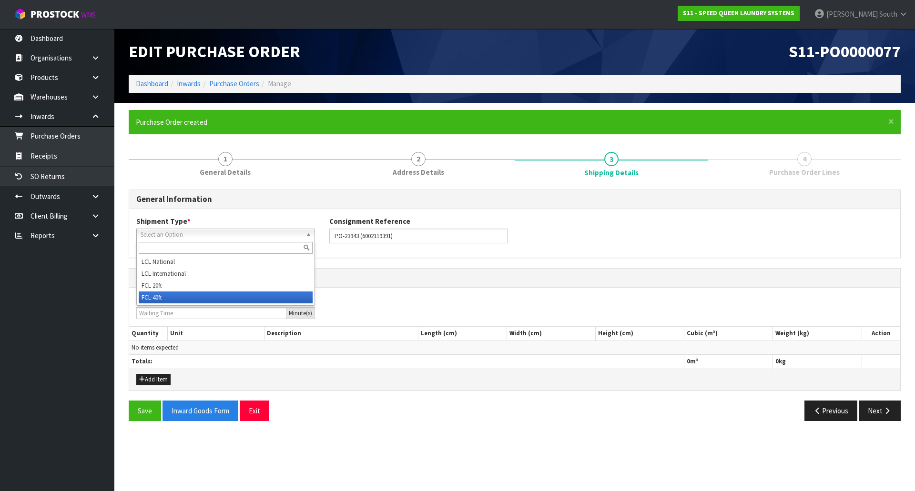
click at [162, 294] on li "FCL-40ft" at bounding box center [226, 298] width 174 height 12
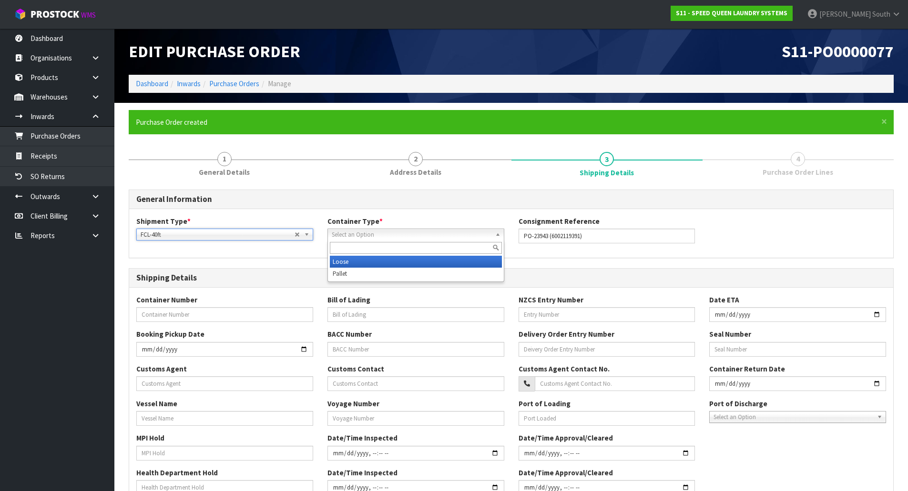
click at [401, 237] on span "Select an Option" at bounding box center [412, 234] width 160 height 11
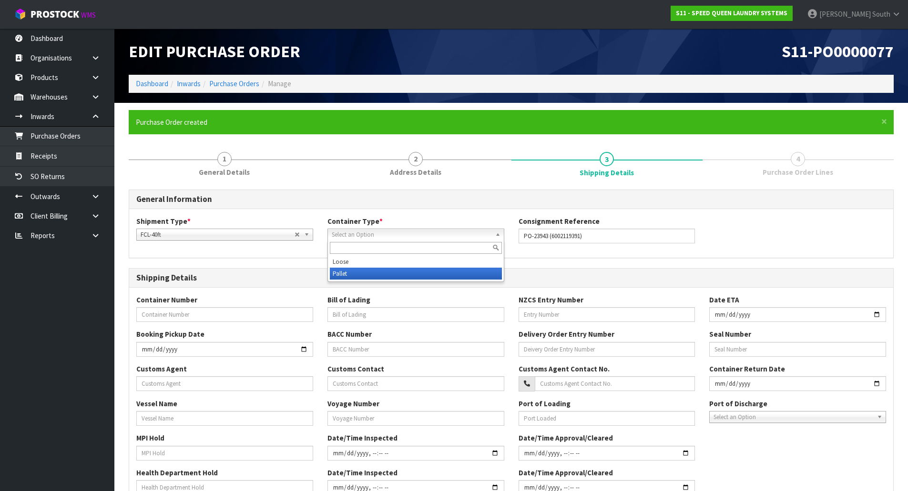
click at [397, 275] on li "Pallet" at bounding box center [416, 274] width 172 height 12
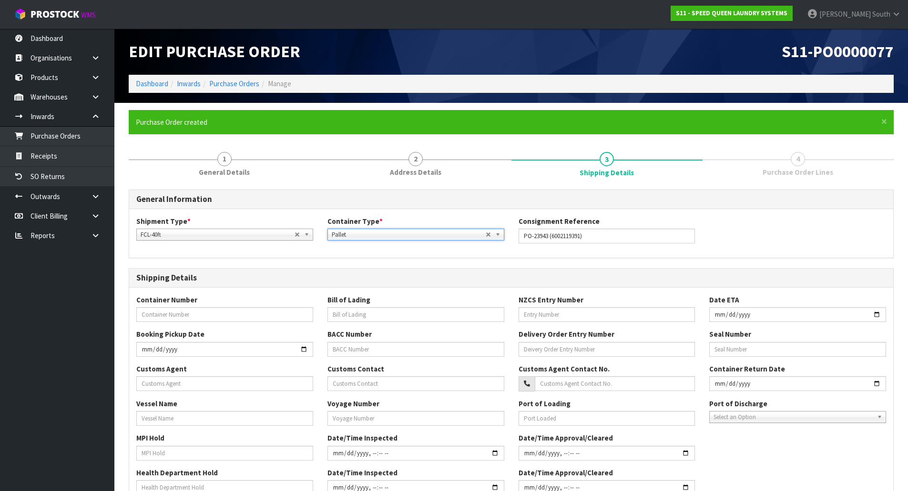
click at [396, 259] on div "General Information Shipment Type * LCL National LCL International FCL-20ft FCL…" at bounding box center [511, 435] width 765 height 490
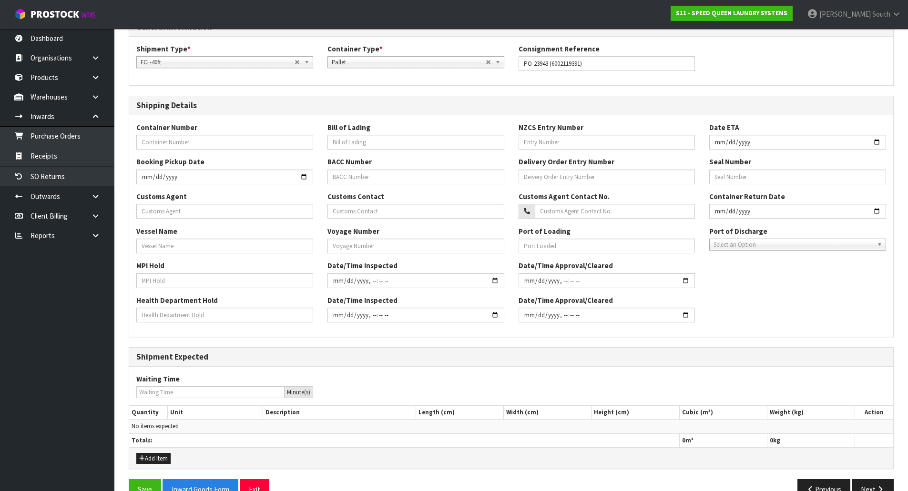
scroll to position [196, 0]
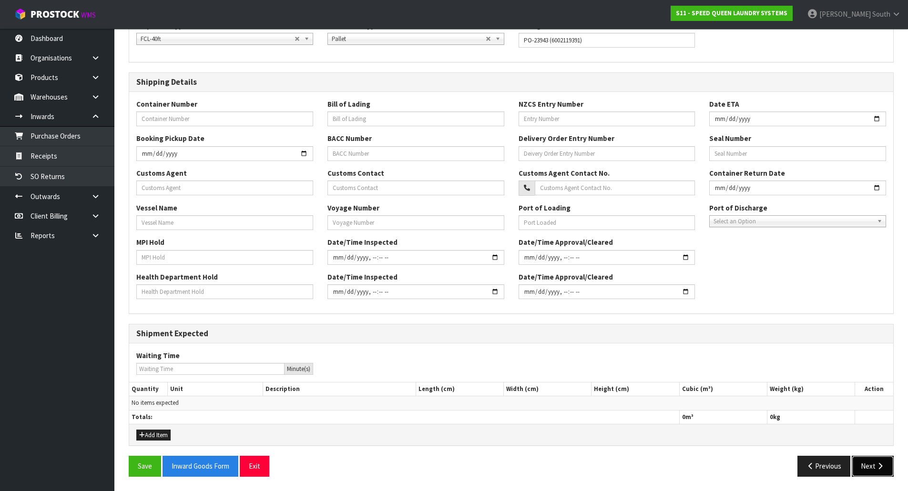
click at [882, 461] on button "Next" at bounding box center [872, 466] width 42 height 20
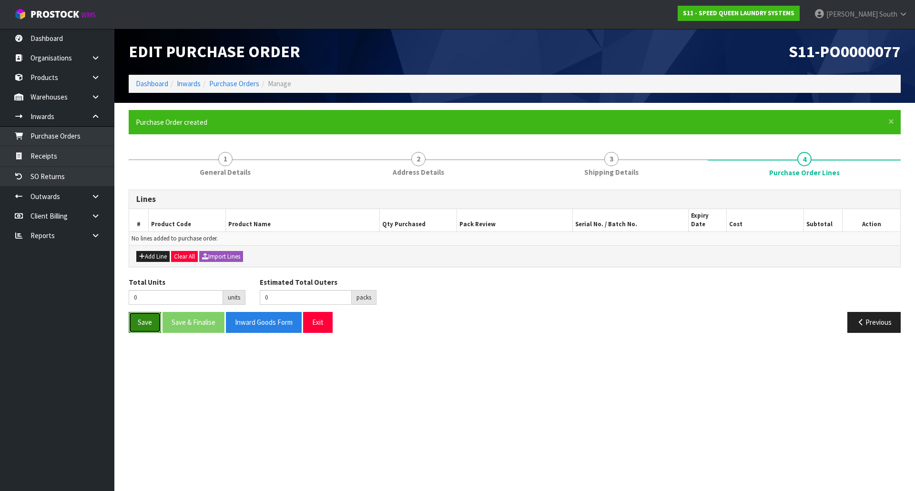
click at [148, 315] on button "Save" at bounding box center [145, 322] width 32 height 20
click at [233, 251] on button "Import Lines" at bounding box center [221, 256] width 44 height 11
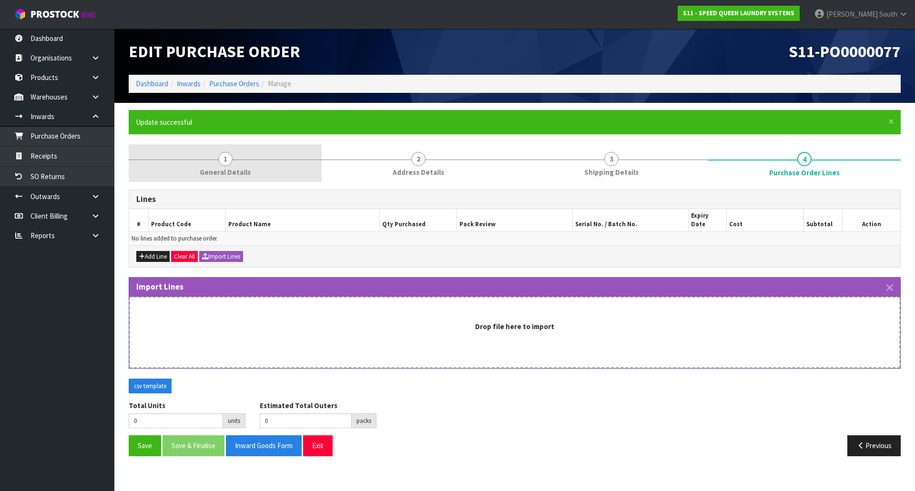
click at [245, 146] on link "1 General Details" at bounding box center [225, 163] width 193 height 38
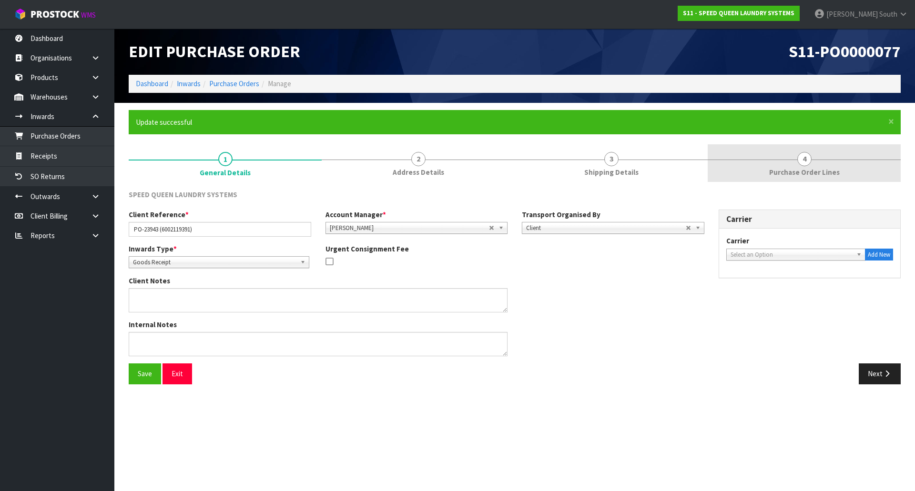
click at [778, 165] on link "4 Purchase Order Lines" at bounding box center [804, 163] width 193 height 38
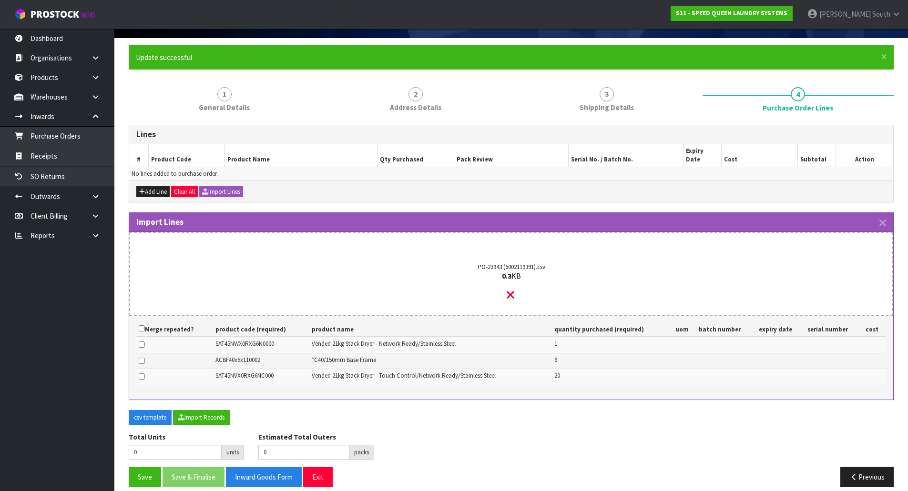
scroll to position [67, 0]
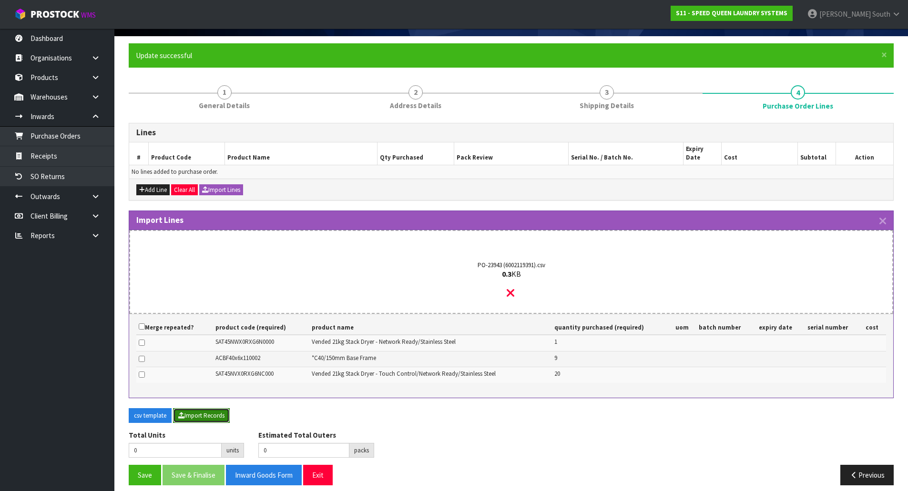
click at [185, 408] on button "Import Records" at bounding box center [201, 415] width 57 height 15
type input "30"
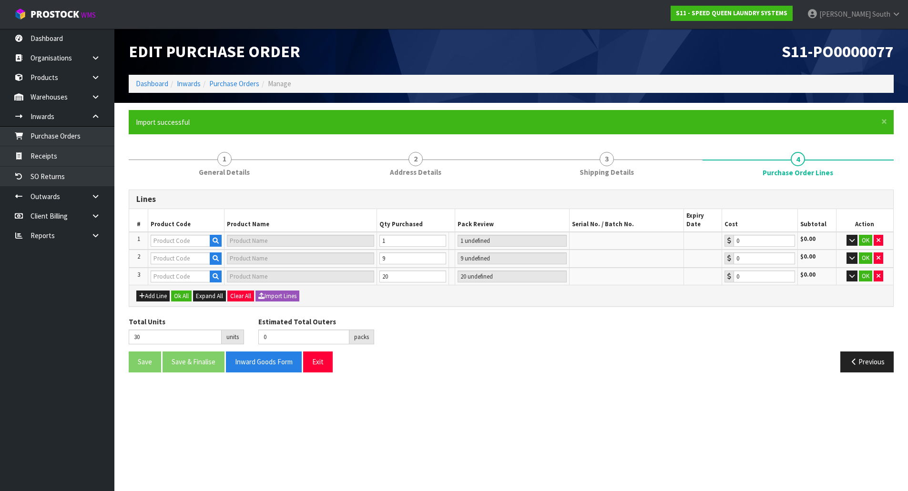
scroll to position [0, 0]
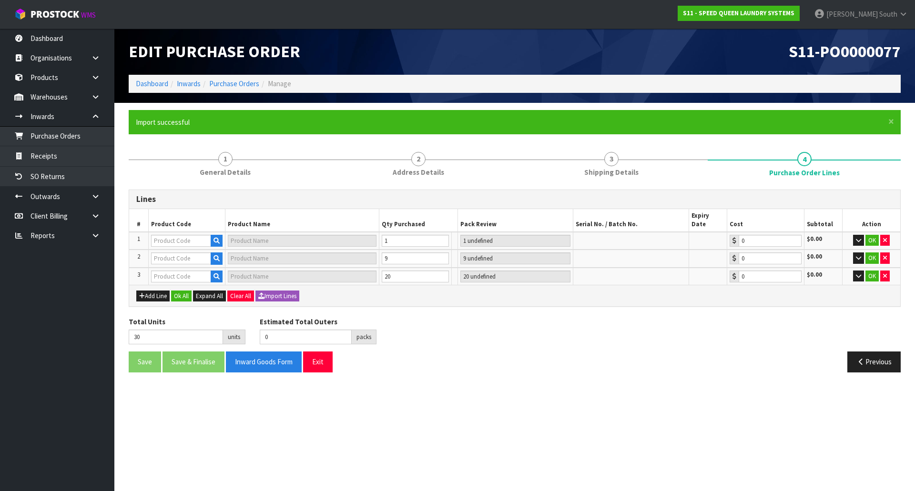
type input "ACBF40X6X110002"
type input "*C40/150MM BASE FRAME"
type input "9 [MEDICAL_DATA]"
type input "0.00"
type input "SAT45NWX0RXG6N0000"
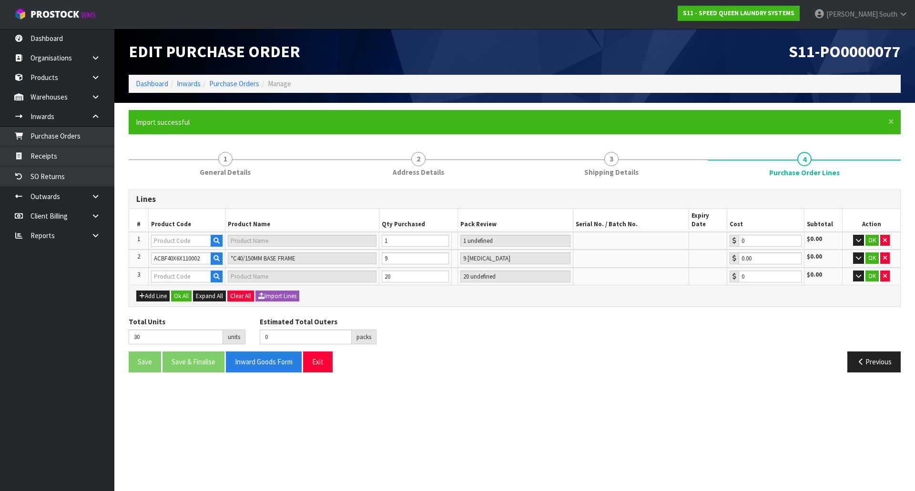
type input "SAT45NWX0RXG6N0000"
type input "1 PLT"
type input "0.00"
type input "SAT45NVX0RXG6NC000"
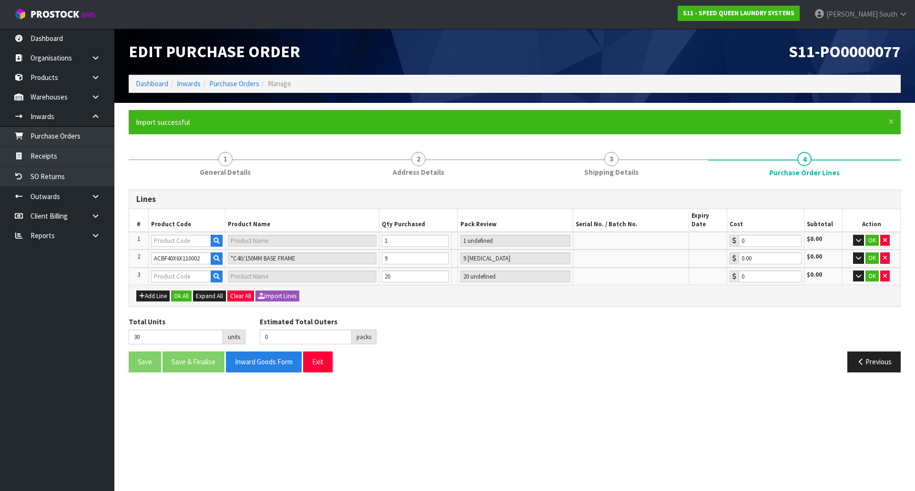
type input "20 PLT"
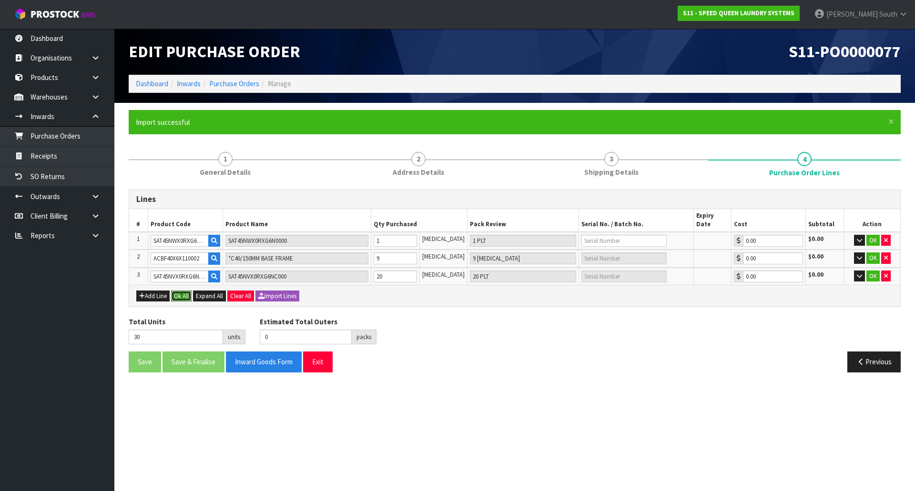
click at [187, 291] on button "Ok All" at bounding box center [181, 296] width 20 height 11
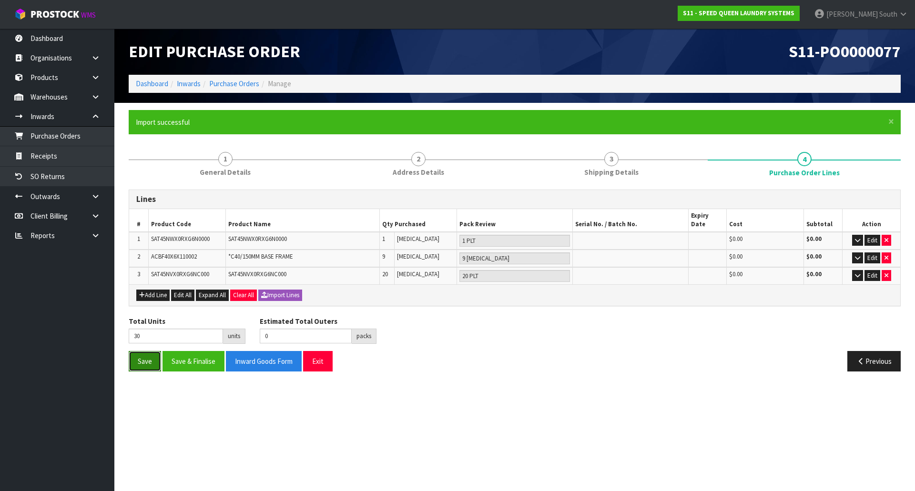
drag, startPoint x: 137, startPoint y: 361, endPoint x: 152, endPoint y: 353, distance: 17.7
click at [137, 360] on button "Save" at bounding box center [145, 361] width 32 height 20
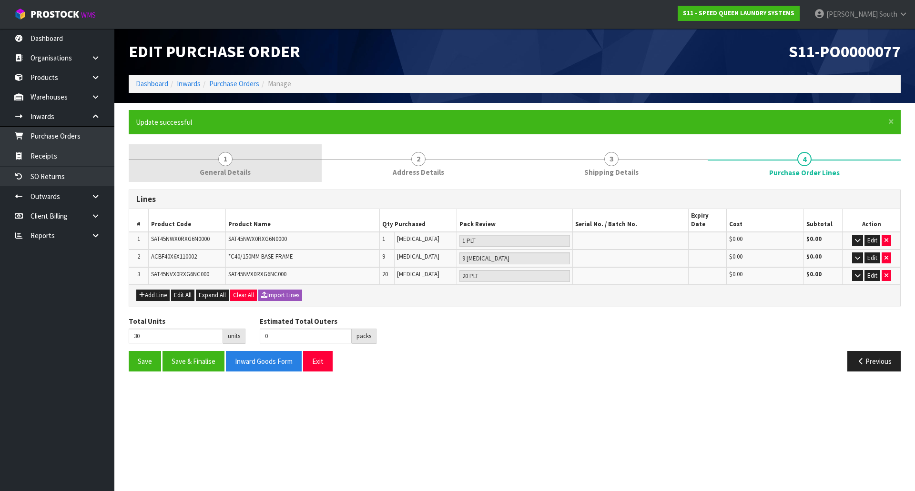
click at [223, 174] on span "General Details" at bounding box center [225, 172] width 51 height 10
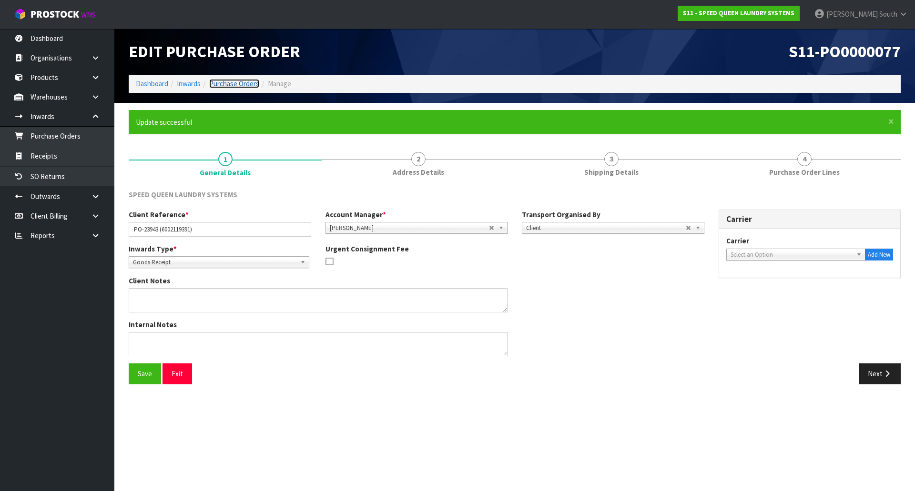
click at [223, 84] on link "Purchase Orders" at bounding box center [234, 83] width 50 height 9
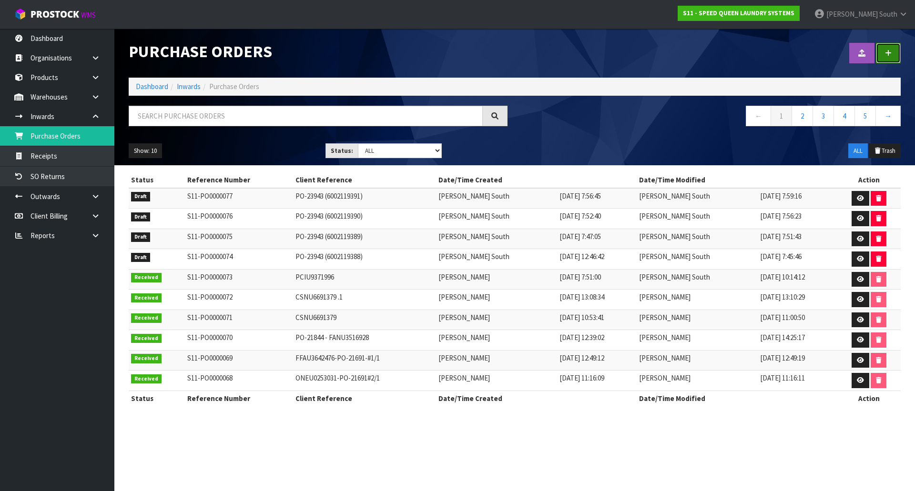
click at [884, 51] on link at bounding box center [888, 53] width 25 height 20
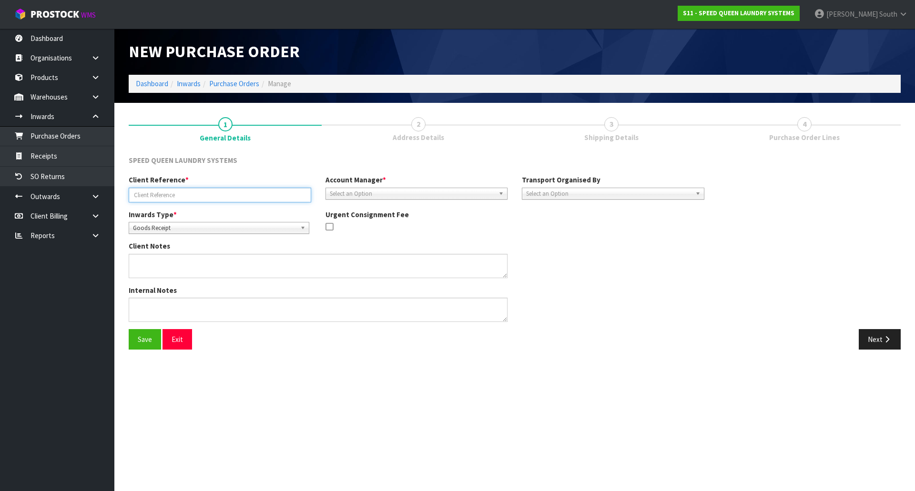
click at [220, 191] on input "text" at bounding box center [220, 195] width 182 height 15
drag, startPoint x: 620, startPoint y: 252, endPoint x: 529, endPoint y: 230, distance: 93.6
click at [620, 252] on div "Client Notes" at bounding box center [416, 263] width 590 height 44
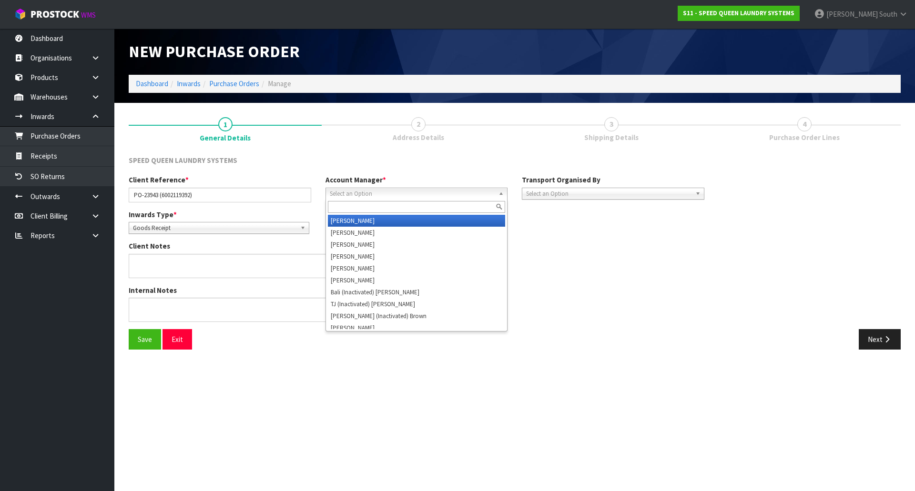
click at [422, 197] on span "Select an Option" at bounding box center [412, 193] width 165 height 11
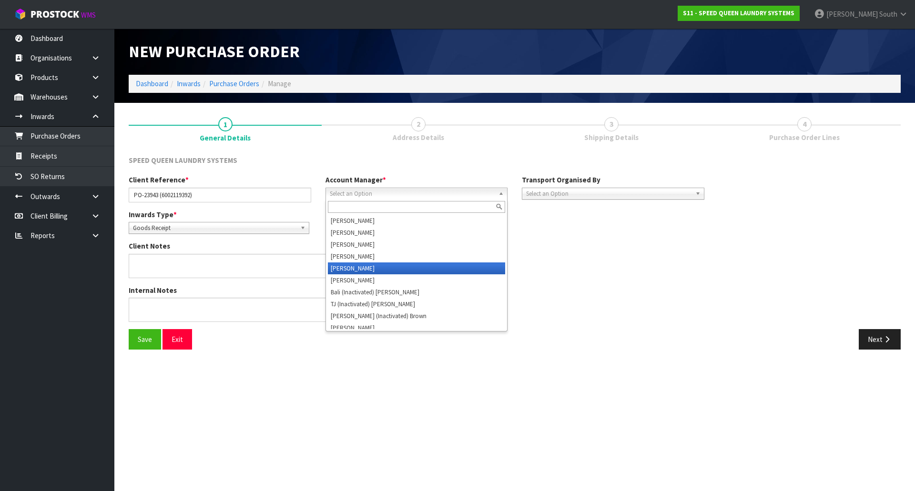
click at [360, 265] on li "[PERSON_NAME]" at bounding box center [417, 269] width 178 height 12
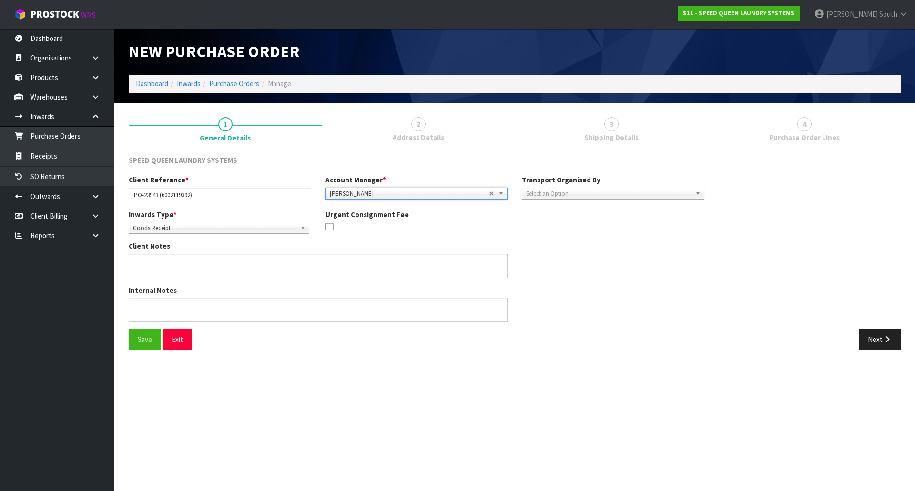
click at [566, 247] on div "Client Notes" at bounding box center [416, 263] width 590 height 44
click at [577, 190] on span "Select an Option" at bounding box center [608, 193] width 165 height 11
click at [571, 248] on li "Client" at bounding box center [613, 245] width 178 height 12
click at [623, 287] on div "Internal Notes" at bounding box center [416, 307] width 590 height 44
click at [892, 337] on button "Next" at bounding box center [880, 339] width 42 height 20
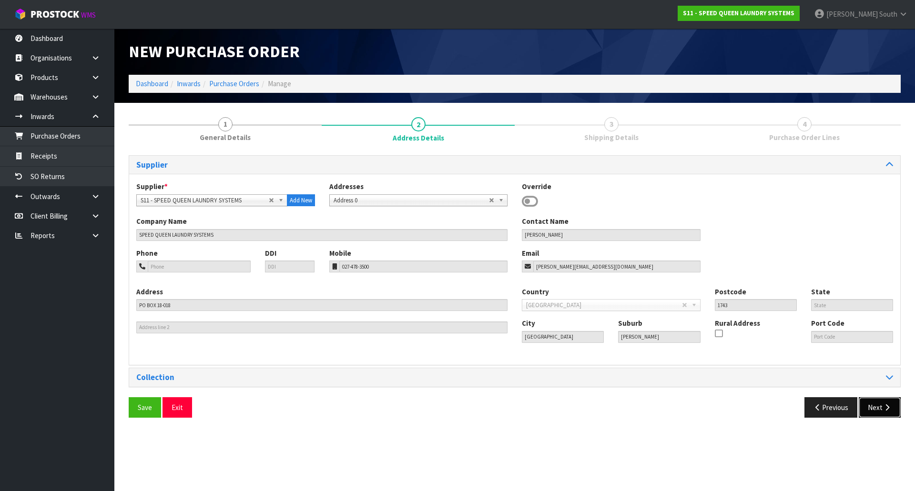
click at [884, 398] on button "Next" at bounding box center [880, 407] width 42 height 20
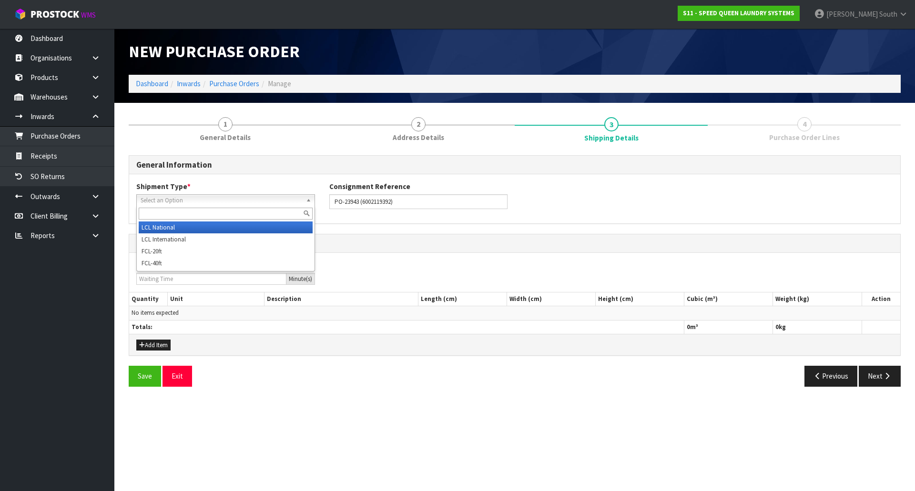
click at [212, 195] on span "Select an Option" at bounding box center [222, 200] width 162 height 11
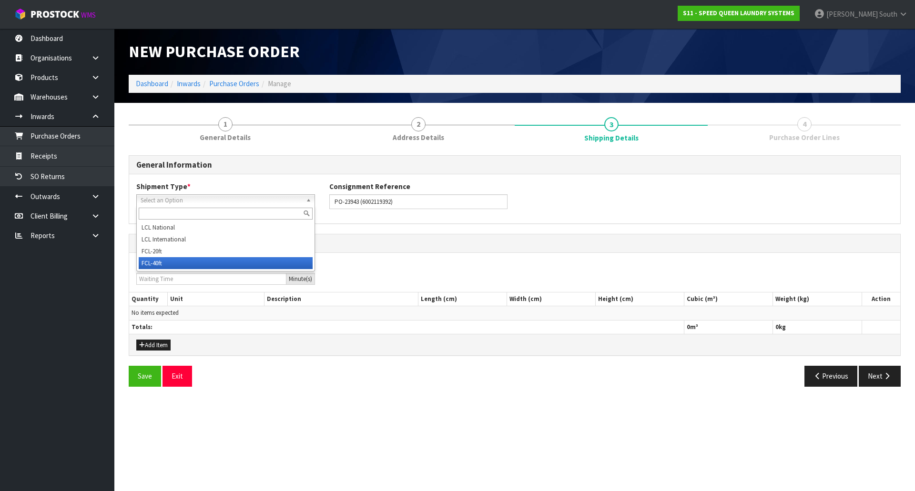
click at [192, 258] on li "FCL-40ft" at bounding box center [226, 263] width 174 height 12
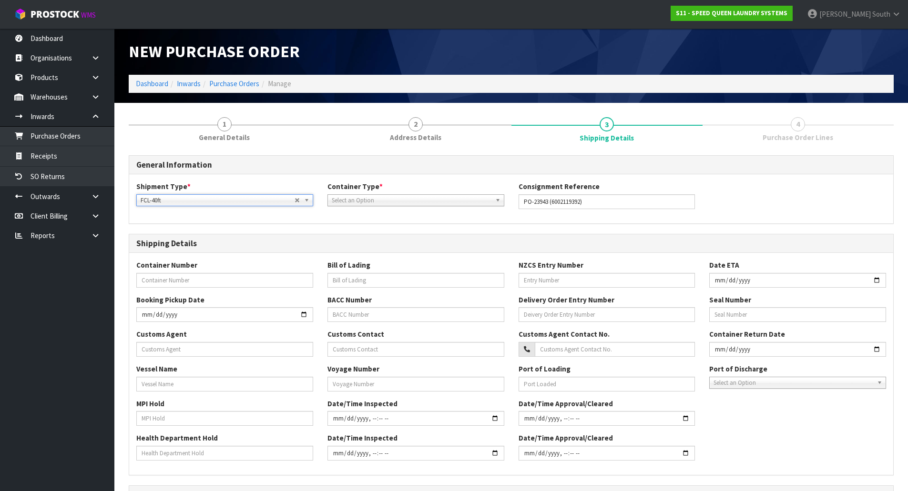
click at [469, 200] on span "Select an Option" at bounding box center [412, 200] width 160 height 11
click at [393, 242] on li "Pallet" at bounding box center [416, 239] width 172 height 12
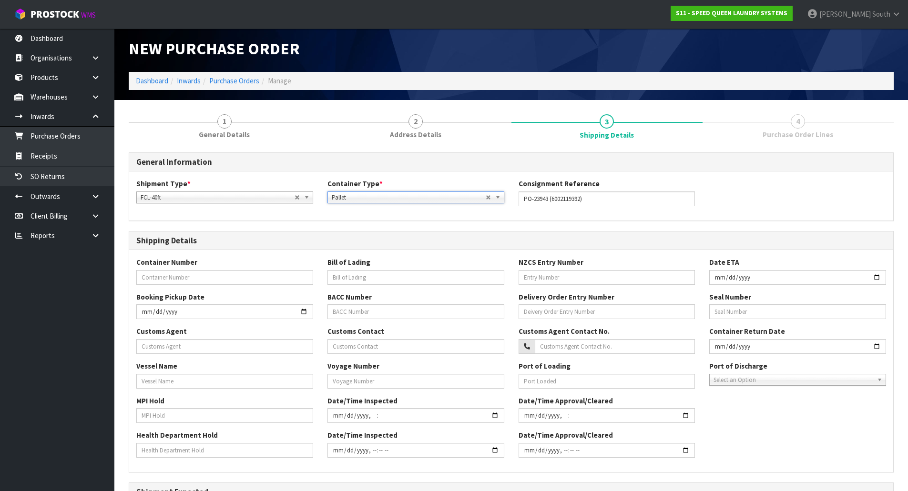
scroll to position [161, 0]
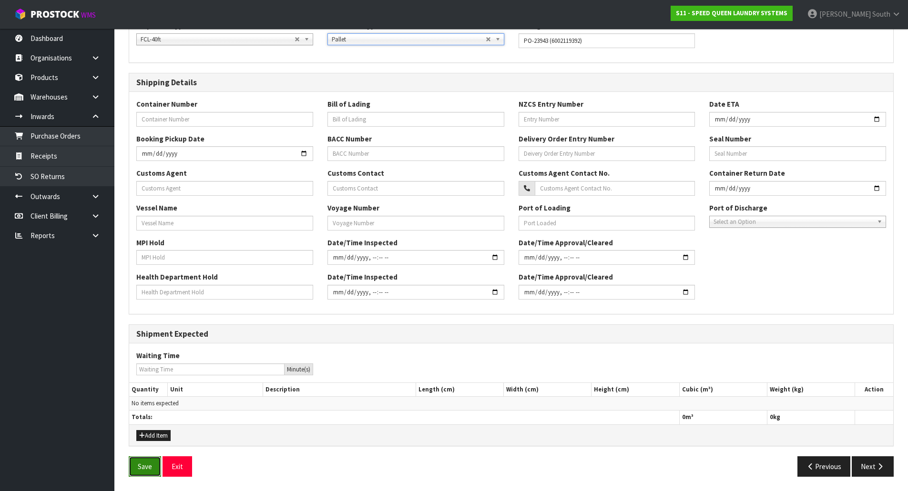
click at [140, 463] on button "Save" at bounding box center [145, 466] width 32 height 20
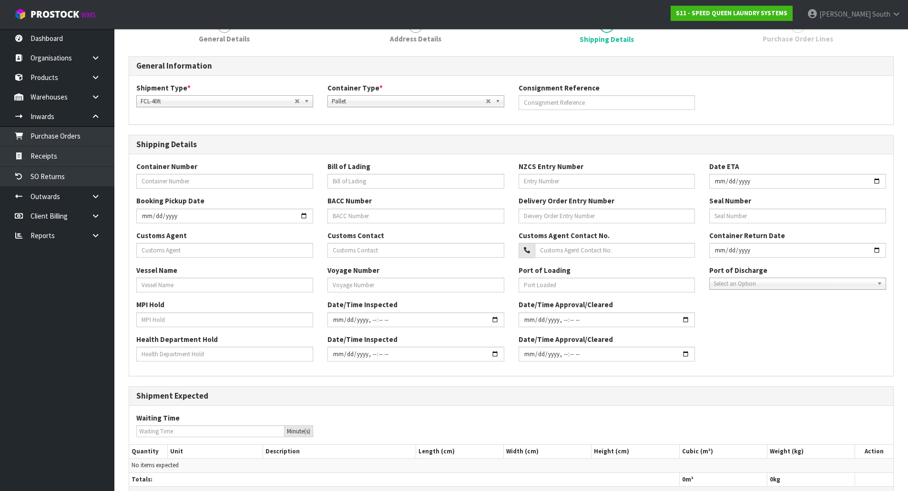
scroll to position [196, 0]
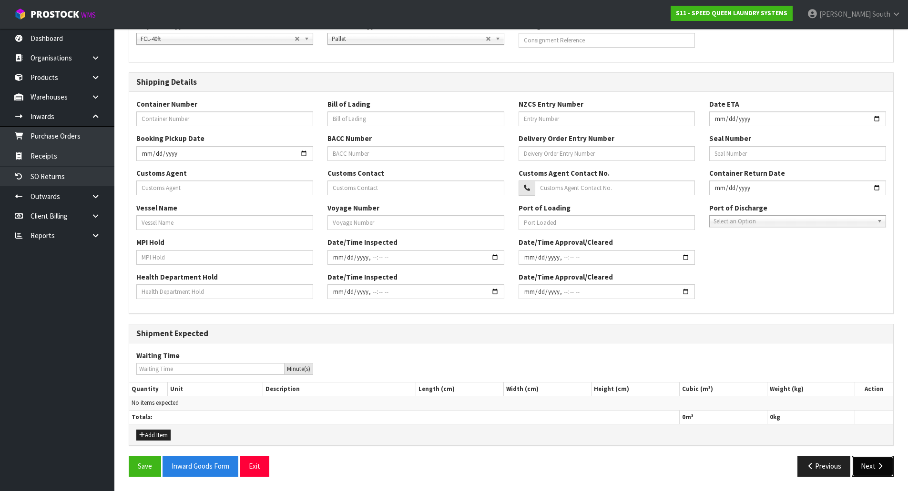
click at [880, 465] on icon "button" at bounding box center [879, 466] width 9 height 7
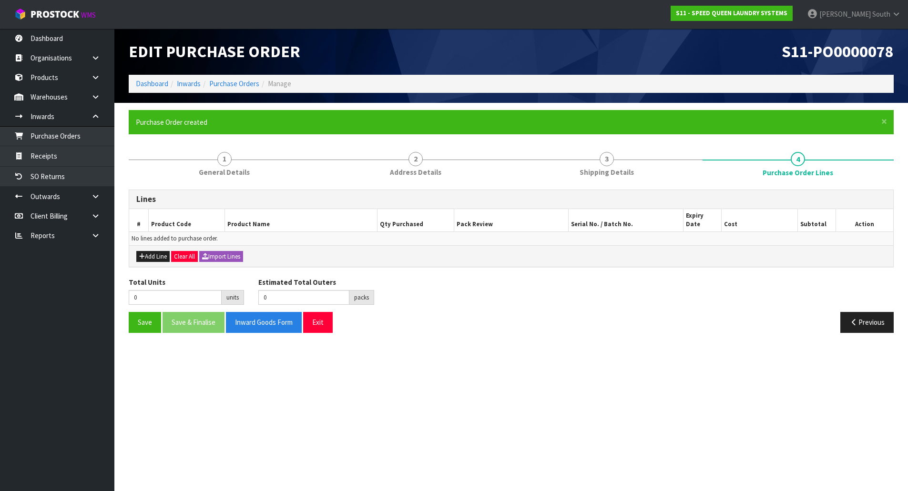
scroll to position [0, 0]
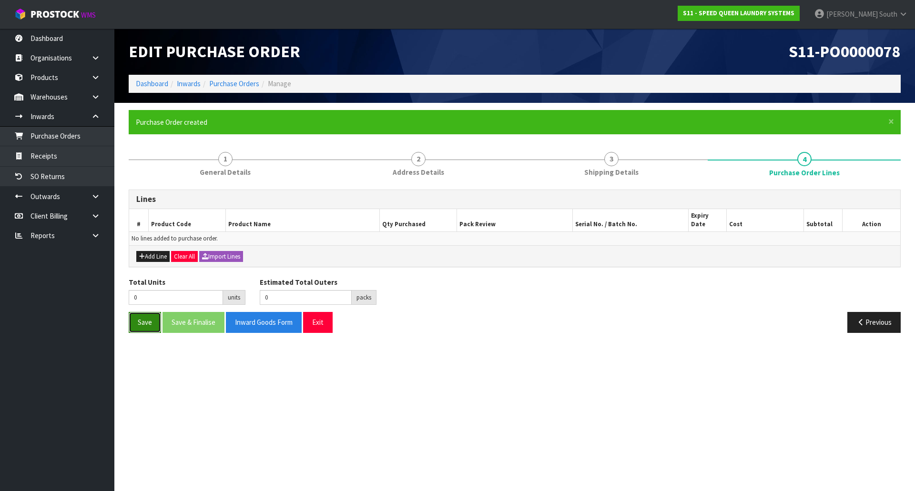
click at [134, 315] on button "Save" at bounding box center [145, 322] width 32 height 20
click at [227, 85] on link "Purchase Orders" at bounding box center [234, 83] width 50 height 9
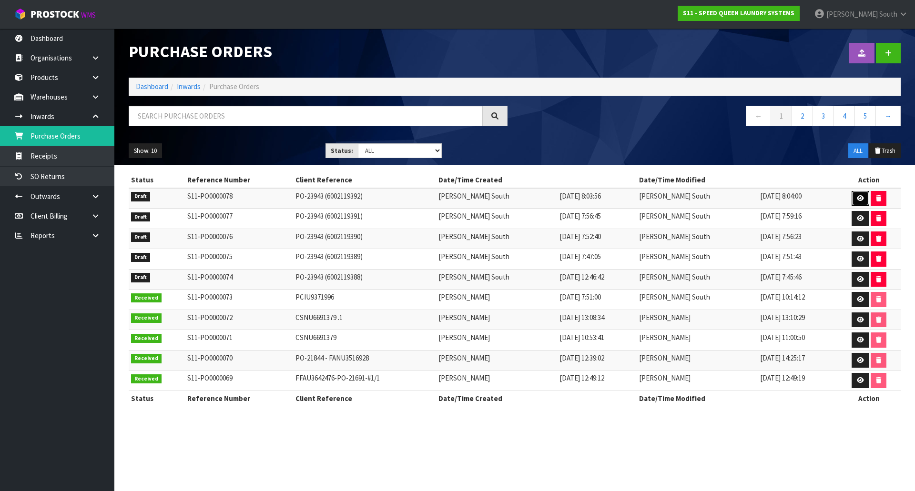
click at [857, 197] on icon at bounding box center [860, 198] width 7 height 6
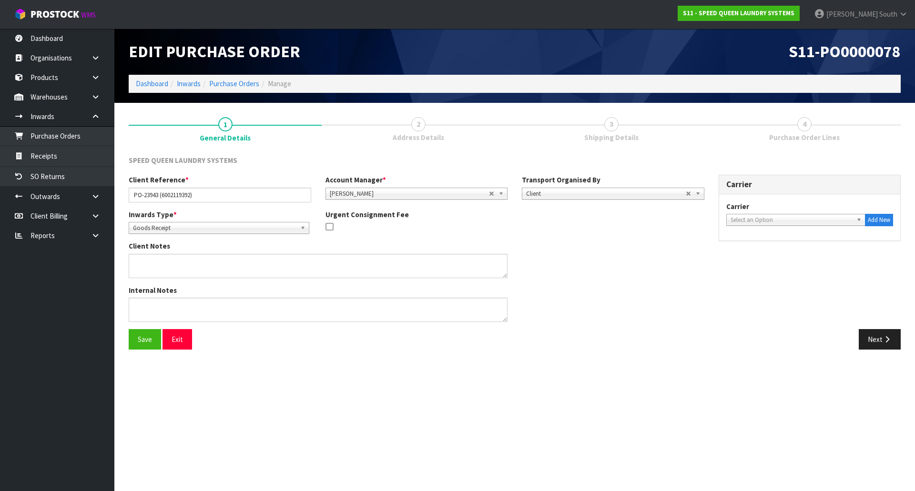
click at [678, 176] on div "Transport Organised By Company Supplier Client Customs Agent Client" at bounding box center [613, 187] width 197 height 24
click at [883, 334] on button "Next" at bounding box center [880, 339] width 42 height 20
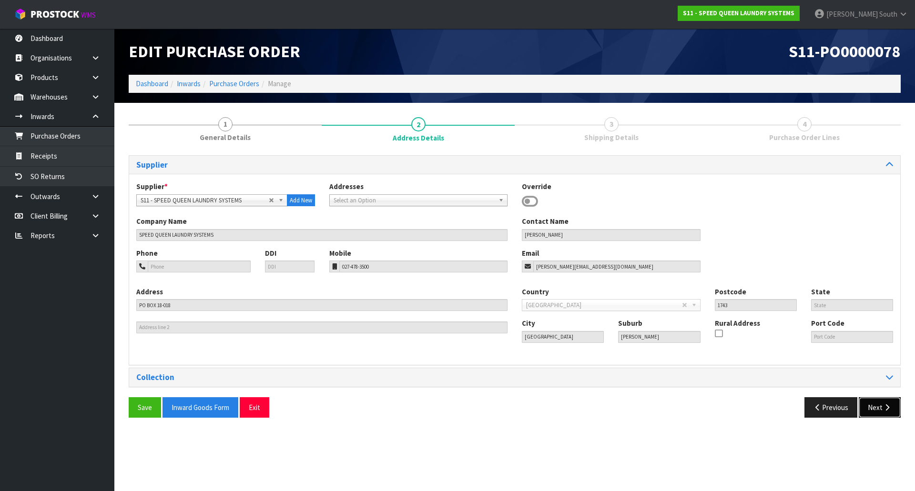
click at [882, 405] on icon "button" at bounding box center [886, 407] width 9 height 7
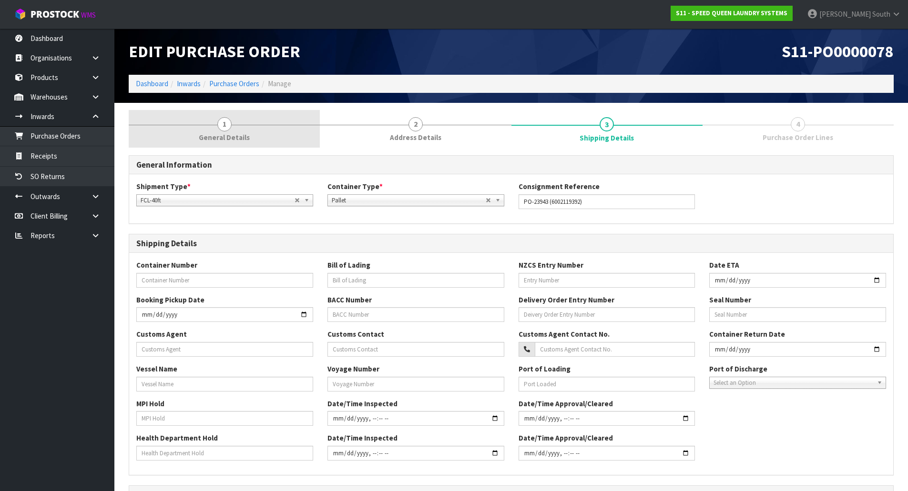
click at [245, 121] on link "1 General Details" at bounding box center [224, 129] width 191 height 38
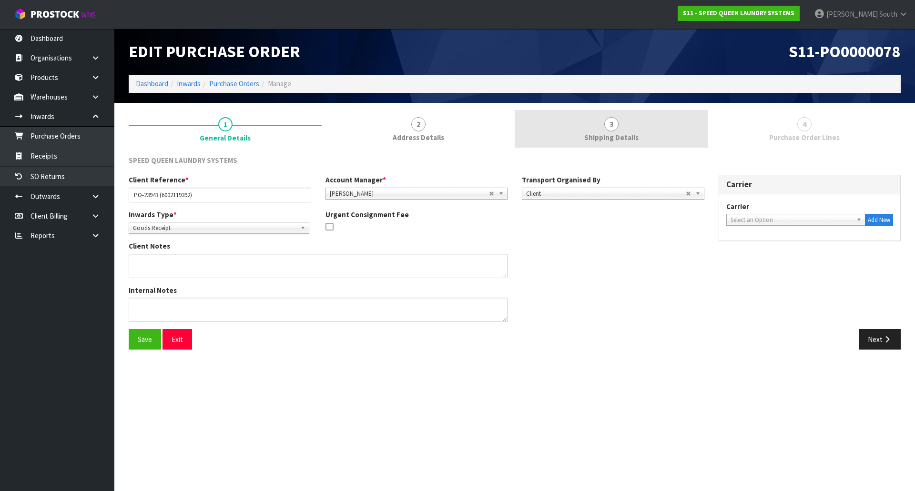
drag, startPoint x: 574, startPoint y: 131, endPoint x: 574, endPoint y: 136, distance: 4.8
click at [575, 131] on link "3 Shipping Details" at bounding box center [611, 129] width 193 height 38
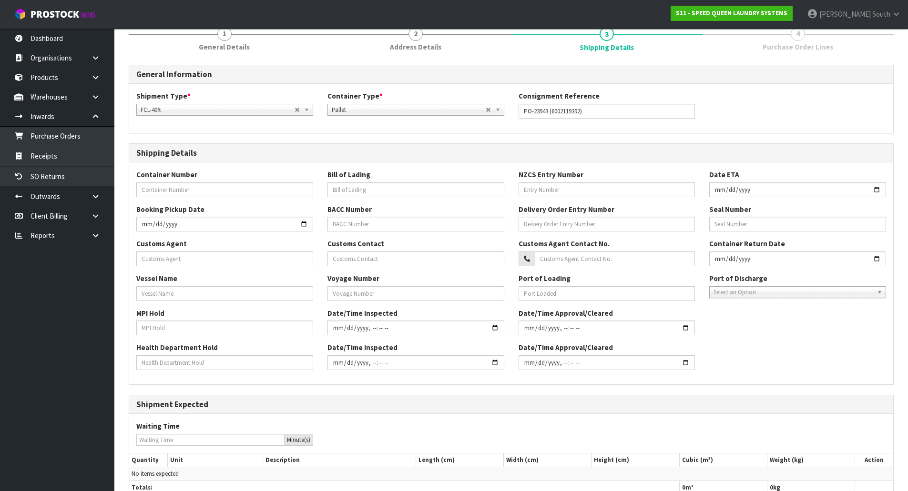
scroll to position [161, 0]
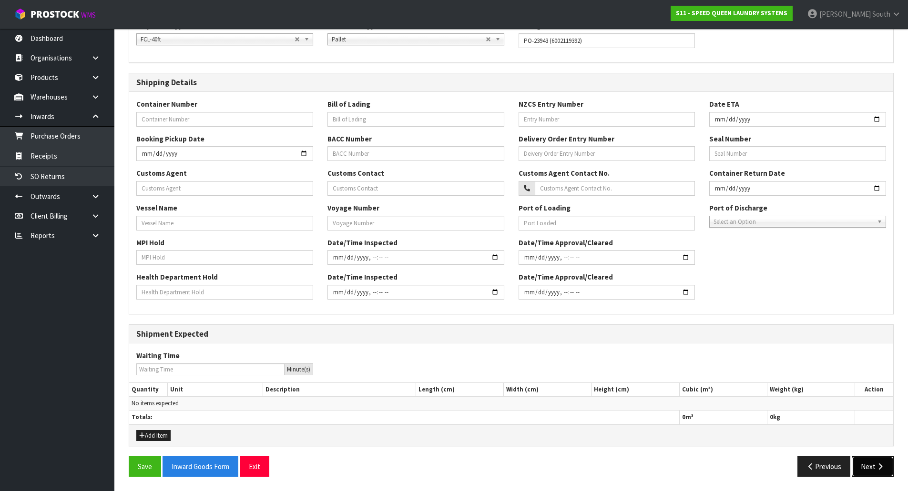
click at [877, 463] on icon "button" at bounding box center [879, 466] width 9 height 7
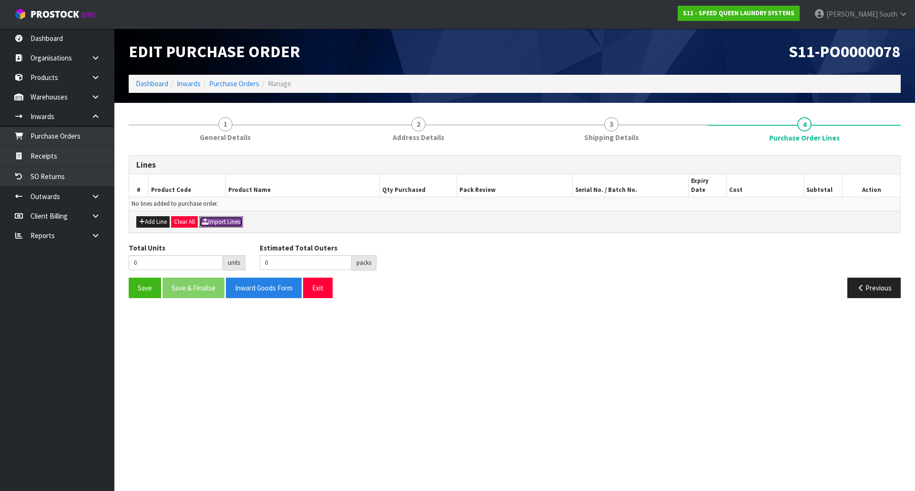
click at [230, 216] on button "Import Lines" at bounding box center [221, 221] width 44 height 11
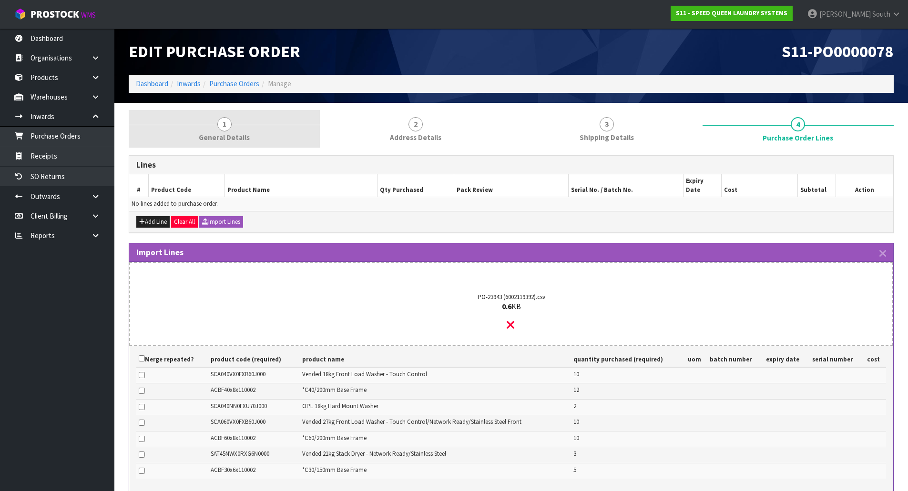
click at [194, 113] on link "1 General Details" at bounding box center [224, 129] width 191 height 38
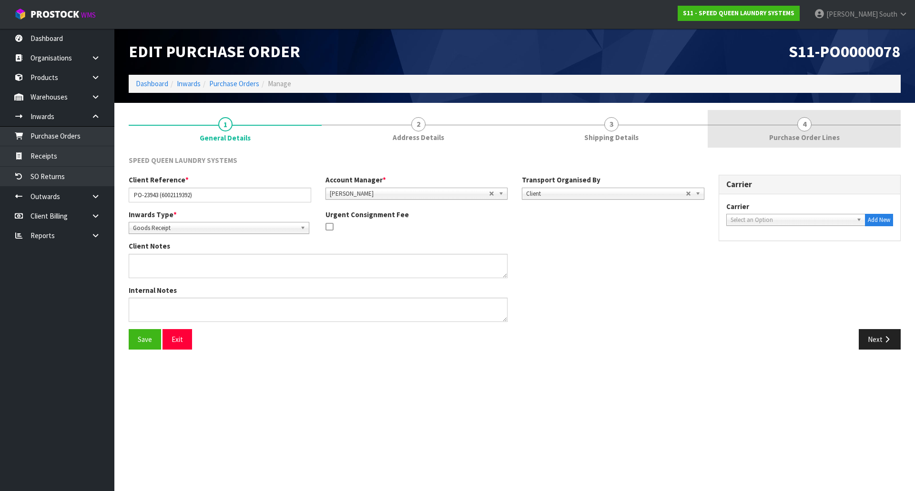
click at [770, 134] on link "4 Purchase Order Lines" at bounding box center [804, 129] width 193 height 38
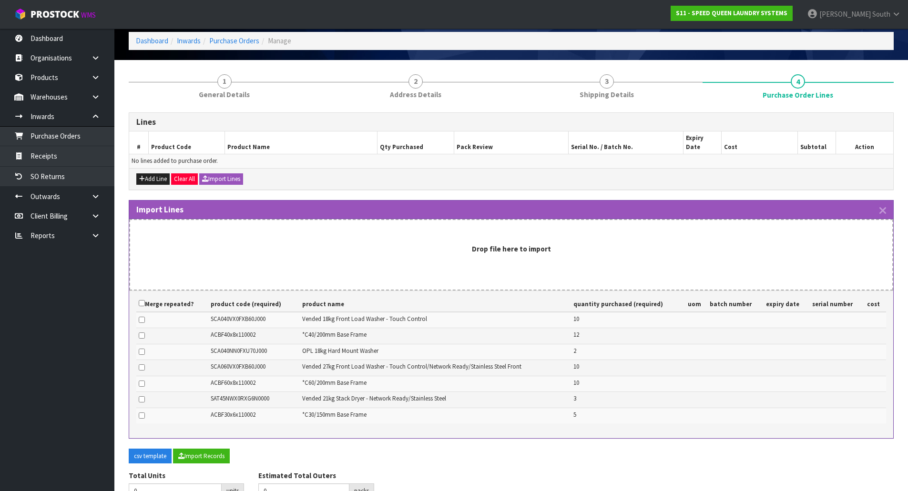
scroll to position [83, 0]
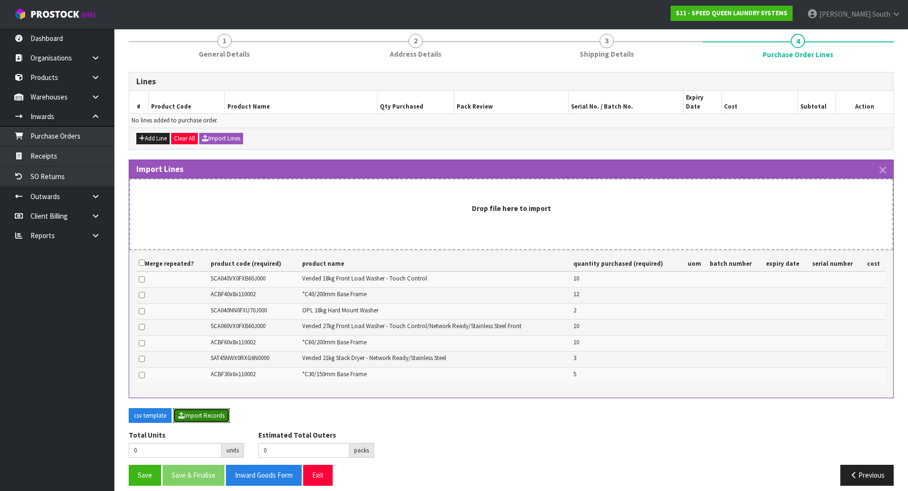
click at [182, 411] on button "Import Records" at bounding box center [201, 415] width 57 height 15
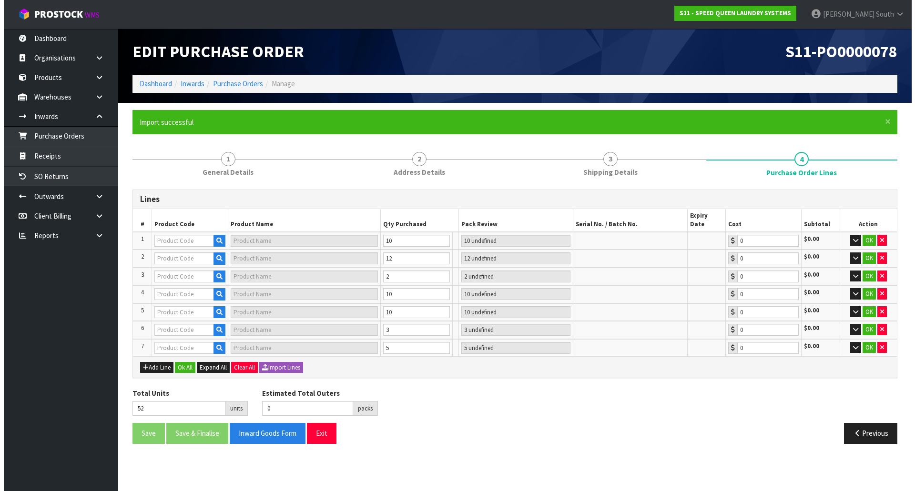
scroll to position [0, 0]
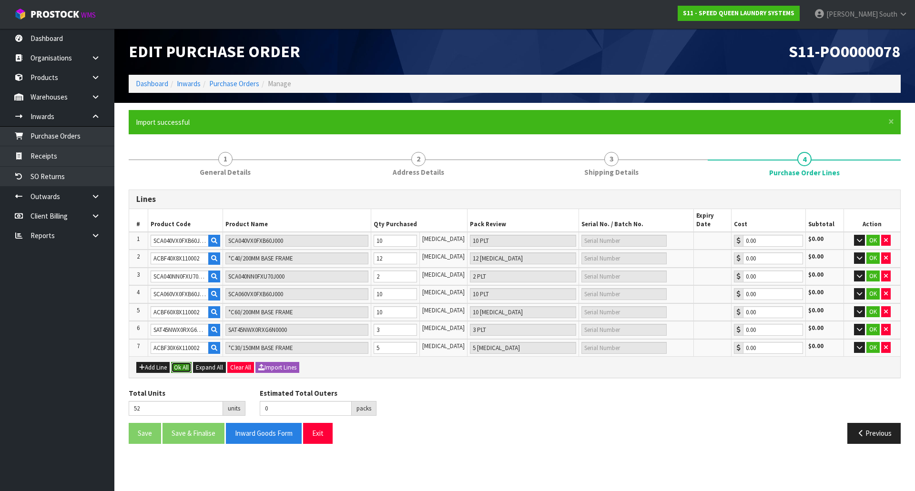
click at [178, 362] on button "Ok All" at bounding box center [181, 367] width 20 height 11
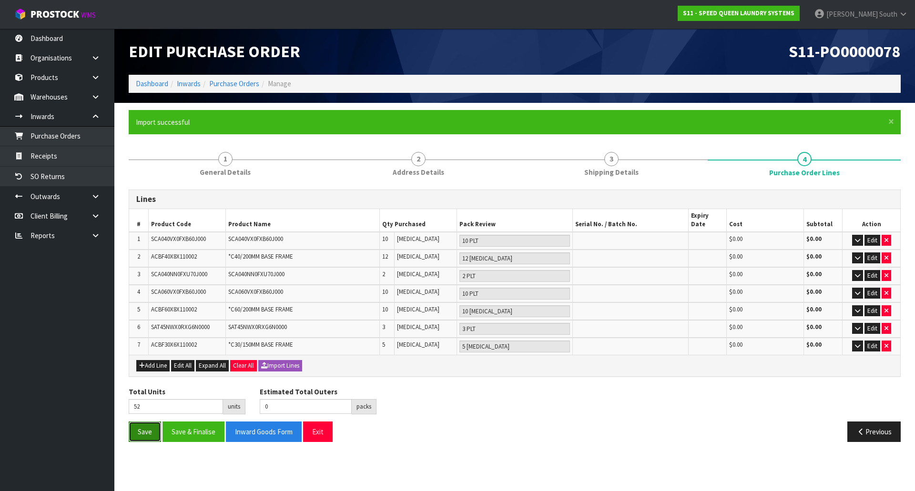
click at [155, 427] on button "Save" at bounding box center [145, 432] width 32 height 20
click at [127, 422] on div "Save Save & Finalise Inward Goods Form Exit" at bounding box center [317, 432] width 393 height 20
click at [132, 422] on button "Save" at bounding box center [145, 432] width 32 height 20
click at [218, 184] on div "Lines # Product Code Product Name Qty Purchased Pack Review Serial No. / Batch …" at bounding box center [515, 315] width 772 height 267
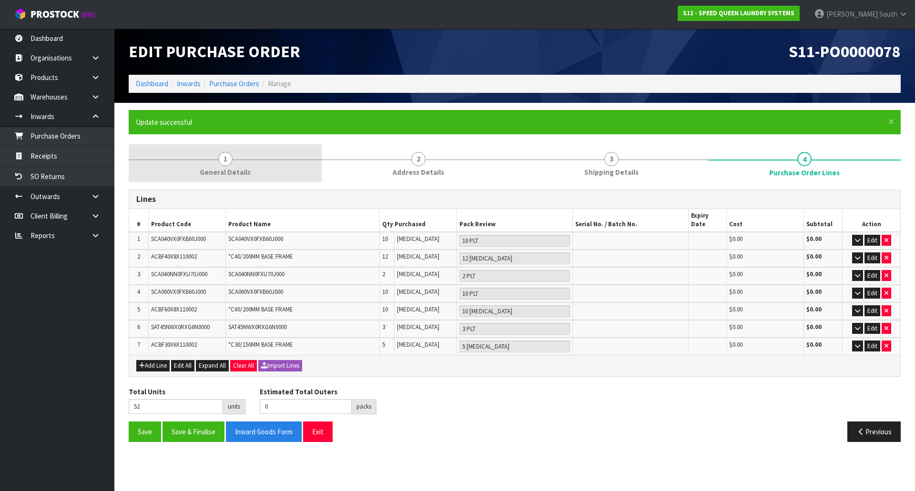
click at [220, 179] on link "1 General Details" at bounding box center [225, 163] width 193 height 38
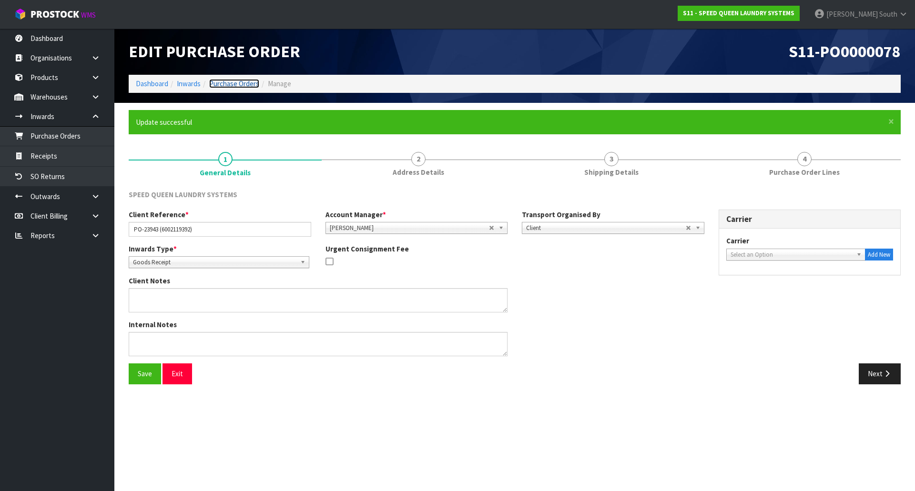
click at [228, 79] on link "Purchase Orders" at bounding box center [234, 83] width 50 height 9
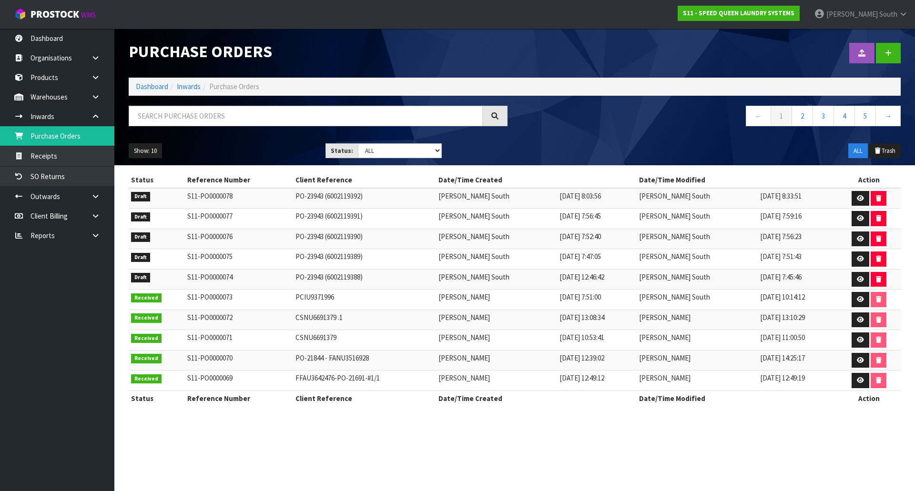
click at [551, 136] on div "Show: 10 5 10 25 50 Status: Draft Pending Received Cancelled ALL ALL Trash" at bounding box center [514, 151] width 786 height 30
click at [513, 134] on div "← 1 2 3 4 5 →" at bounding box center [514, 121] width 786 height 30
click at [570, 148] on div "Show: 10 5 10 25 50 Status: Draft Pending Received Cancelled ALL ALL Trash" at bounding box center [514, 151] width 786 height 30
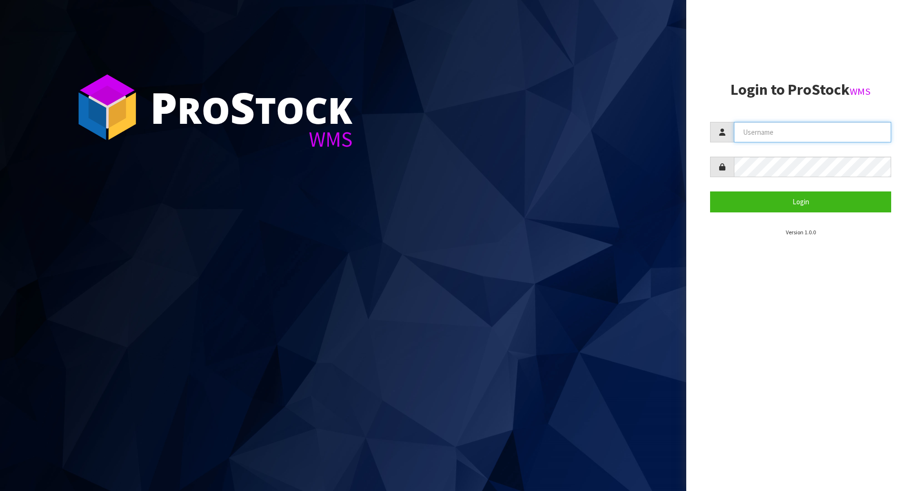
click at [749, 133] on input "text" at bounding box center [812, 132] width 157 height 20
type input "[PERSON_NAME]"
click at [710, 192] on button "Login" at bounding box center [800, 202] width 181 height 20
